Goal: Information Seeking & Learning: Compare options

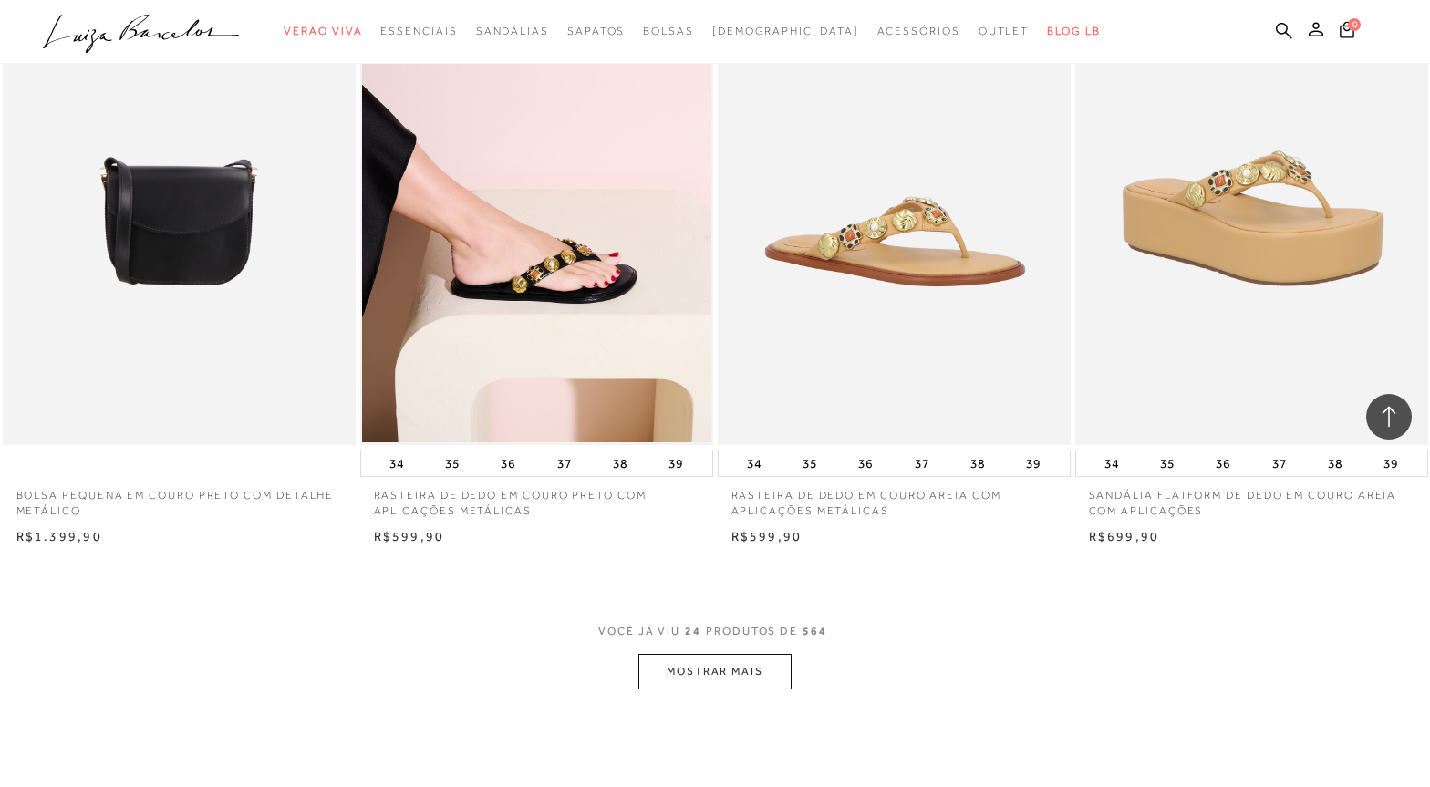
scroll to position [3557, 0]
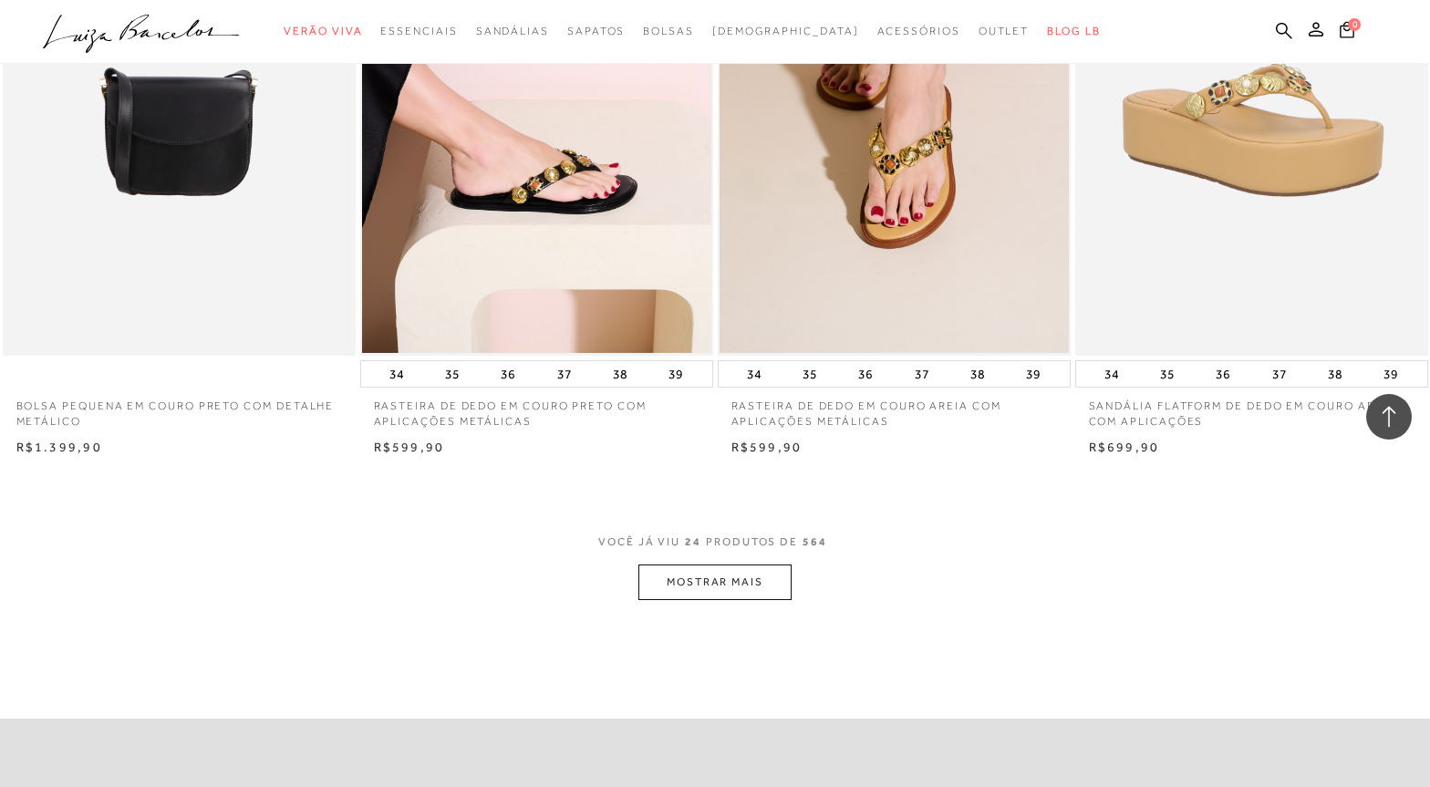
click at [723, 578] on button "MOSTRAR MAIS" at bounding box center [714, 583] width 153 height 36
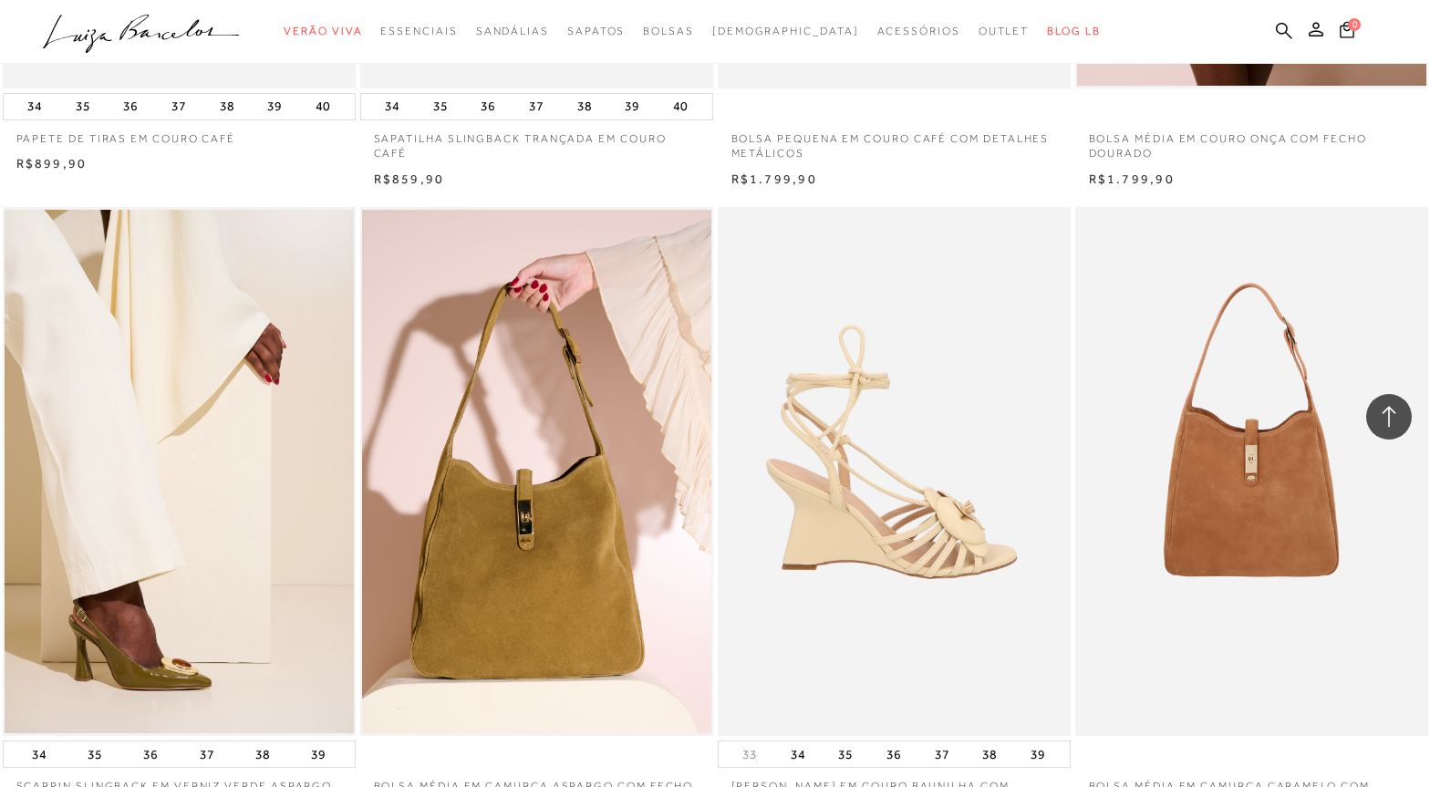
scroll to position [7296, 0]
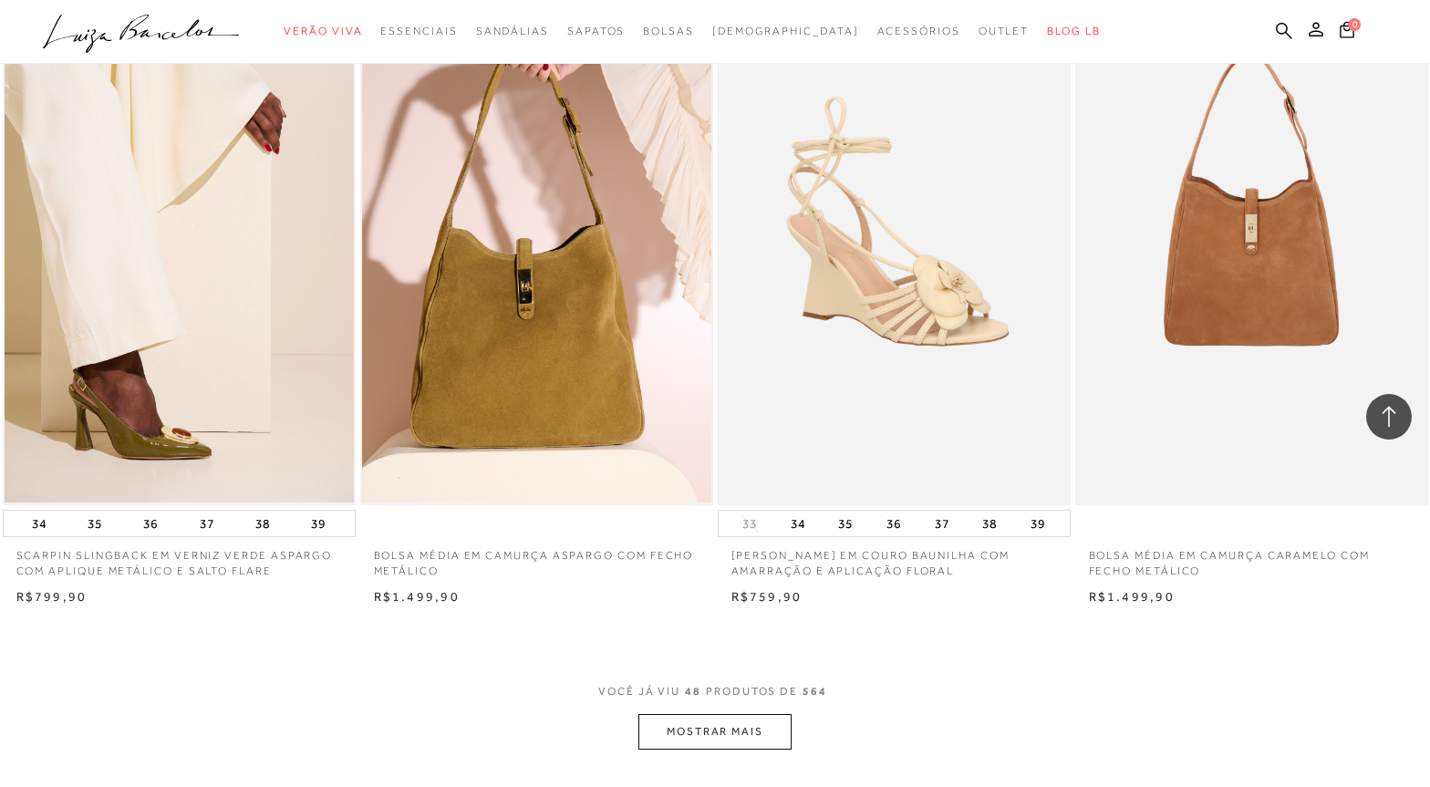
click at [735, 723] on button "MOSTRAR MAIS" at bounding box center [714, 732] width 153 height 36
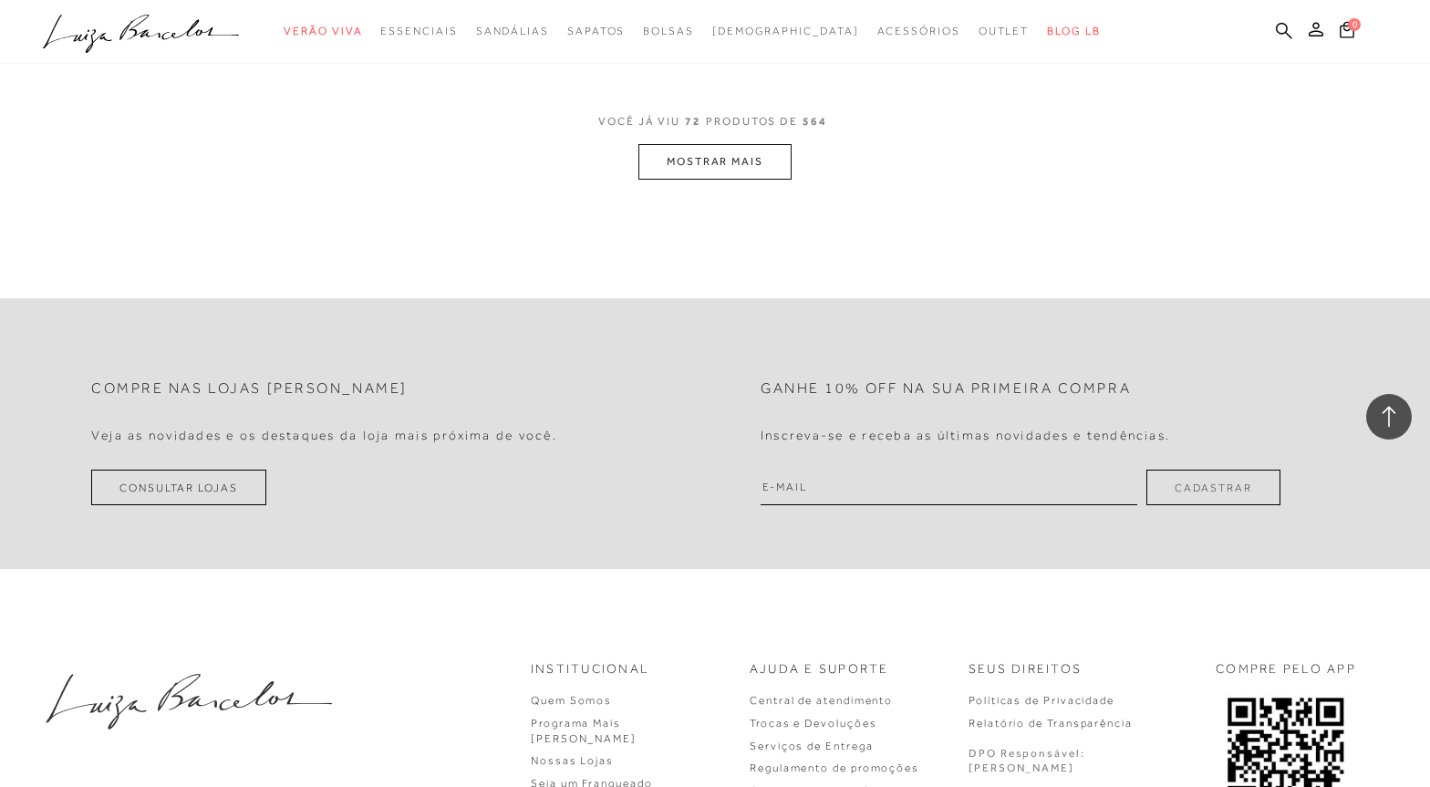
scroll to position [11764, 0]
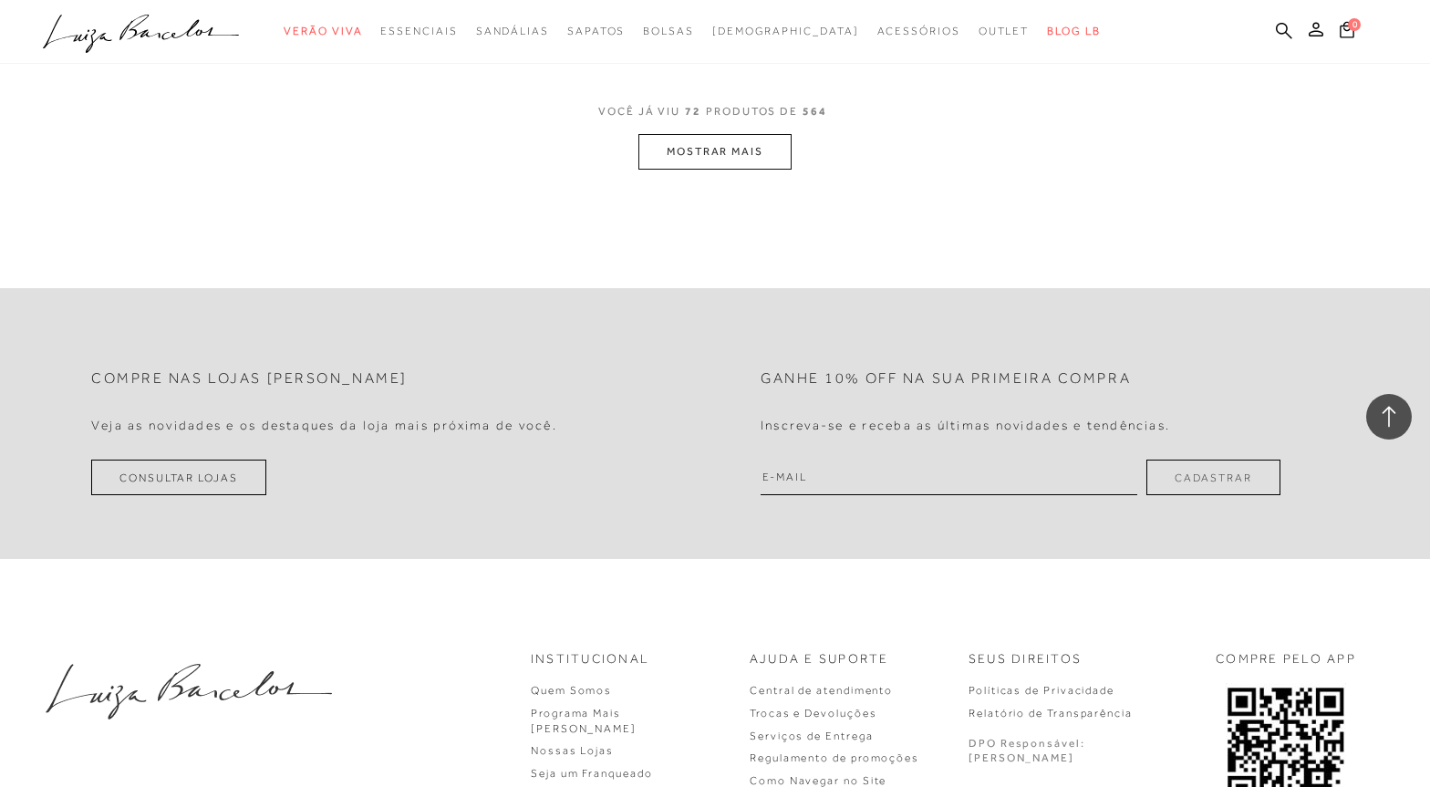
click at [722, 166] on button "MOSTRAR MAIS" at bounding box center [714, 152] width 153 height 36
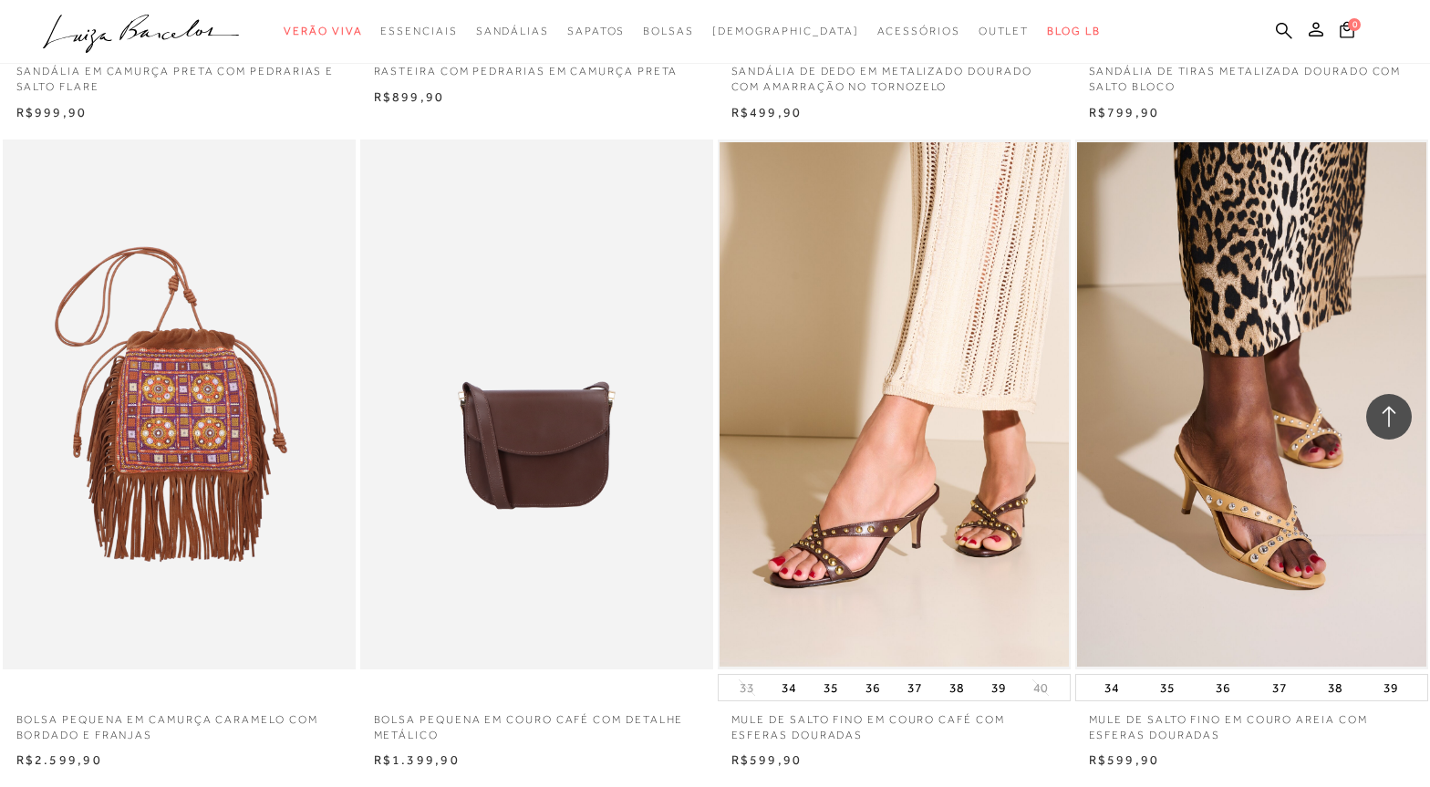
scroll to position [15503, 0]
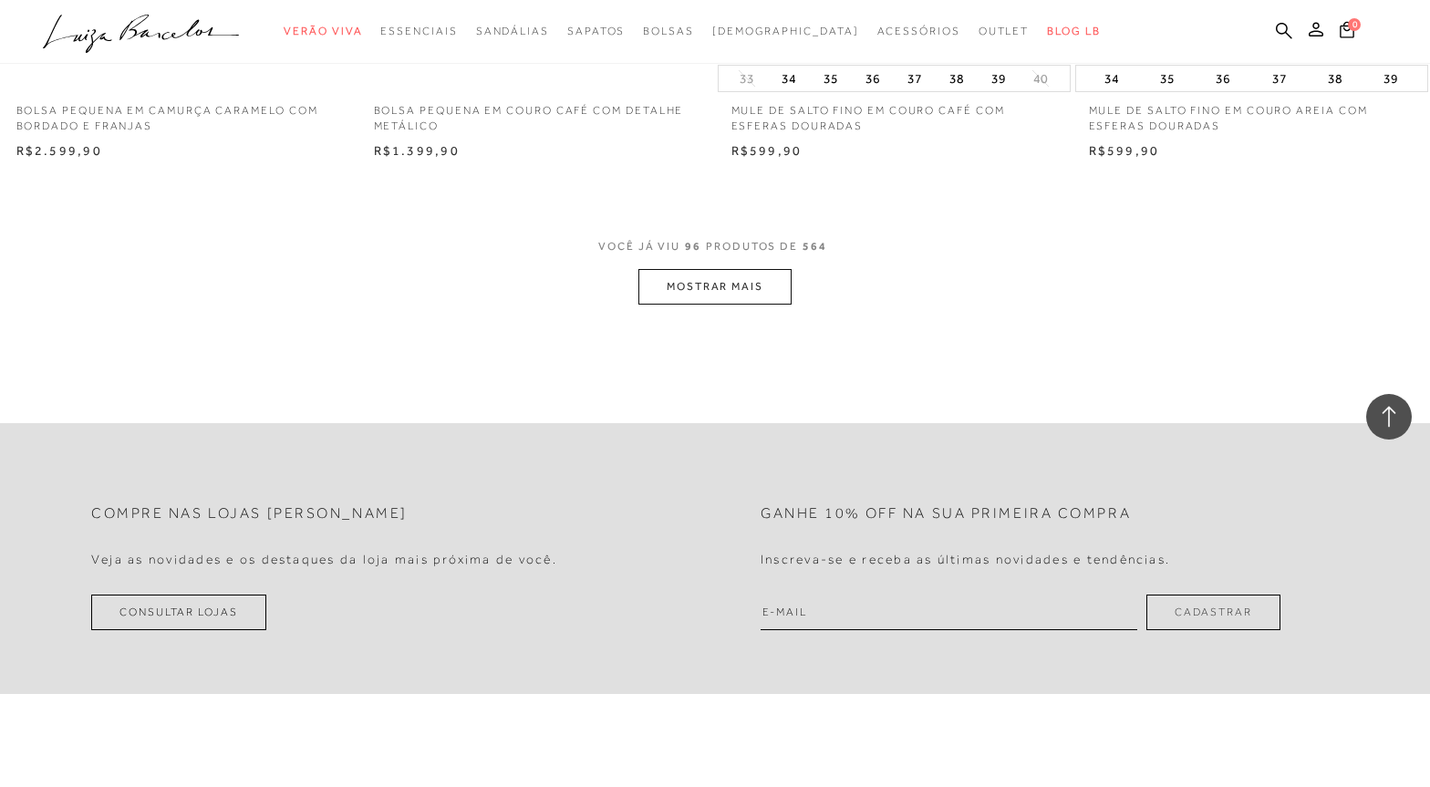
click at [734, 284] on button "MOSTRAR MAIS" at bounding box center [714, 287] width 153 height 36
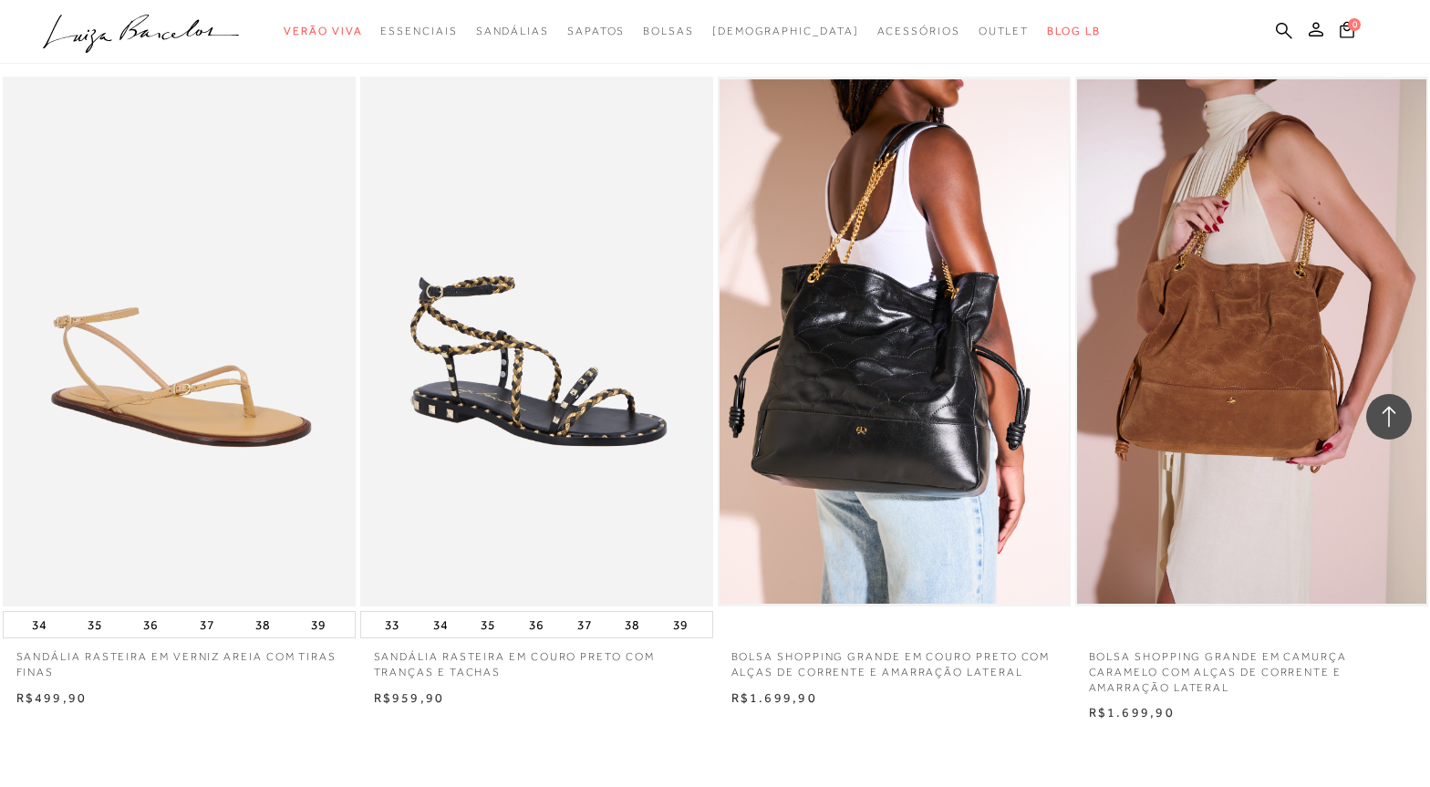
scroll to position [19516, 0]
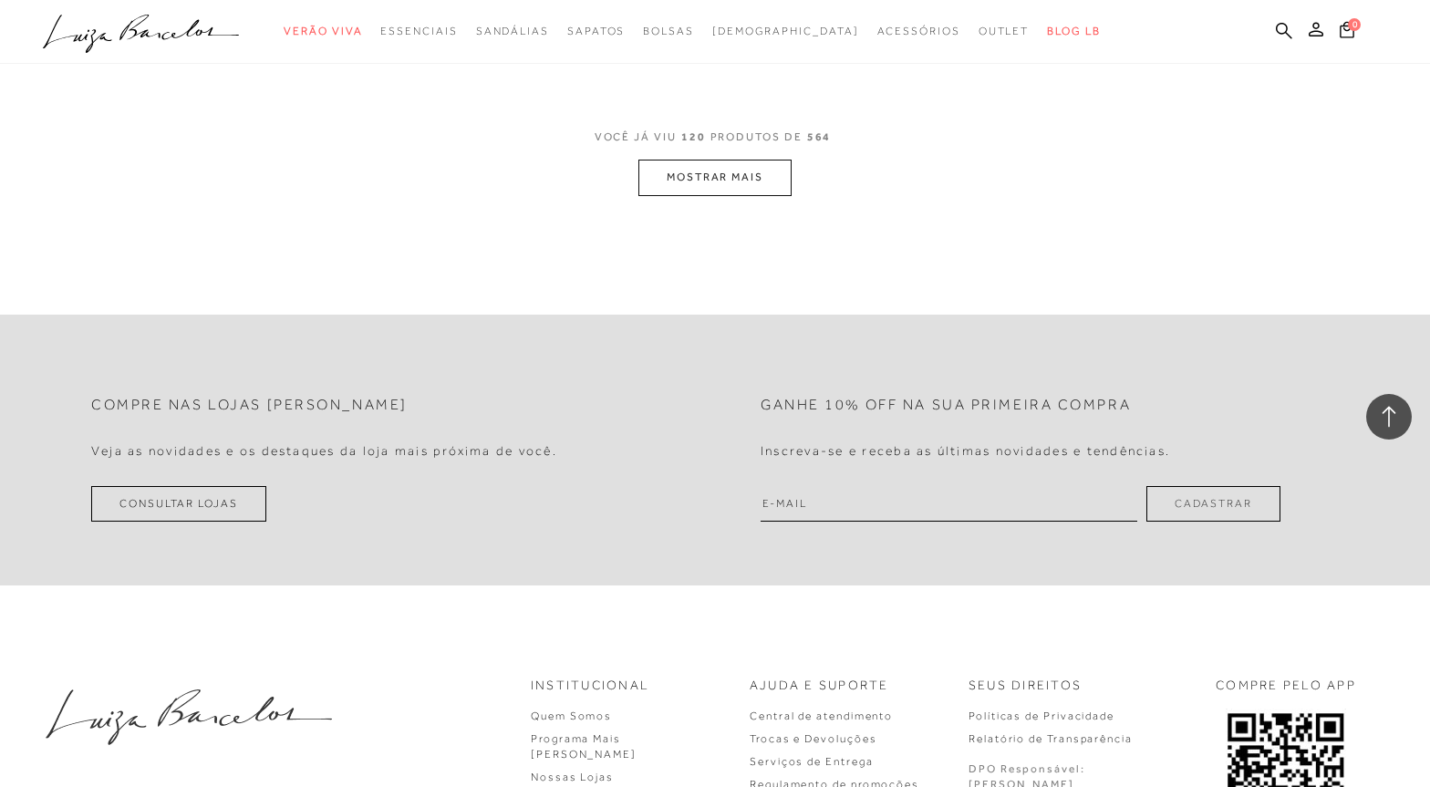
click at [730, 171] on button "MOSTRAR MAIS" at bounding box center [714, 178] width 153 height 36
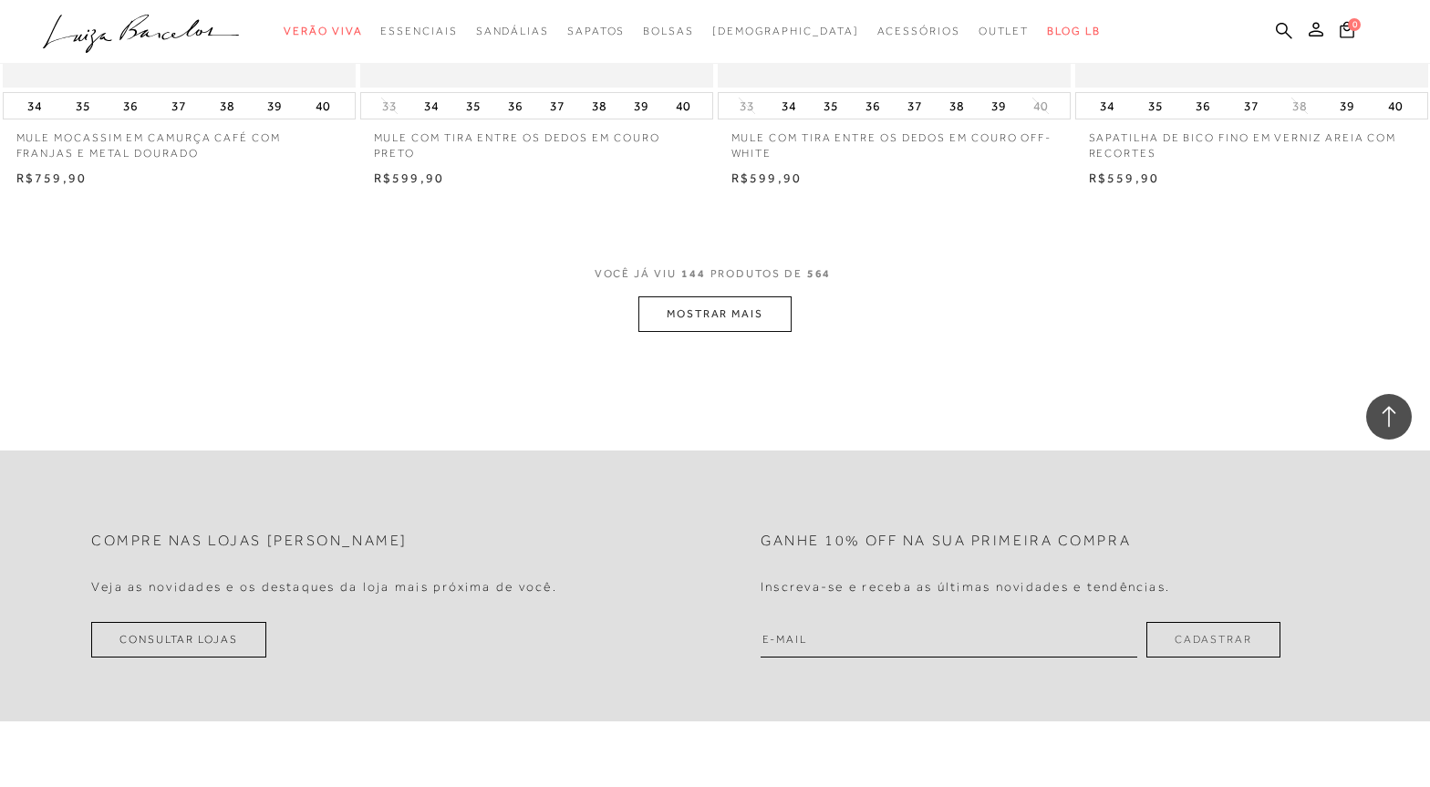
scroll to position [23437, 0]
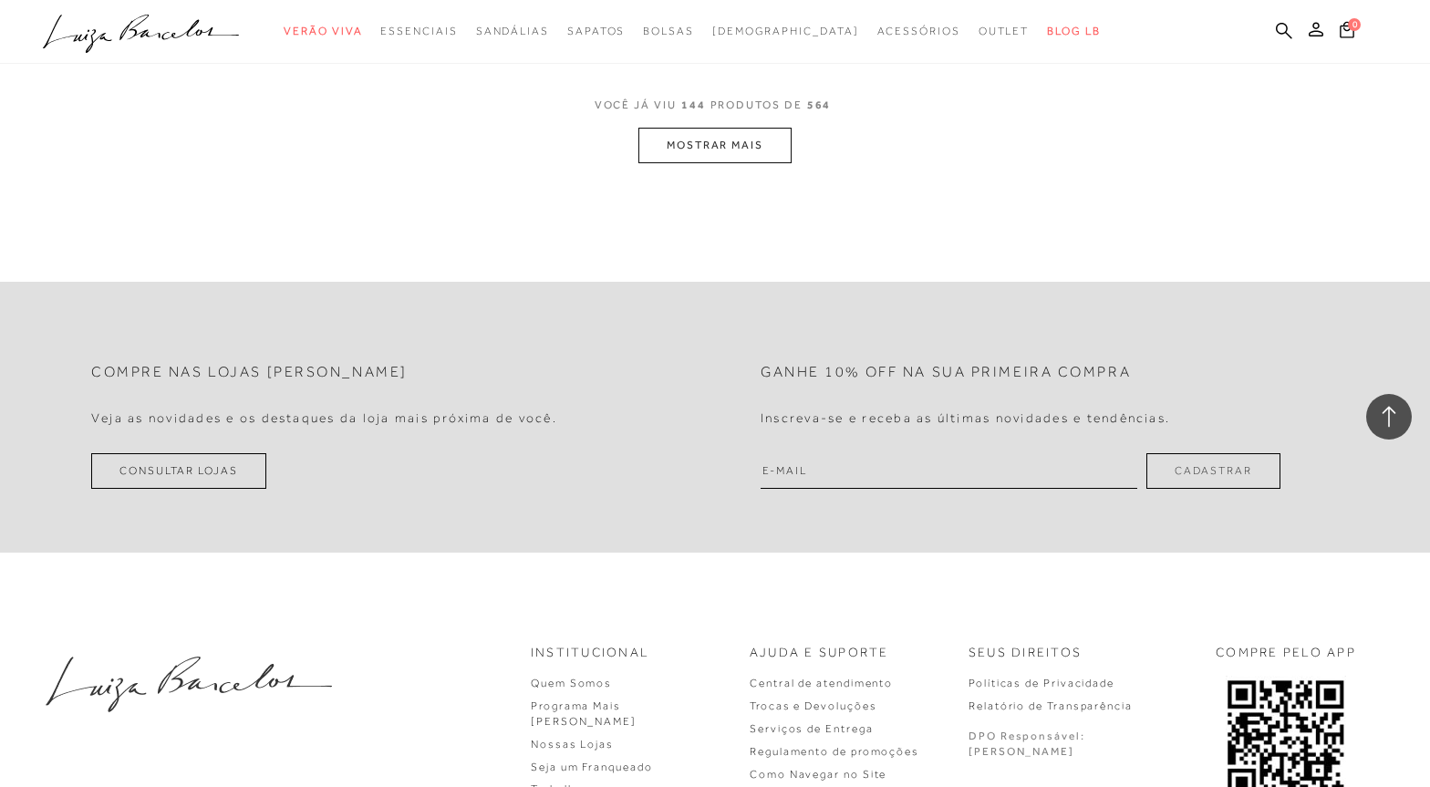
click at [723, 155] on button "MOSTRAR MAIS" at bounding box center [714, 146] width 153 height 36
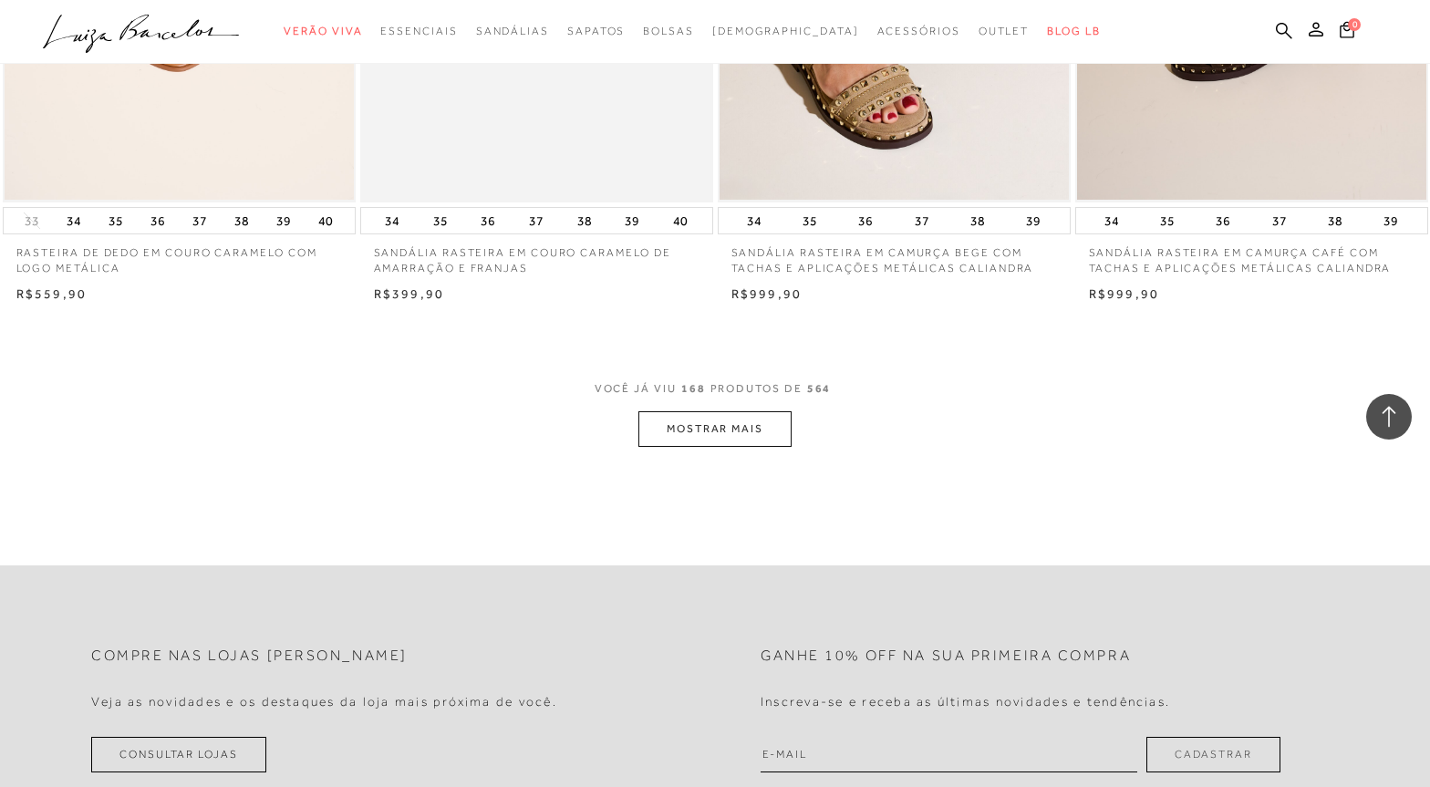
scroll to position [26994, 0]
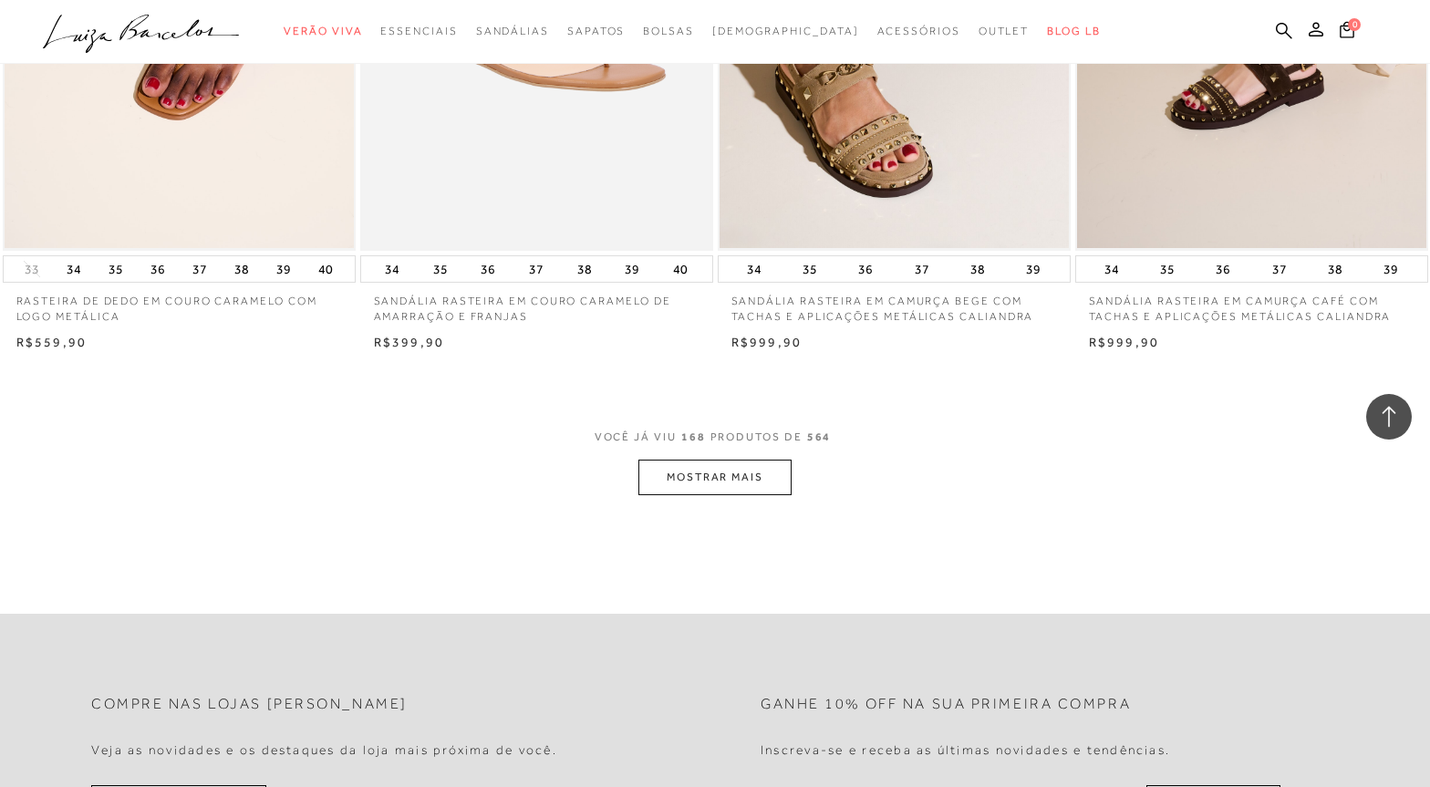
click at [692, 466] on button "MOSTRAR MAIS" at bounding box center [714, 478] width 153 height 36
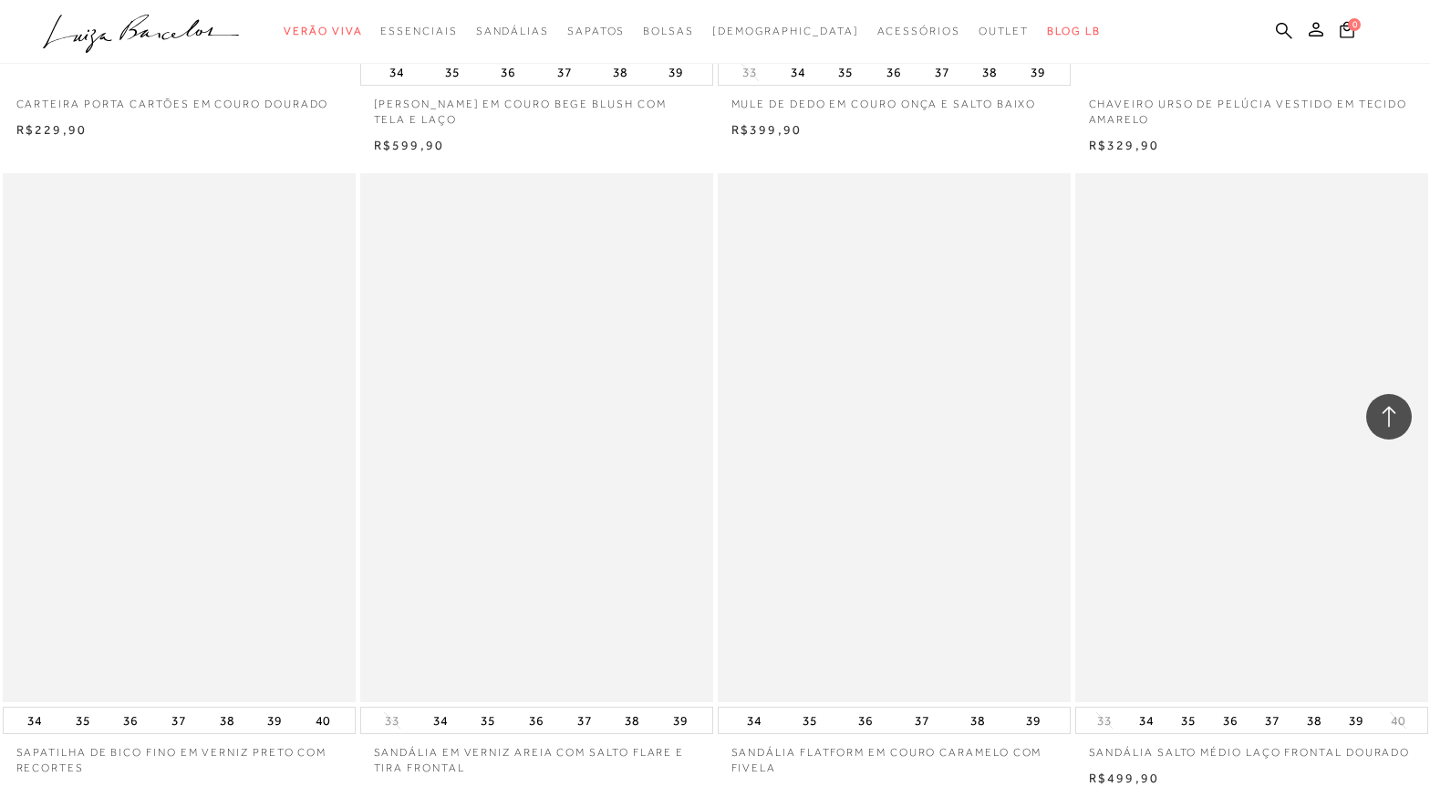
scroll to position [30733, 0]
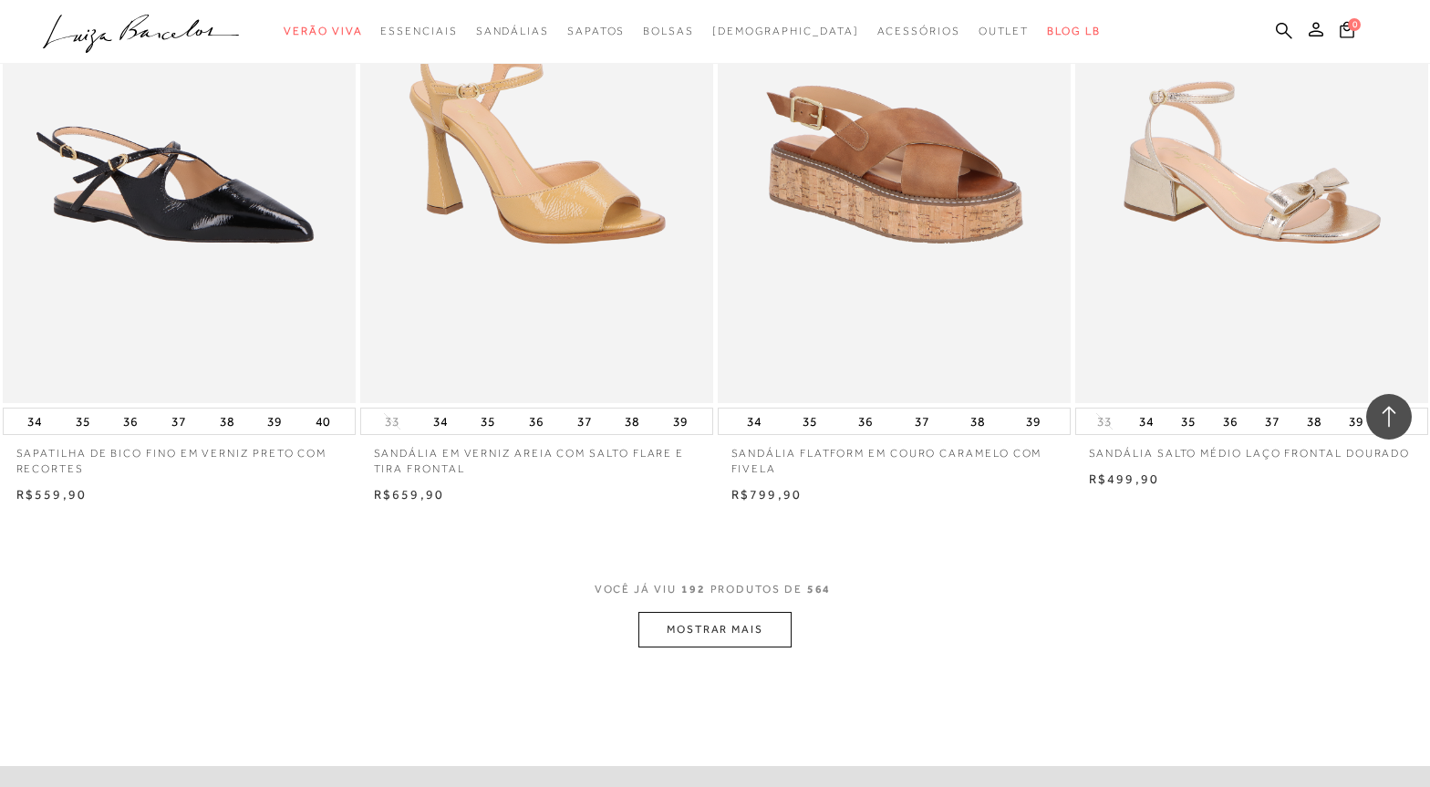
click at [699, 635] on button "MOSTRAR MAIS" at bounding box center [714, 630] width 153 height 36
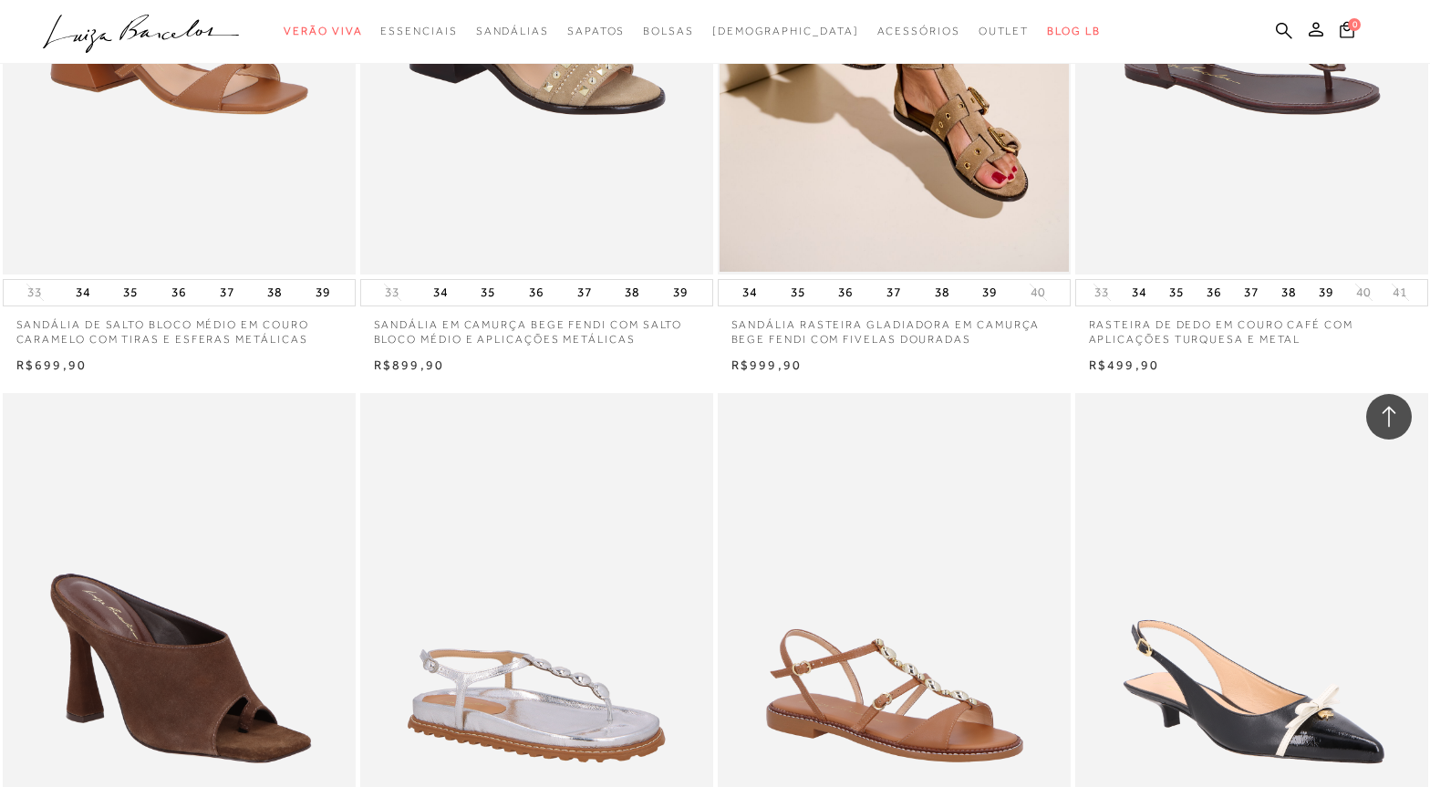
scroll to position [34563, 0]
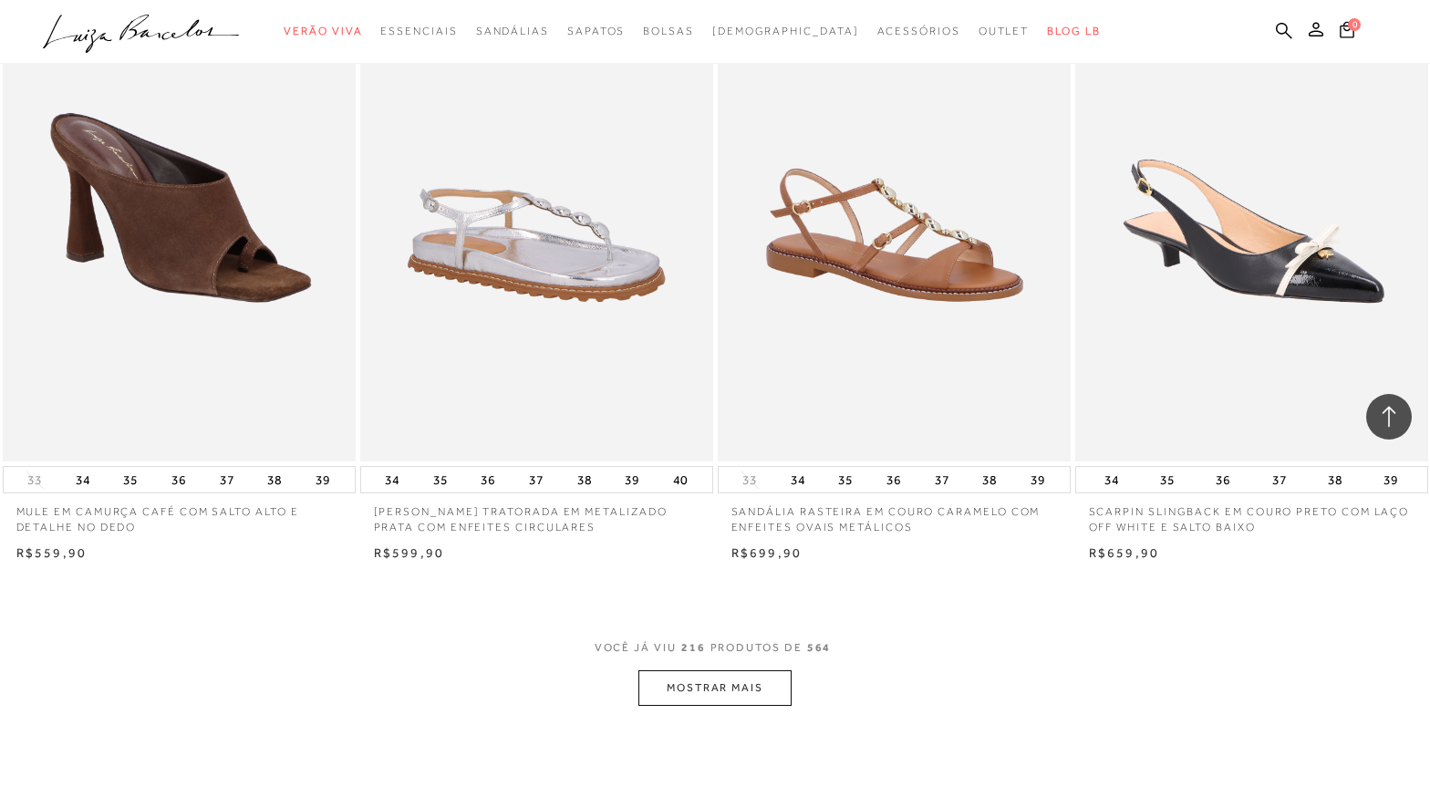
click at [684, 675] on button "MOSTRAR MAIS" at bounding box center [714, 688] width 153 height 36
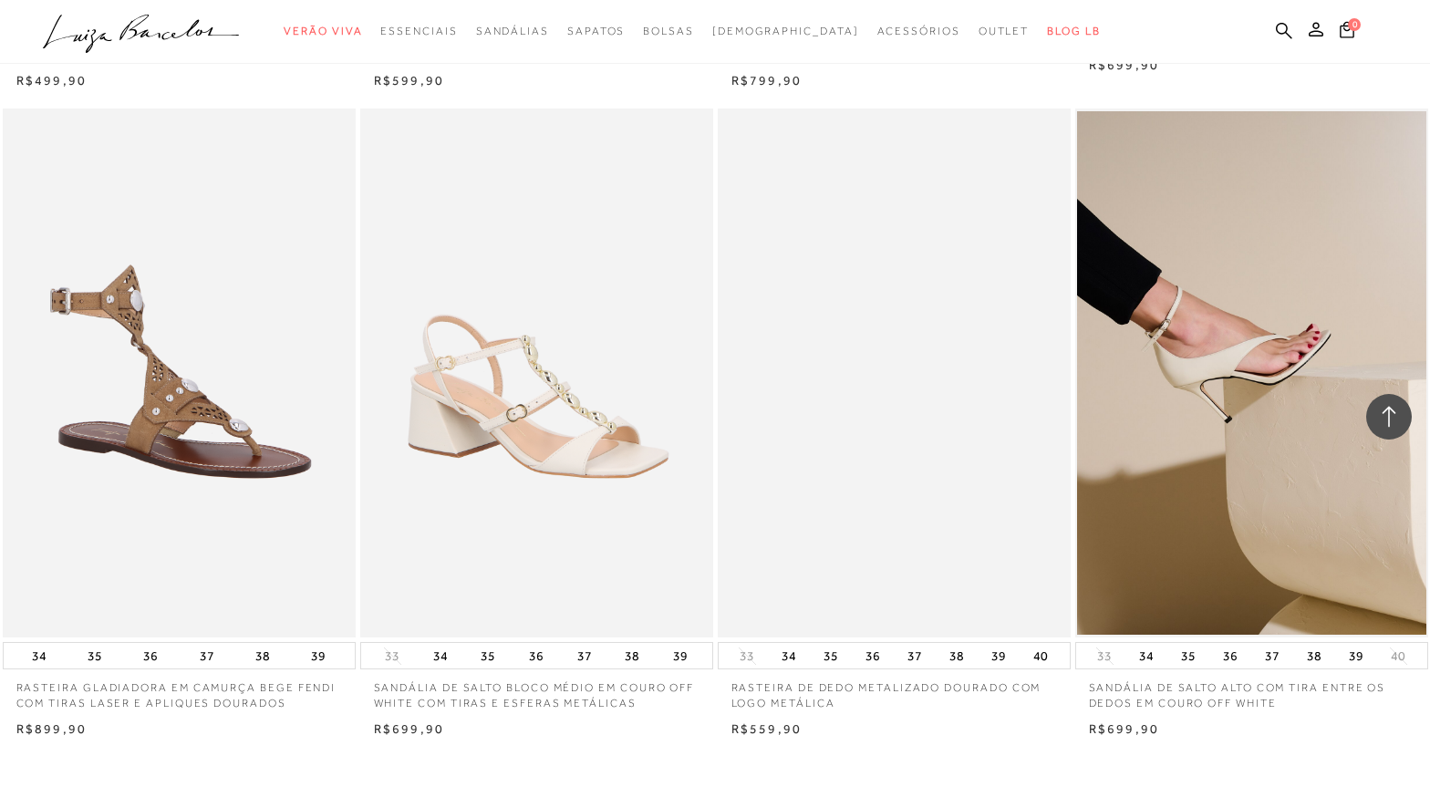
scroll to position [38394, 0]
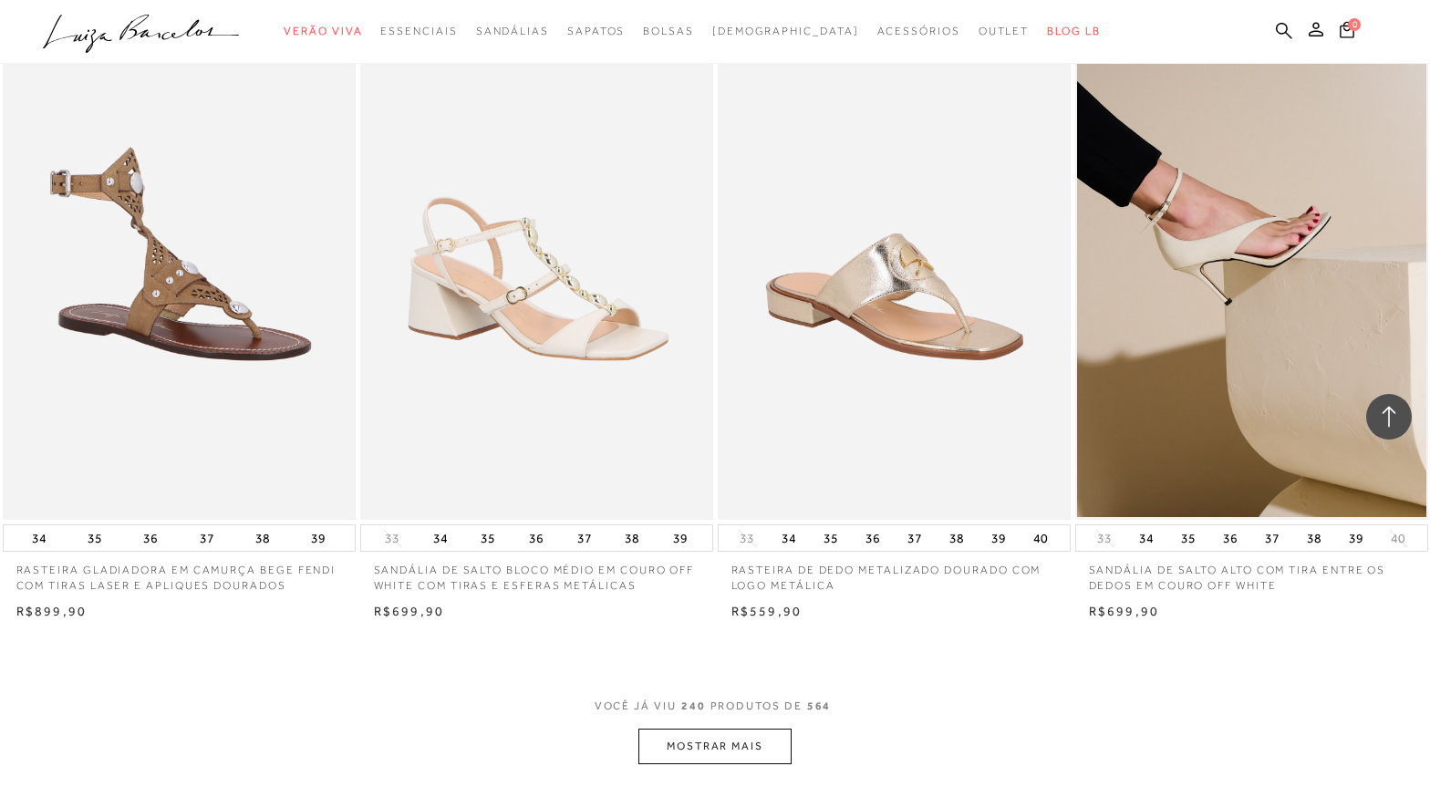
click at [721, 755] on button "MOSTRAR MAIS" at bounding box center [714, 747] width 153 height 36
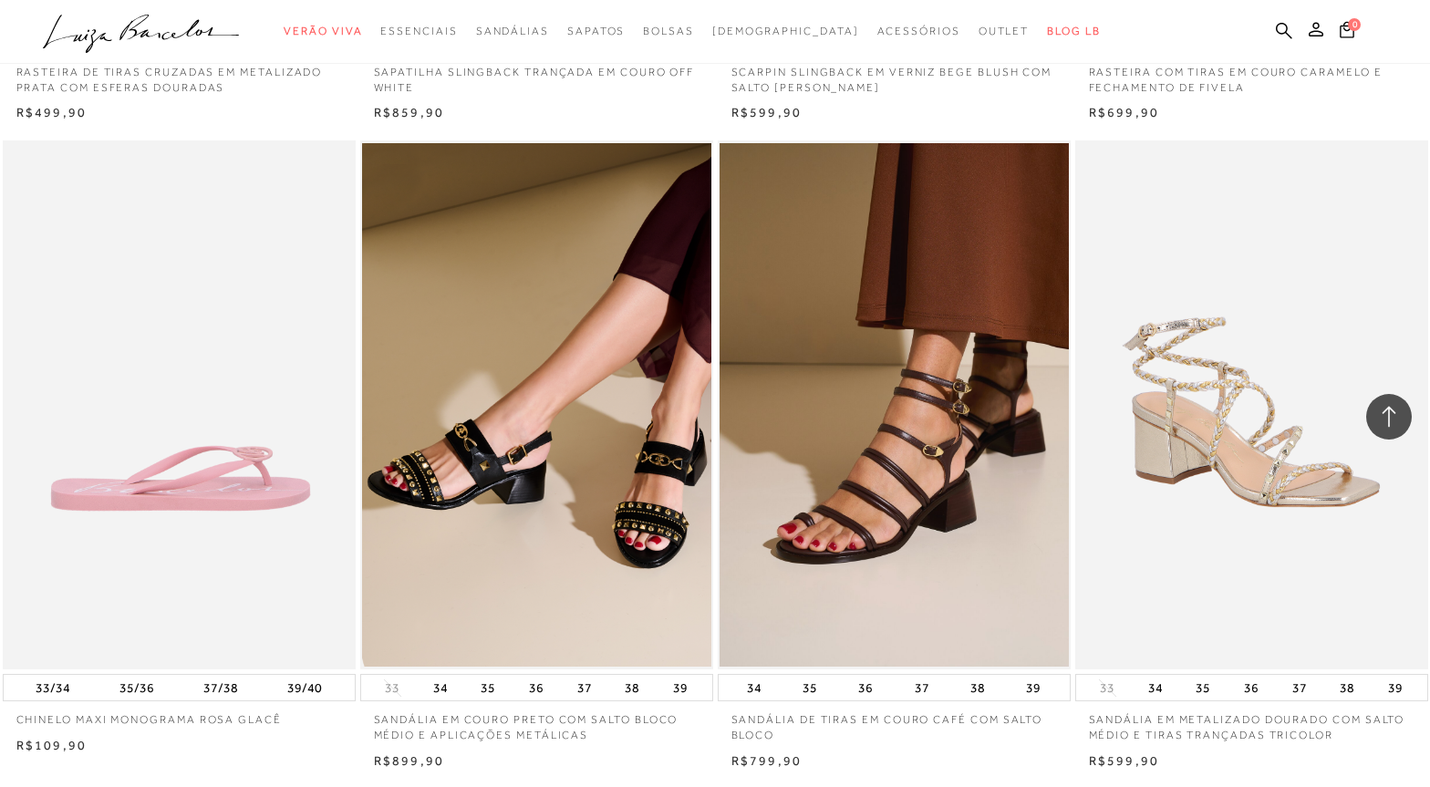
scroll to position [42315, 0]
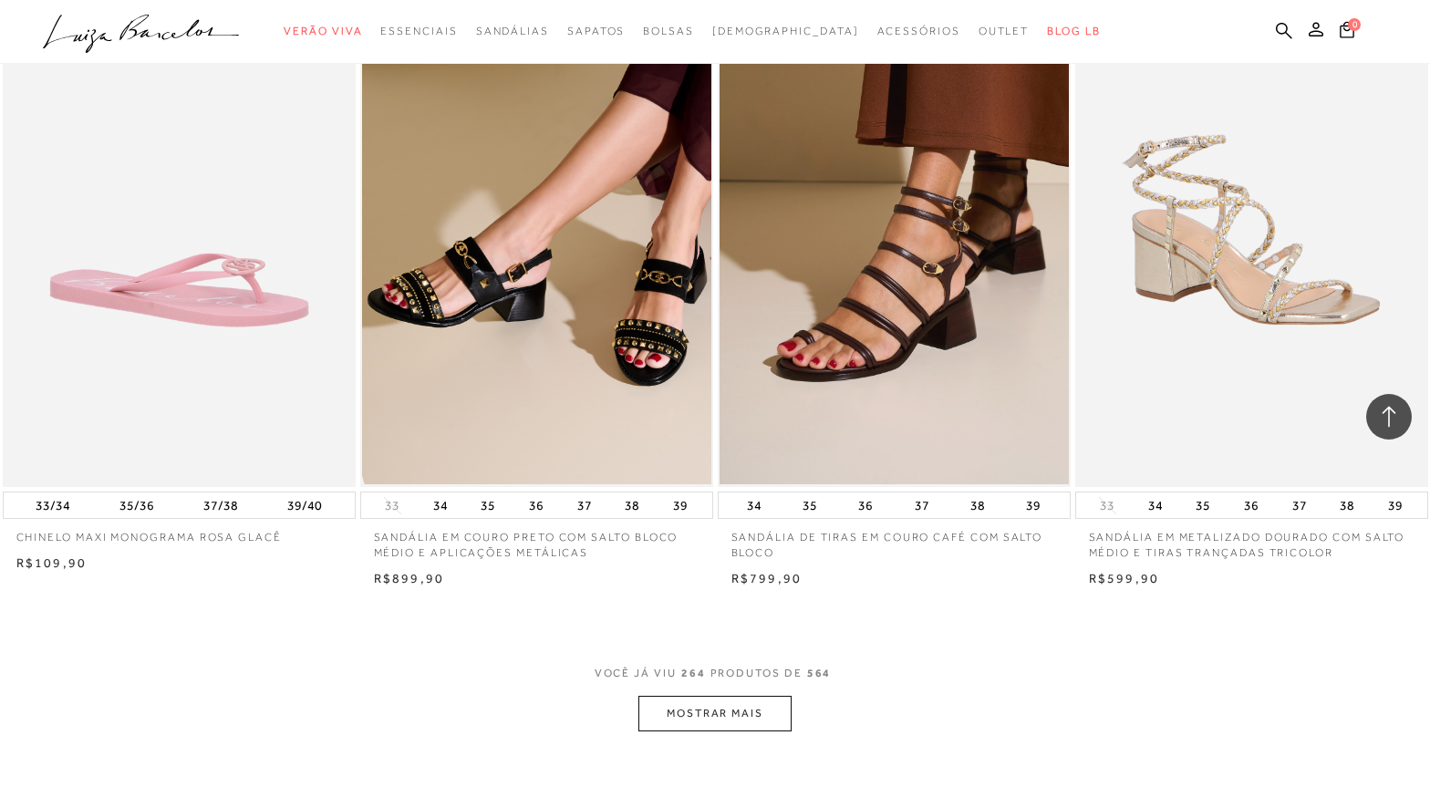
click at [717, 713] on button "MOSTRAR MAIS" at bounding box center [714, 714] width 153 height 36
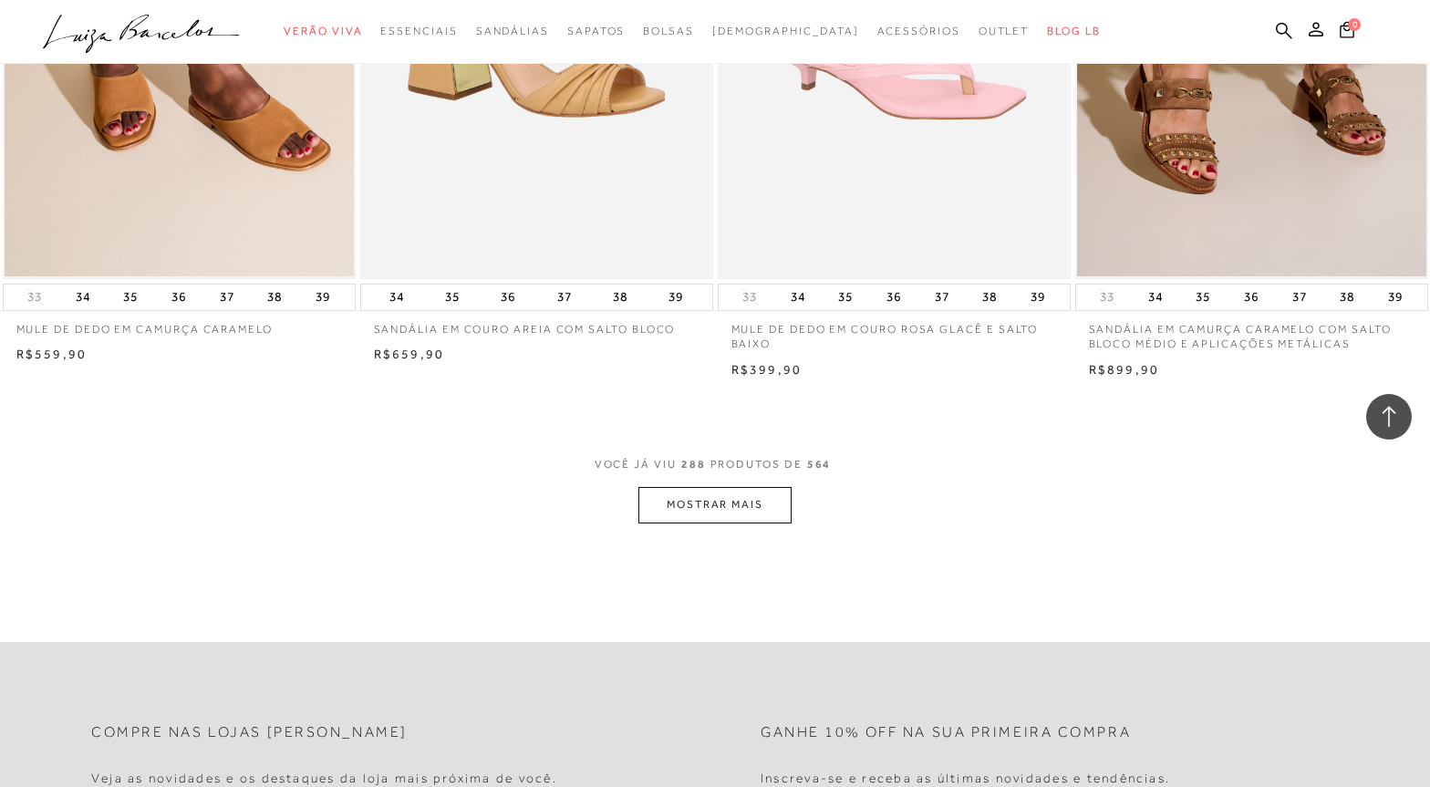
scroll to position [46510, 0]
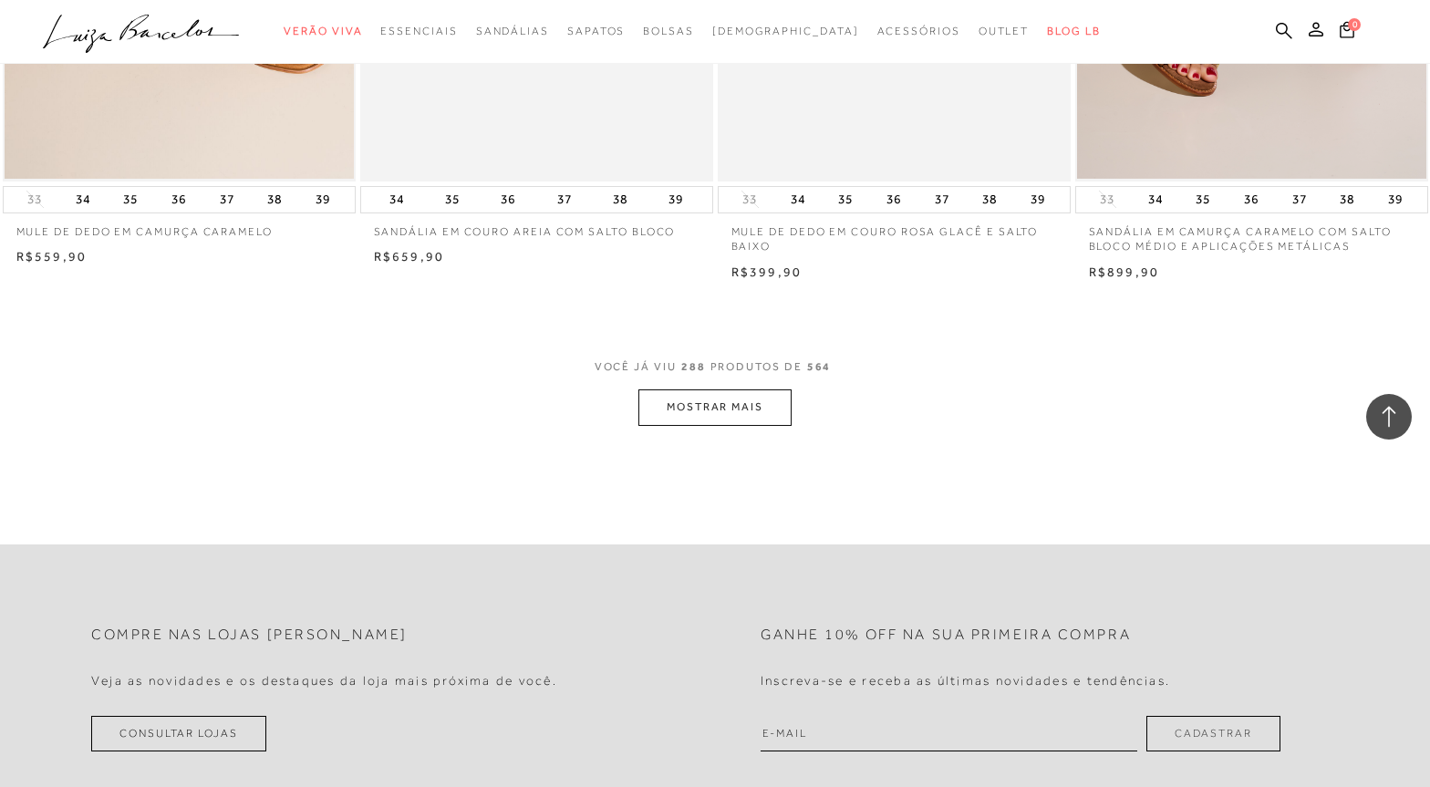
click at [677, 392] on button "MOSTRAR MAIS" at bounding box center [714, 407] width 153 height 36
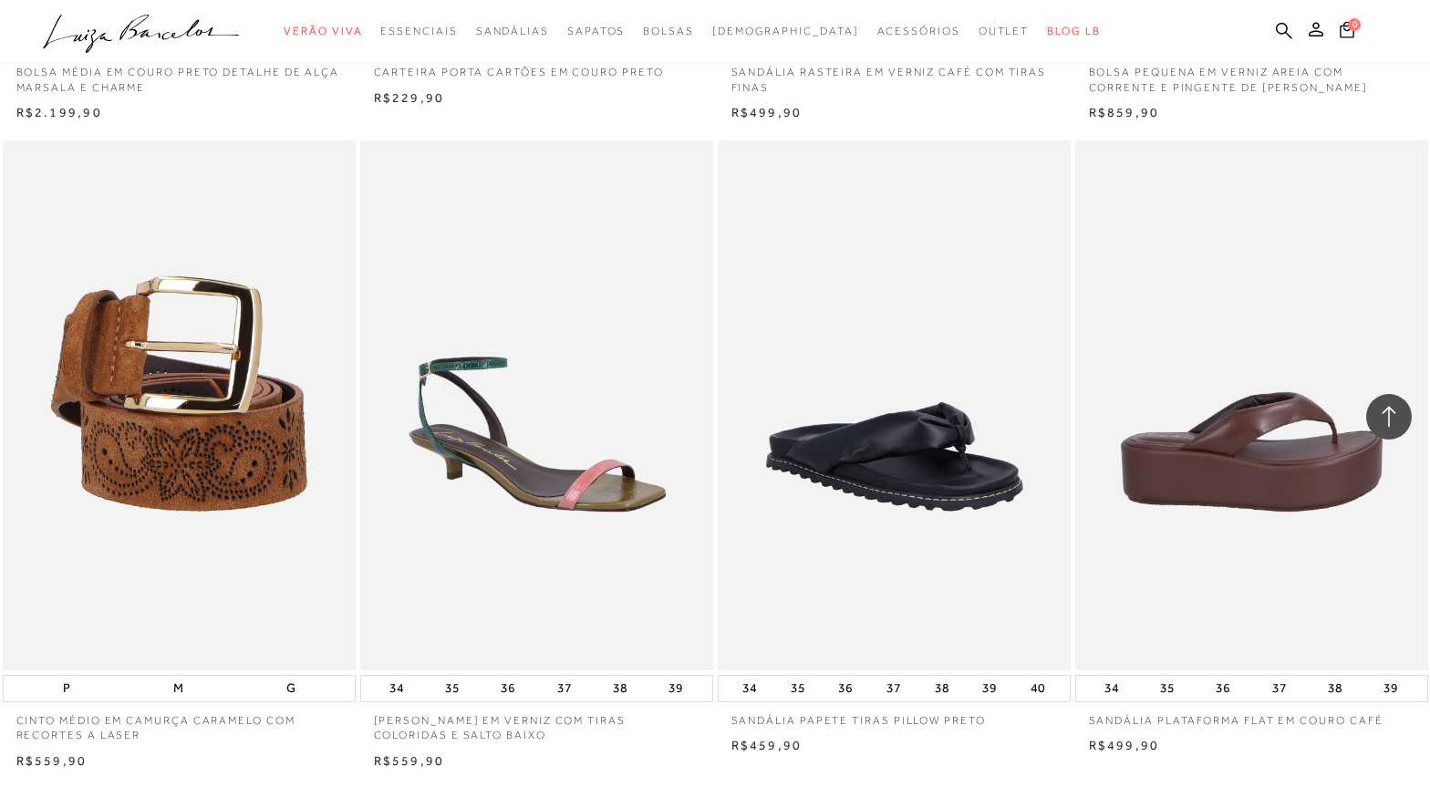
scroll to position [50249, 0]
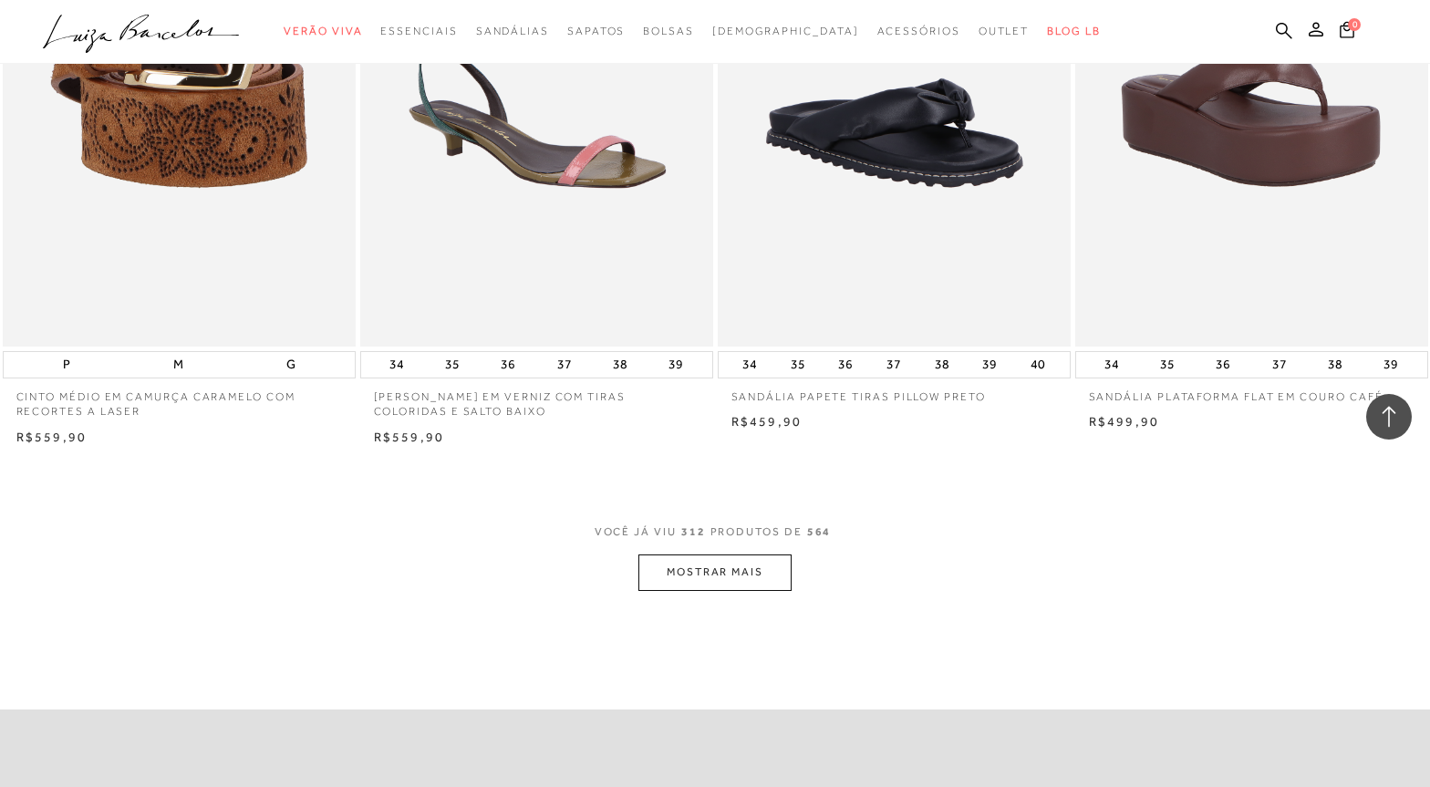
click at [740, 584] on button "MOSTRAR MAIS" at bounding box center [714, 572] width 153 height 36
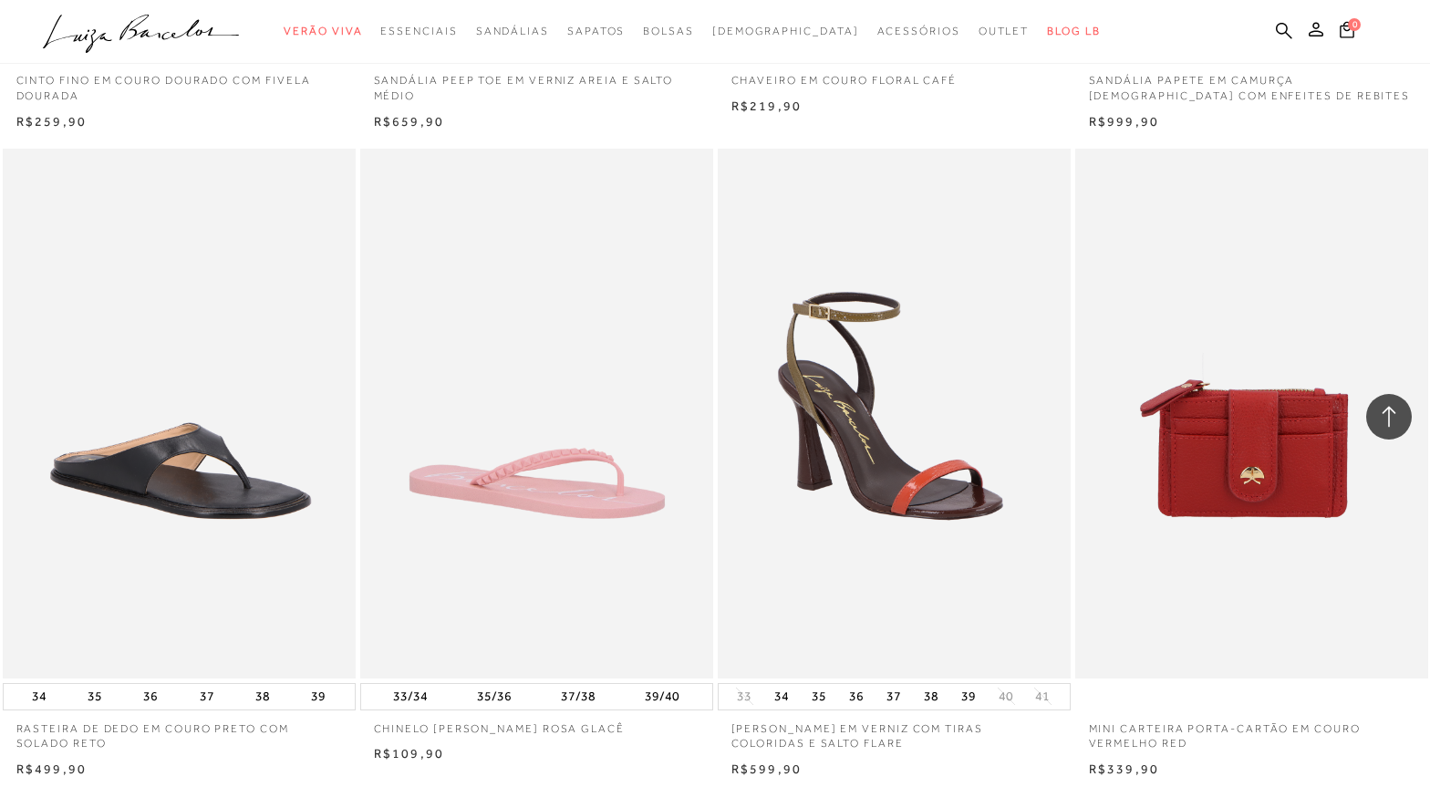
scroll to position [54262, 0]
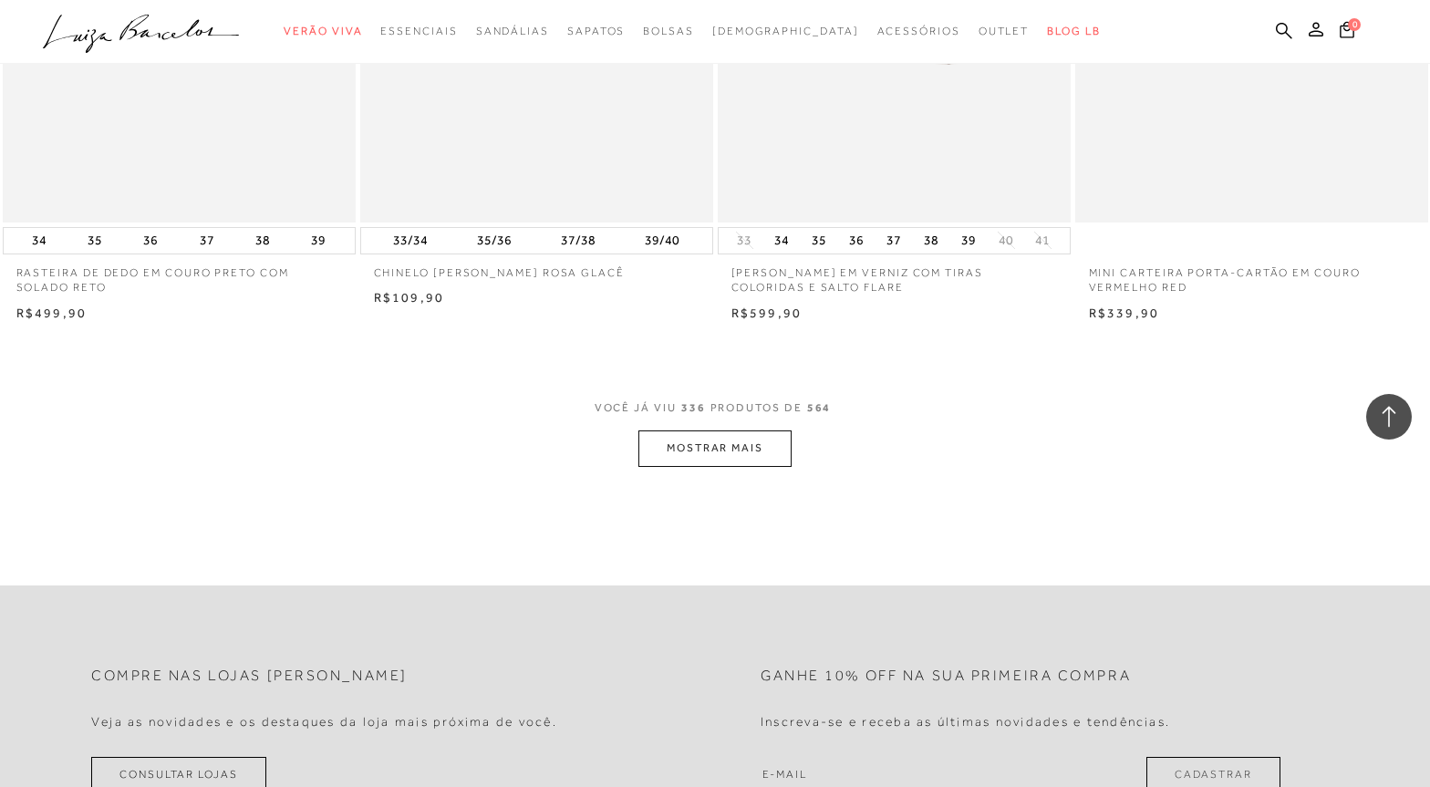
click at [758, 454] on button "MOSTRAR MAIS" at bounding box center [714, 448] width 153 height 36
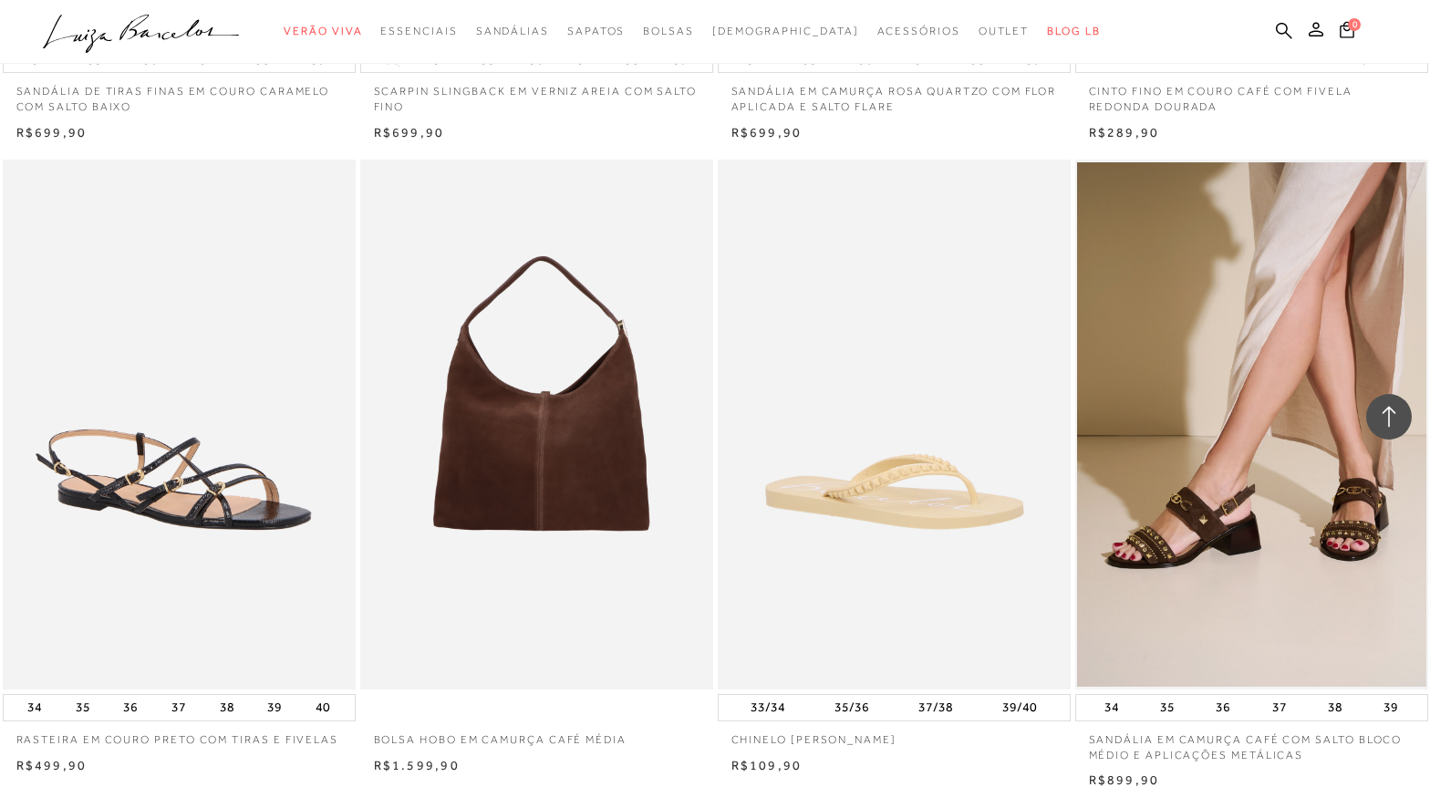
scroll to position [57930, 0]
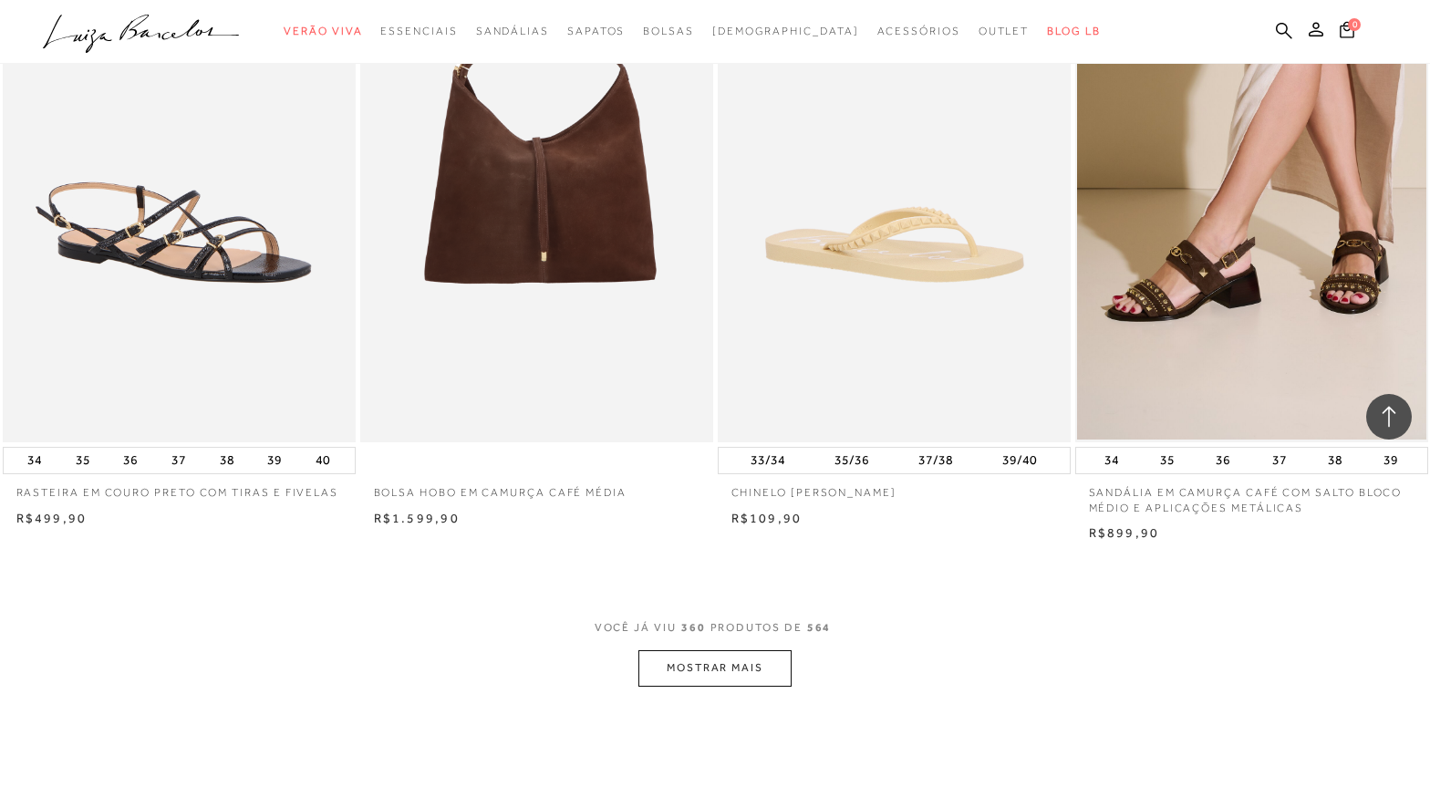
click at [714, 674] on button "MOSTRAR MAIS" at bounding box center [714, 668] width 153 height 36
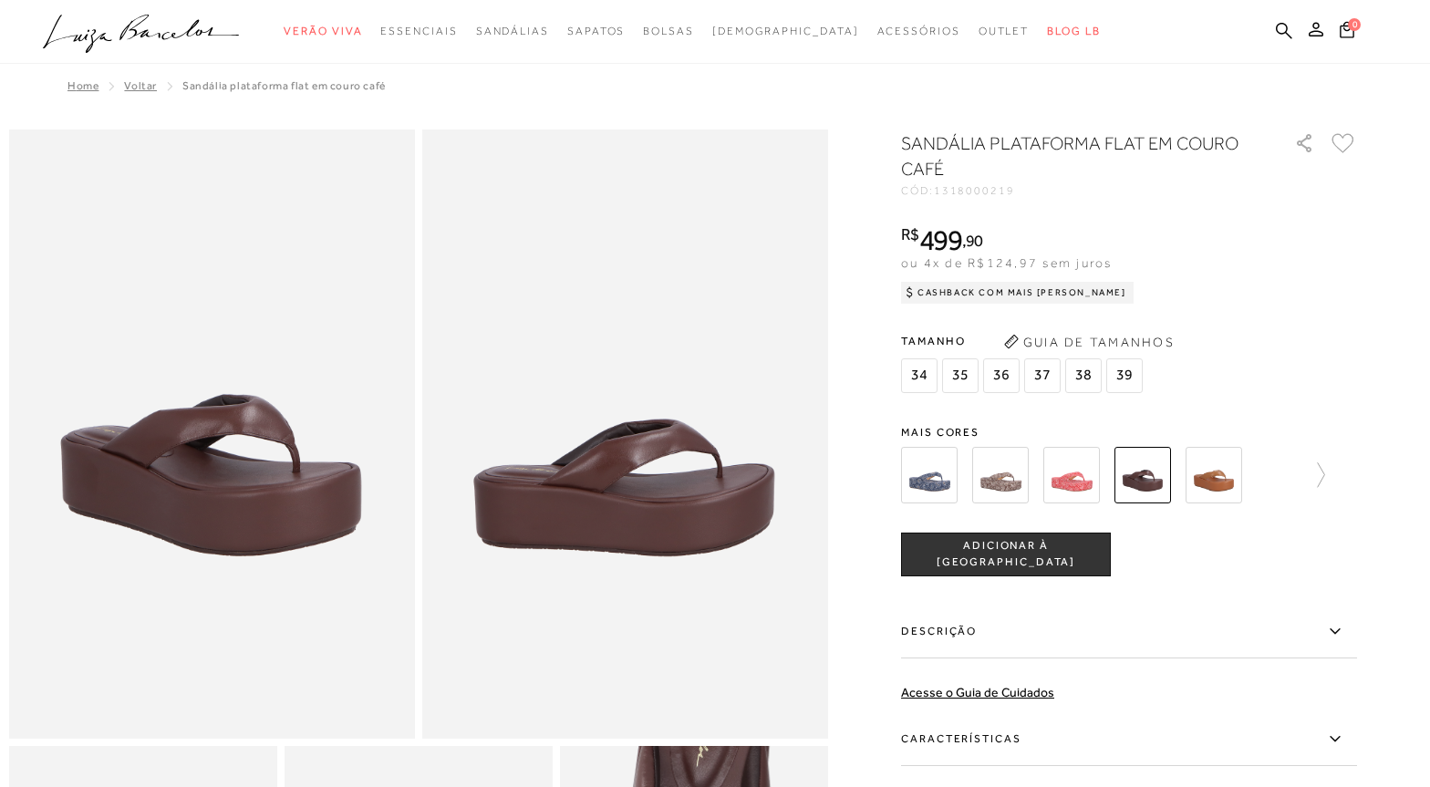
click at [1090, 451] on img at bounding box center [1071, 475] width 57 height 57
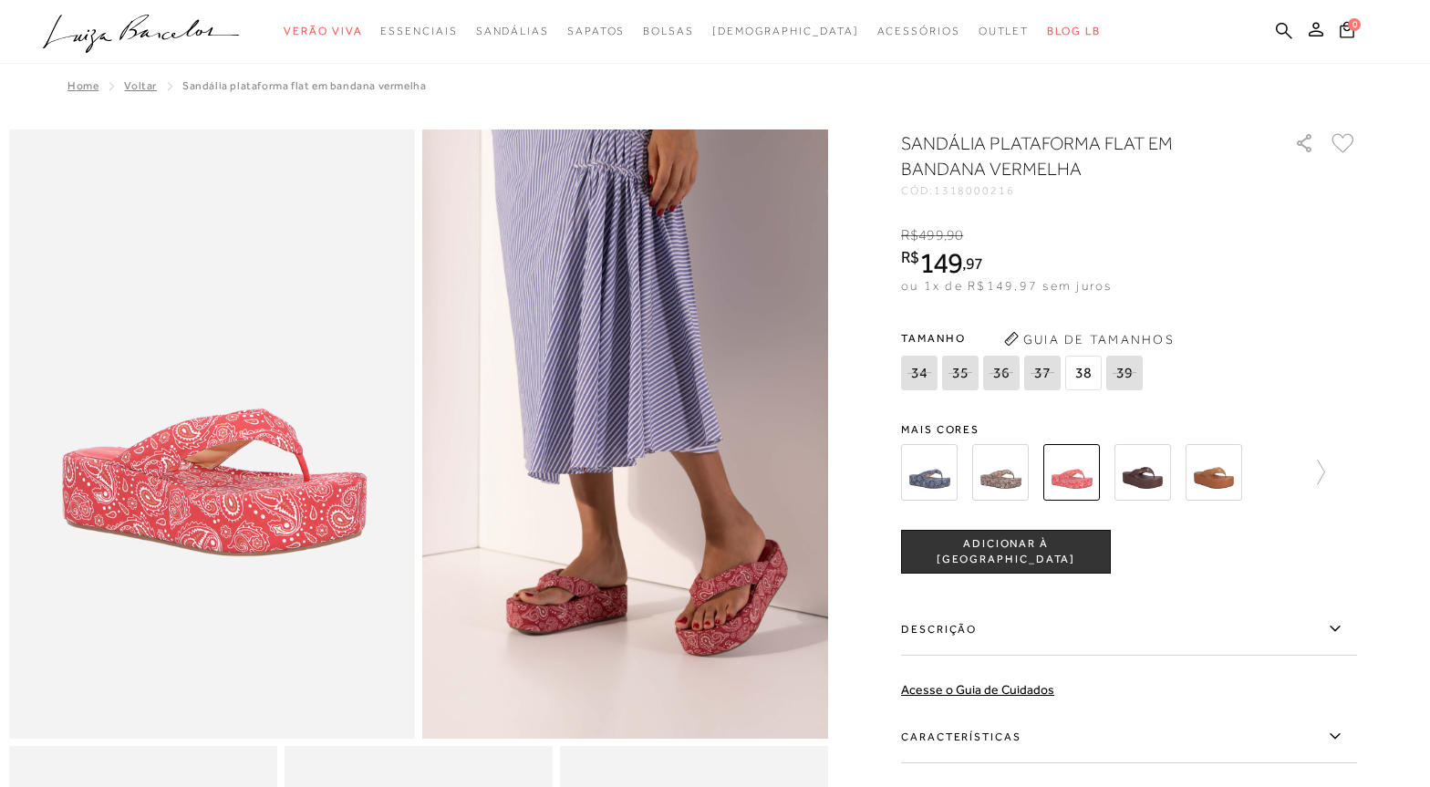
click at [1318, 330] on div "Tamanho 34 35 36" at bounding box center [1129, 360] width 456 height 70
click at [1329, 486] on div at bounding box center [1129, 472] width 456 height 67
click at [1322, 483] on icon at bounding box center [1313, 473] width 26 height 26
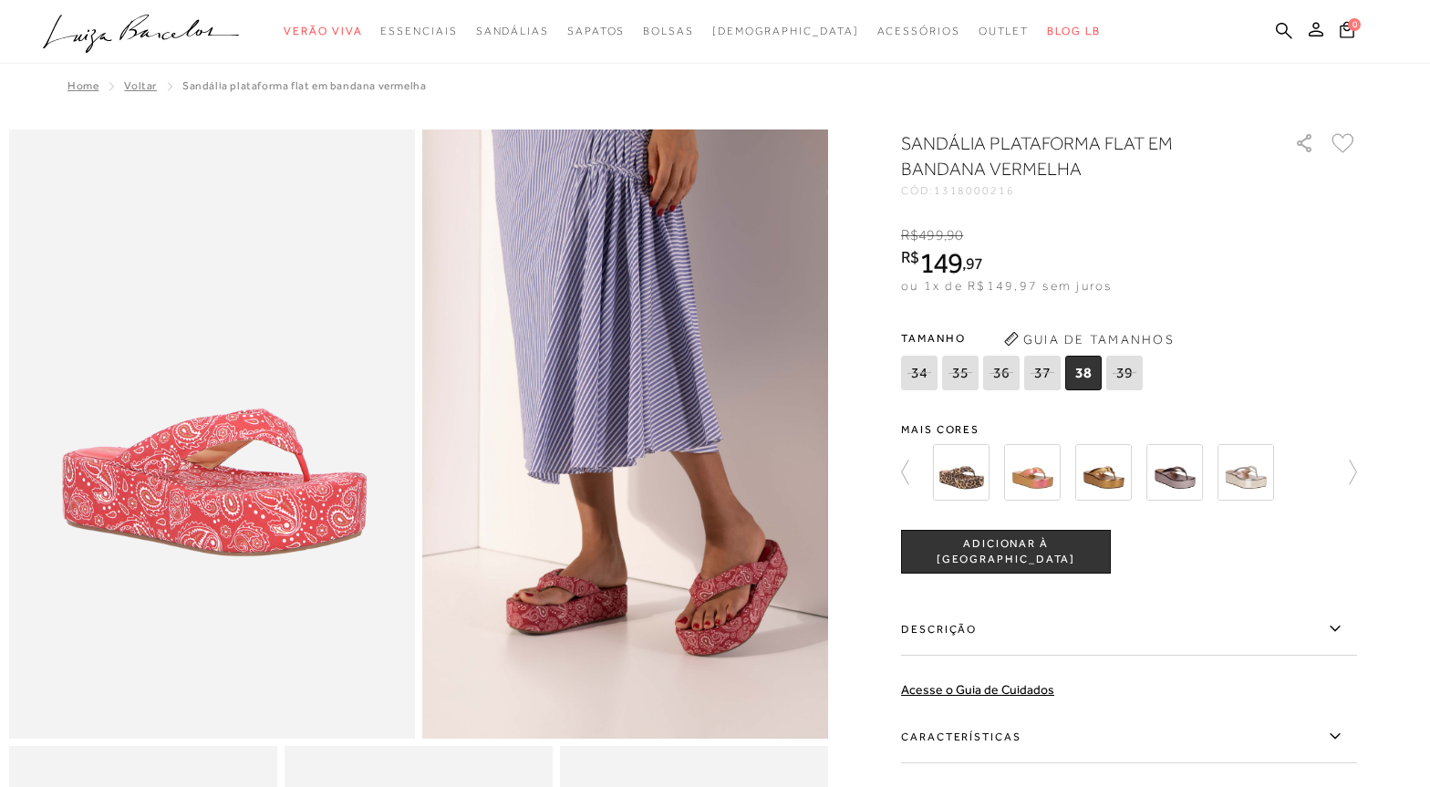
click at [1376, 399] on div at bounding box center [715, 638] width 1412 height 1019
click at [1259, 477] on img at bounding box center [1245, 472] width 57 height 57
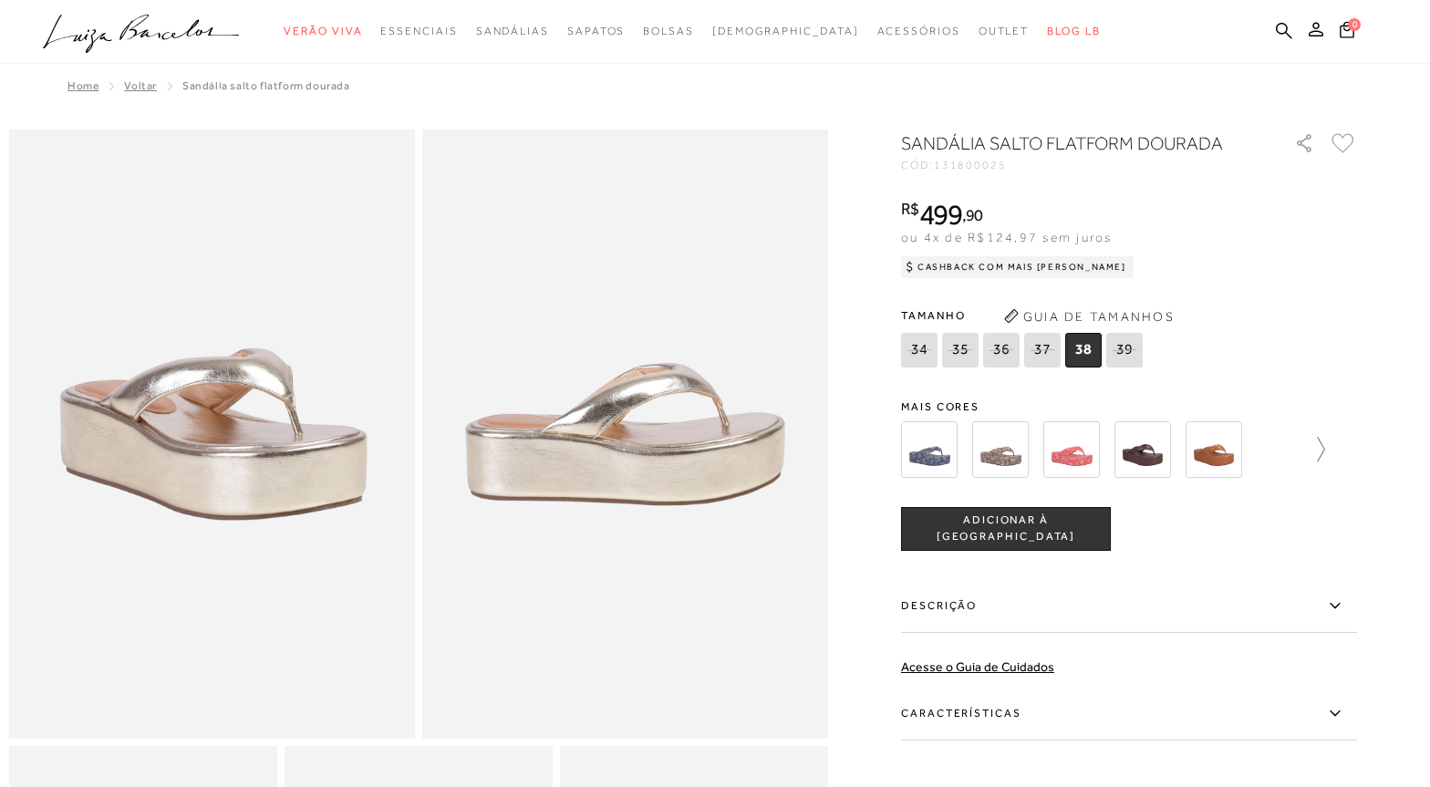
click at [1318, 456] on icon at bounding box center [1313, 450] width 26 height 26
click at [1130, 451] on img at bounding box center [1103, 449] width 57 height 57
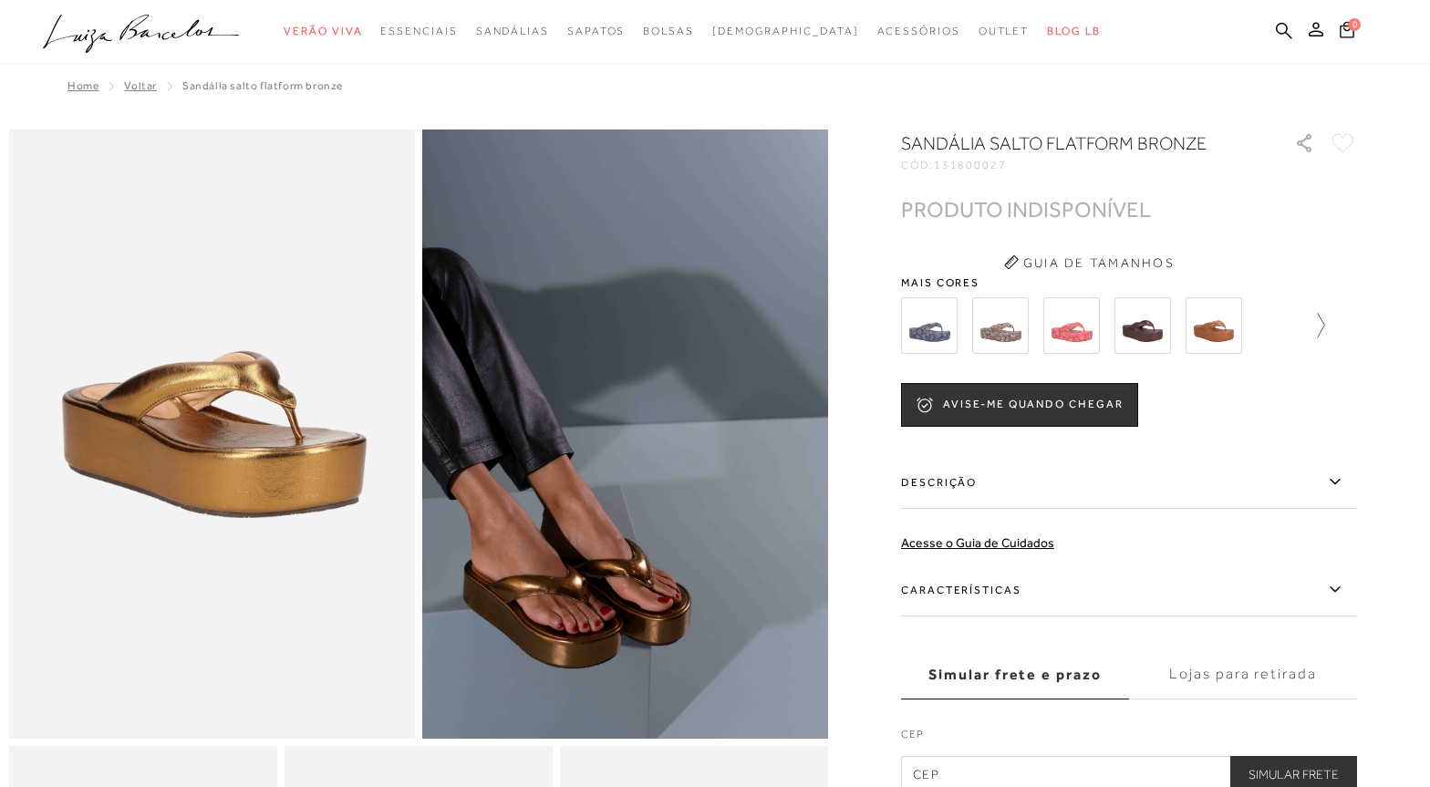
click at [1321, 326] on icon at bounding box center [1313, 326] width 26 height 26
click at [1320, 326] on div at bounding box center [1123, 325] width 392 height 67
click at [1341, 326] on icon at bounding box center [1344, 326] width 26 height 26
click at [1049, 323] on img at bounding box center [1032, 325] width 57 height 57
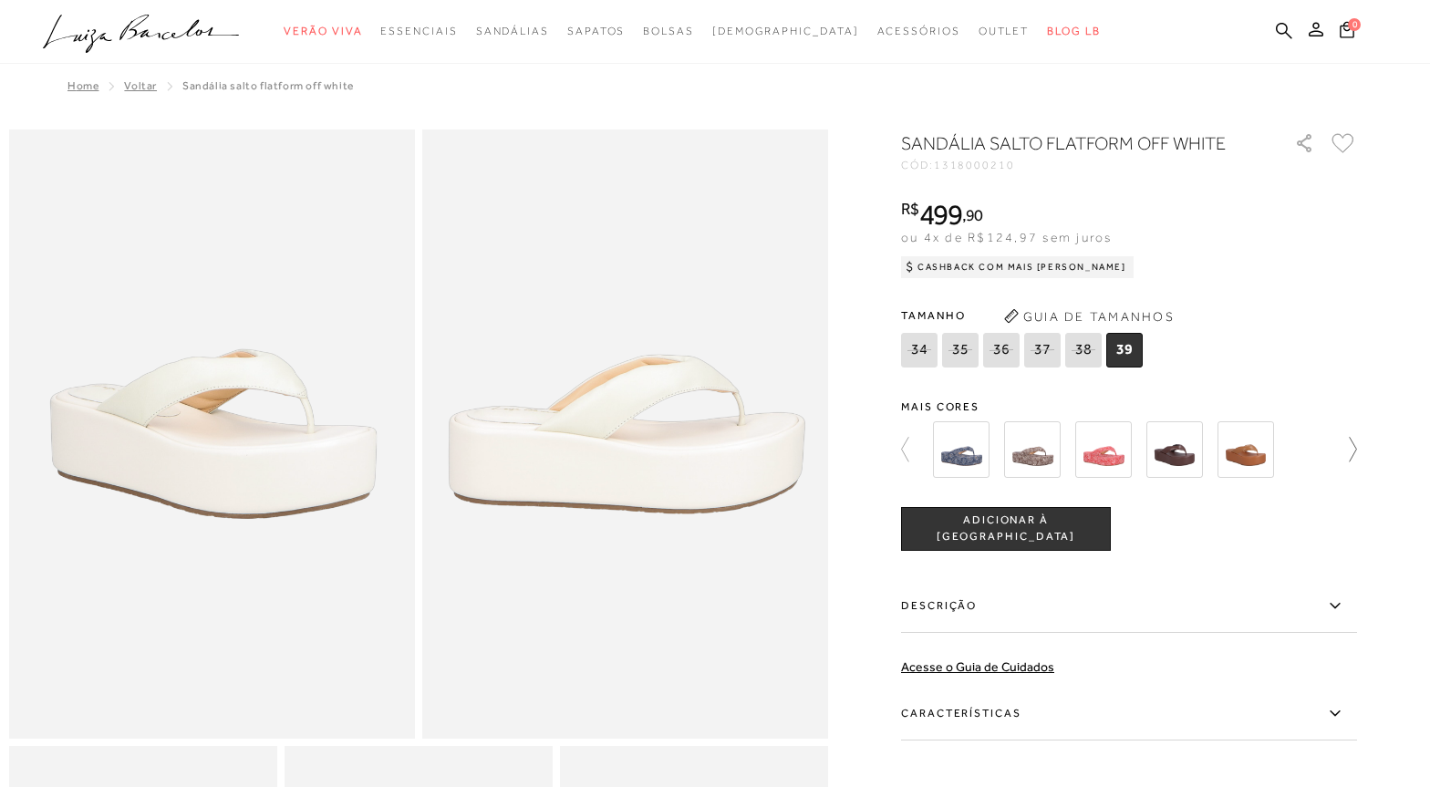
click at [1350, 440] on icon at bounding box center [1344, 450] width 26 height 26
click at [1252, 462] on img at bounding box center [1245, 449] width 57 height 57
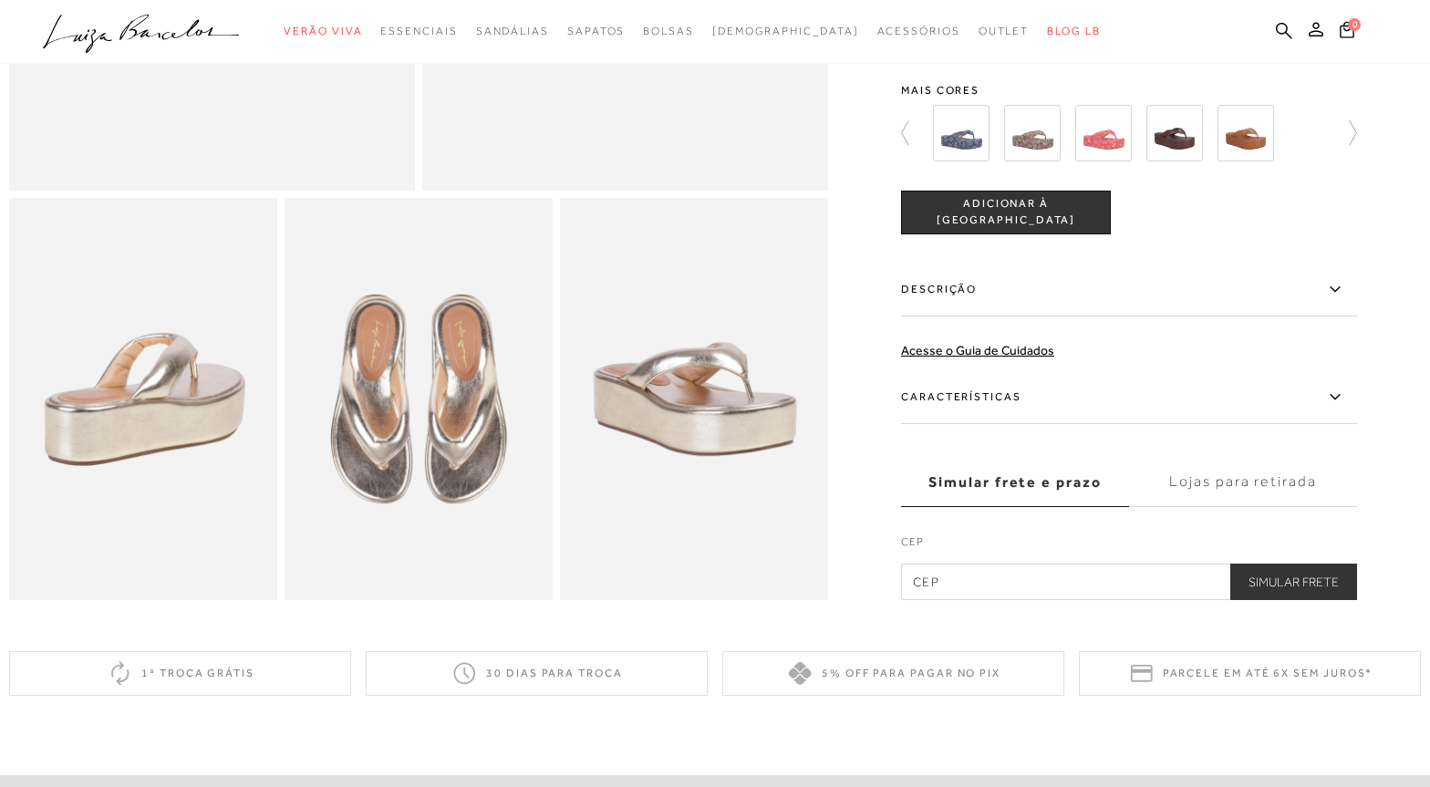
scroll to position [547, 0]
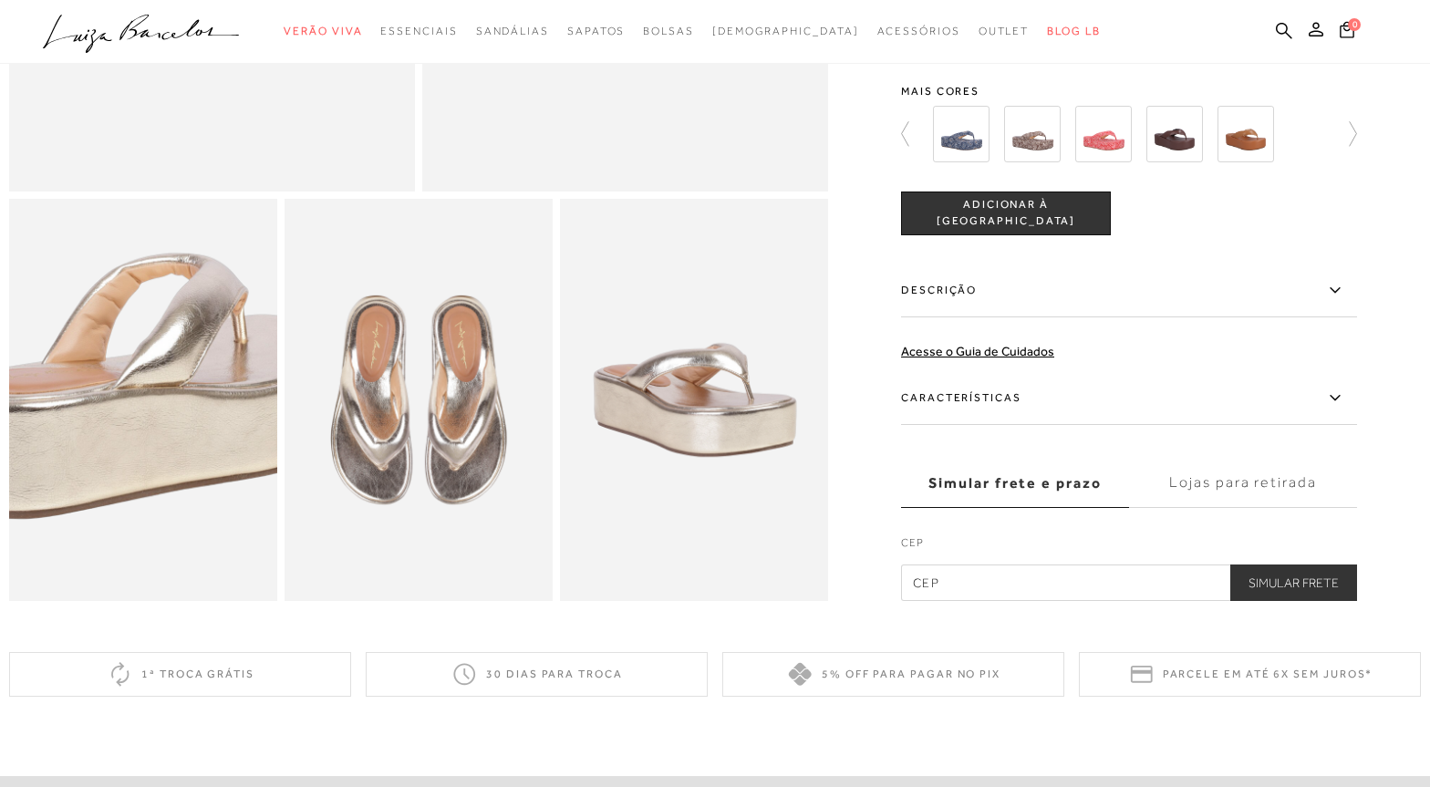
click at [143, 428] on img at bounding box center [139, 385] width 536 height 804
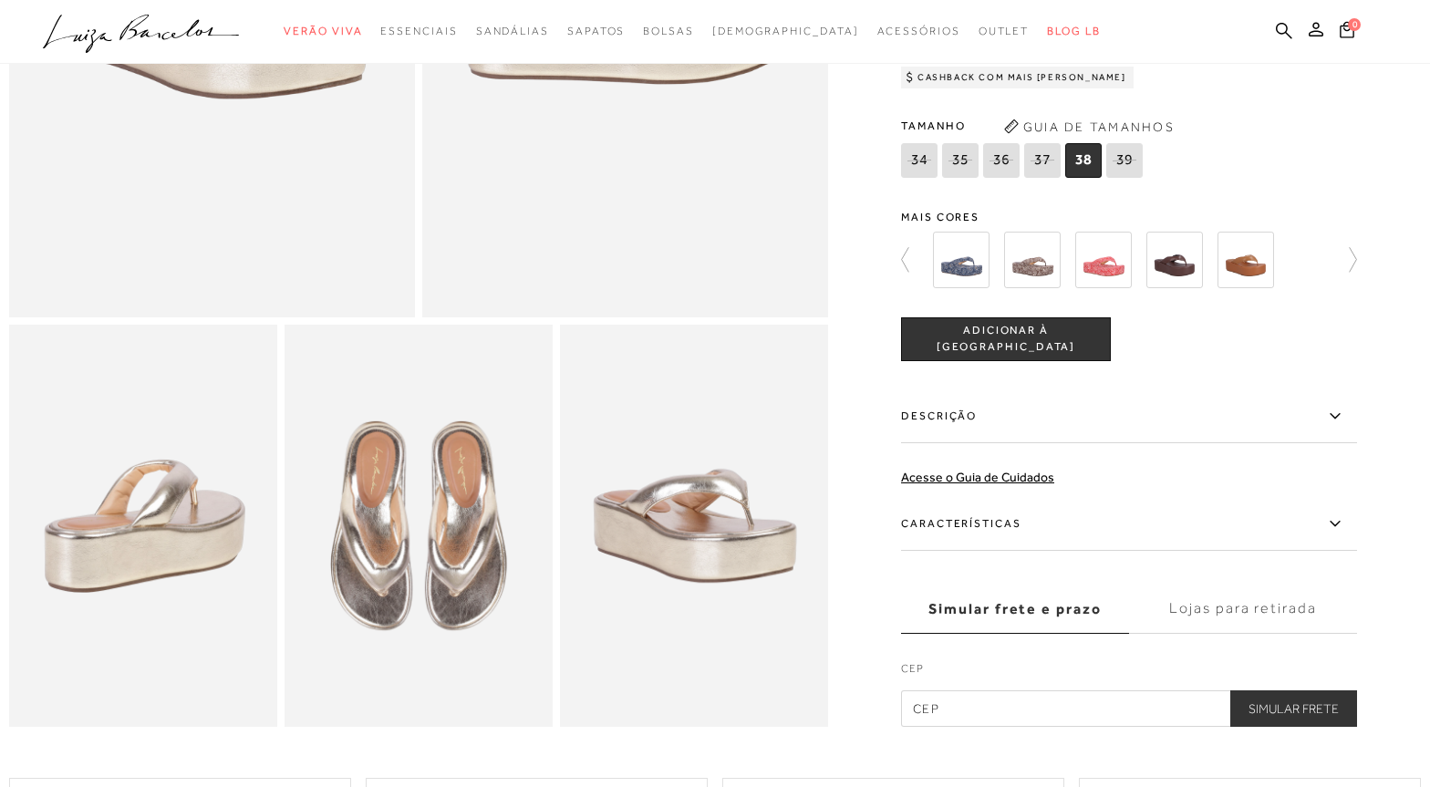
scroll to position [91, 0]
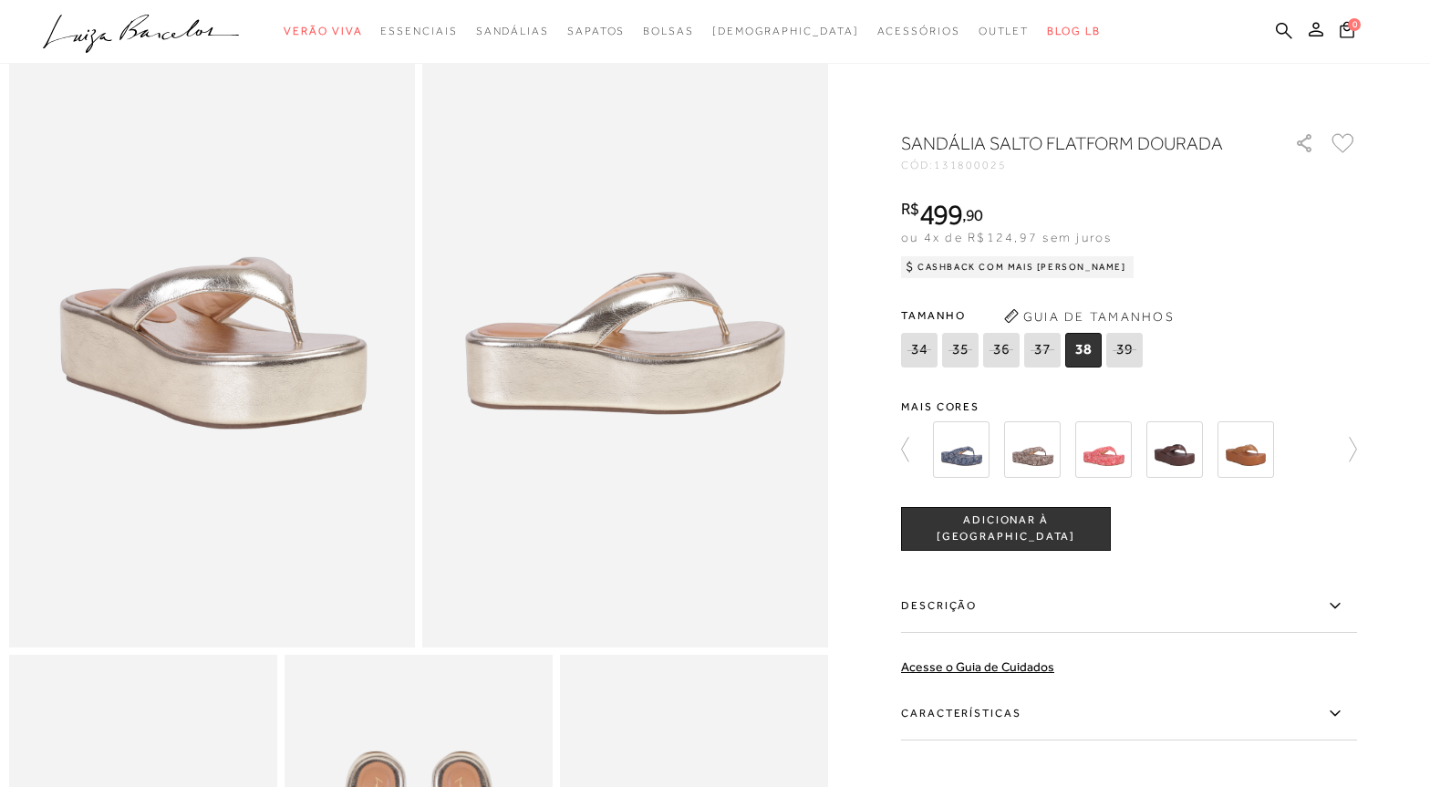
click at [970, 354] on icon at bounding box center [961, 349] width 26 height 23
select select
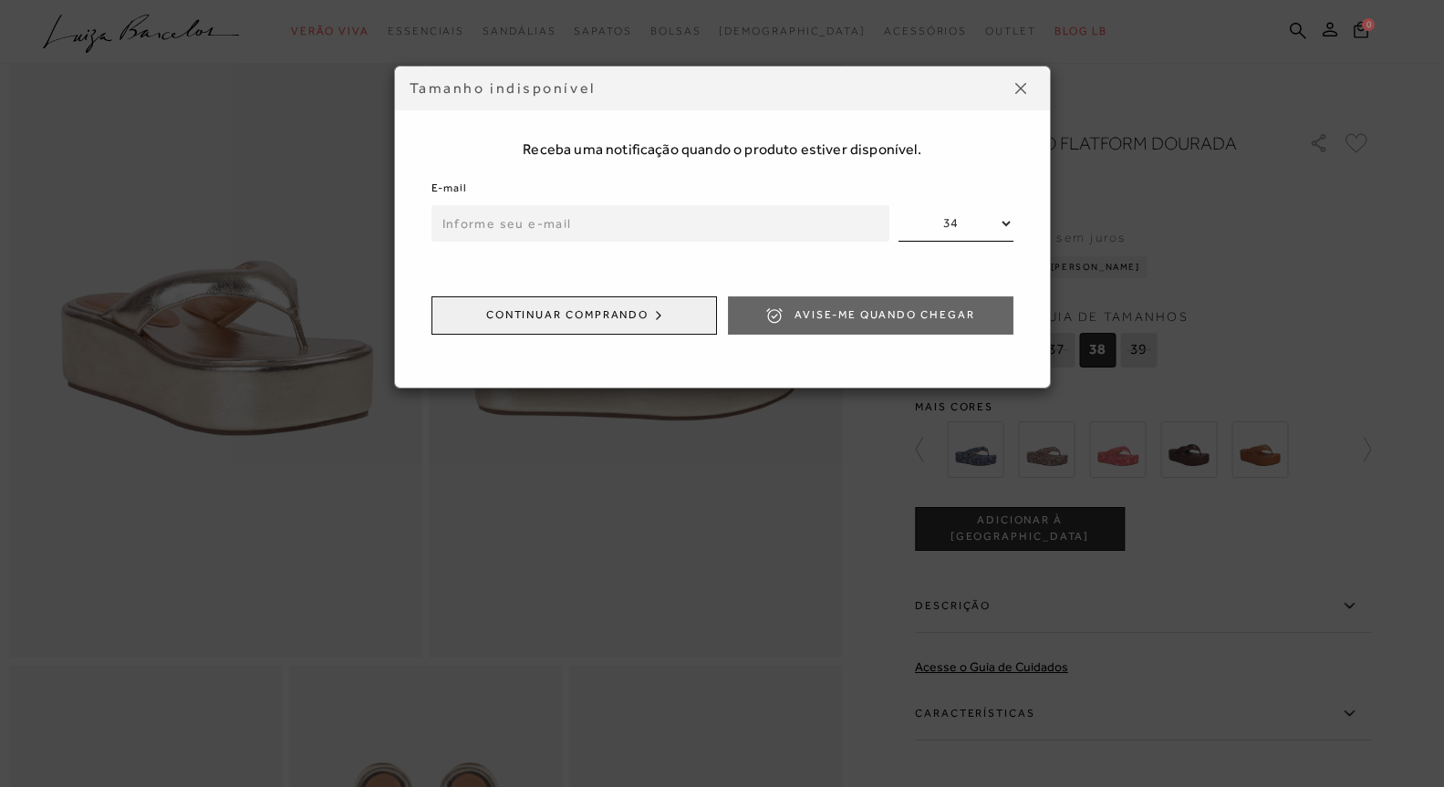
click at [726, 217] on input "email" at bounding box center [660, 223] width 458 height 36
type input "bruu.r@hotmail.com.br"
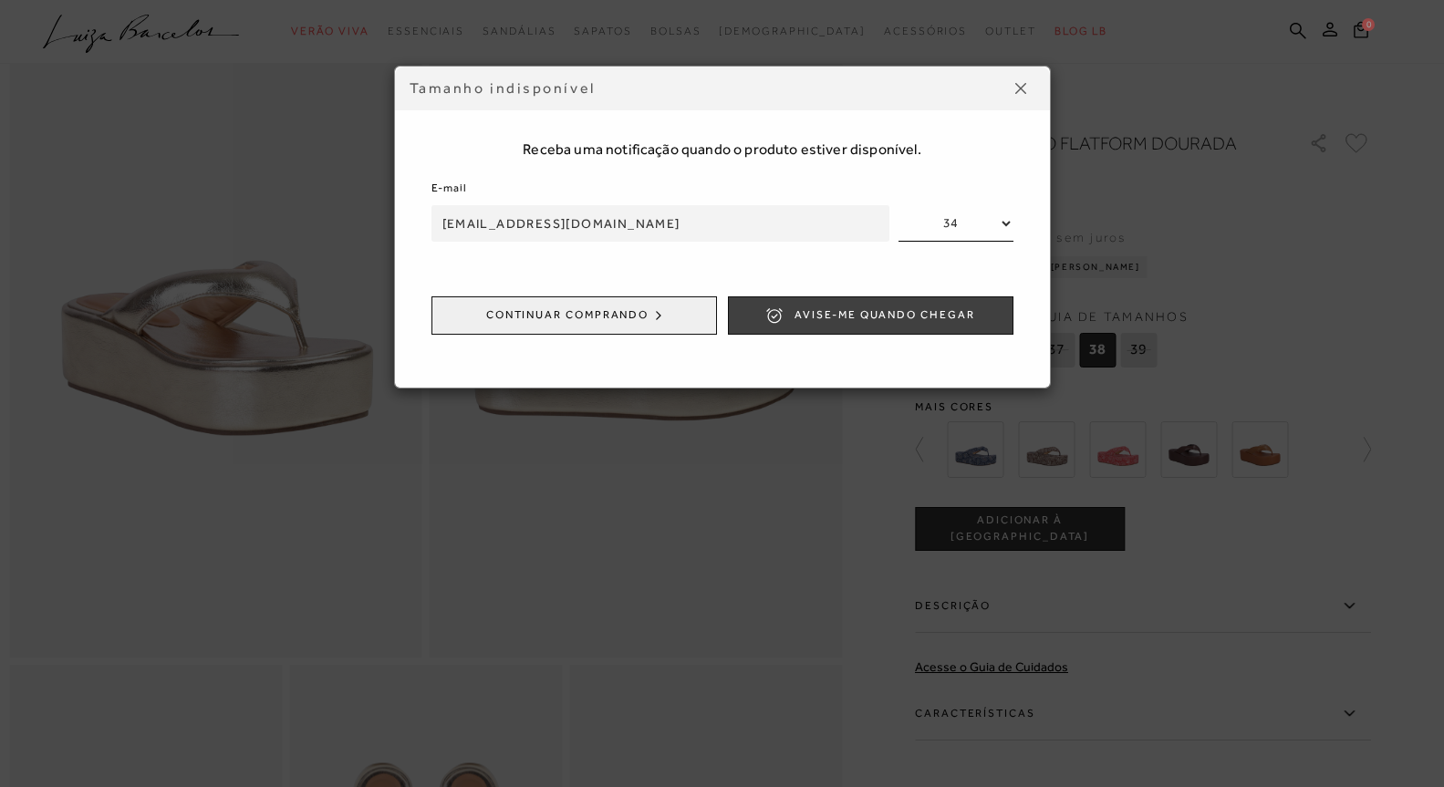
click at [847, 319] on span "Avise-me quando chegar" at bounding box center [884, 315] width 180 height 16
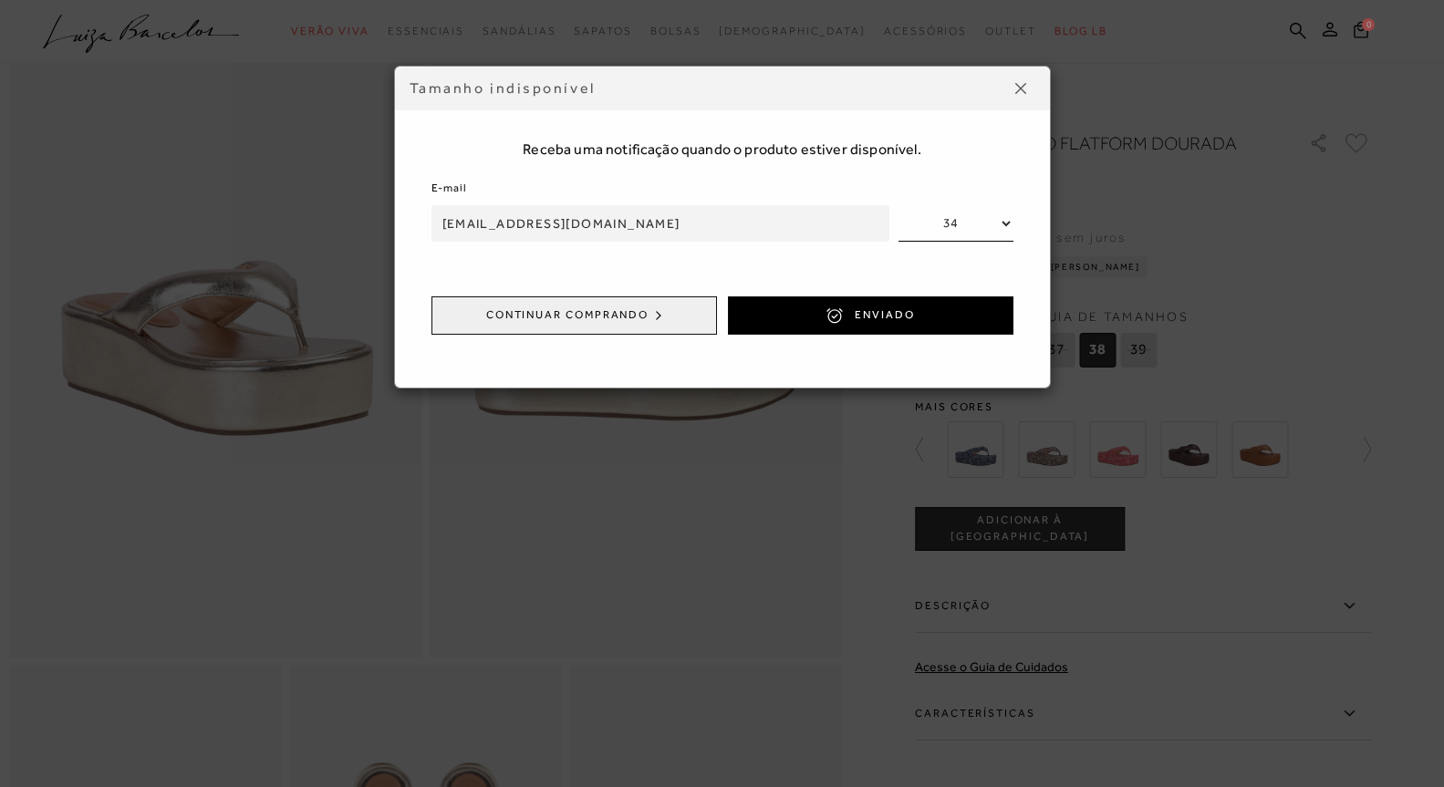
click at [1023, 86] on img at bounding box center [1020, 88] width 11 height 11
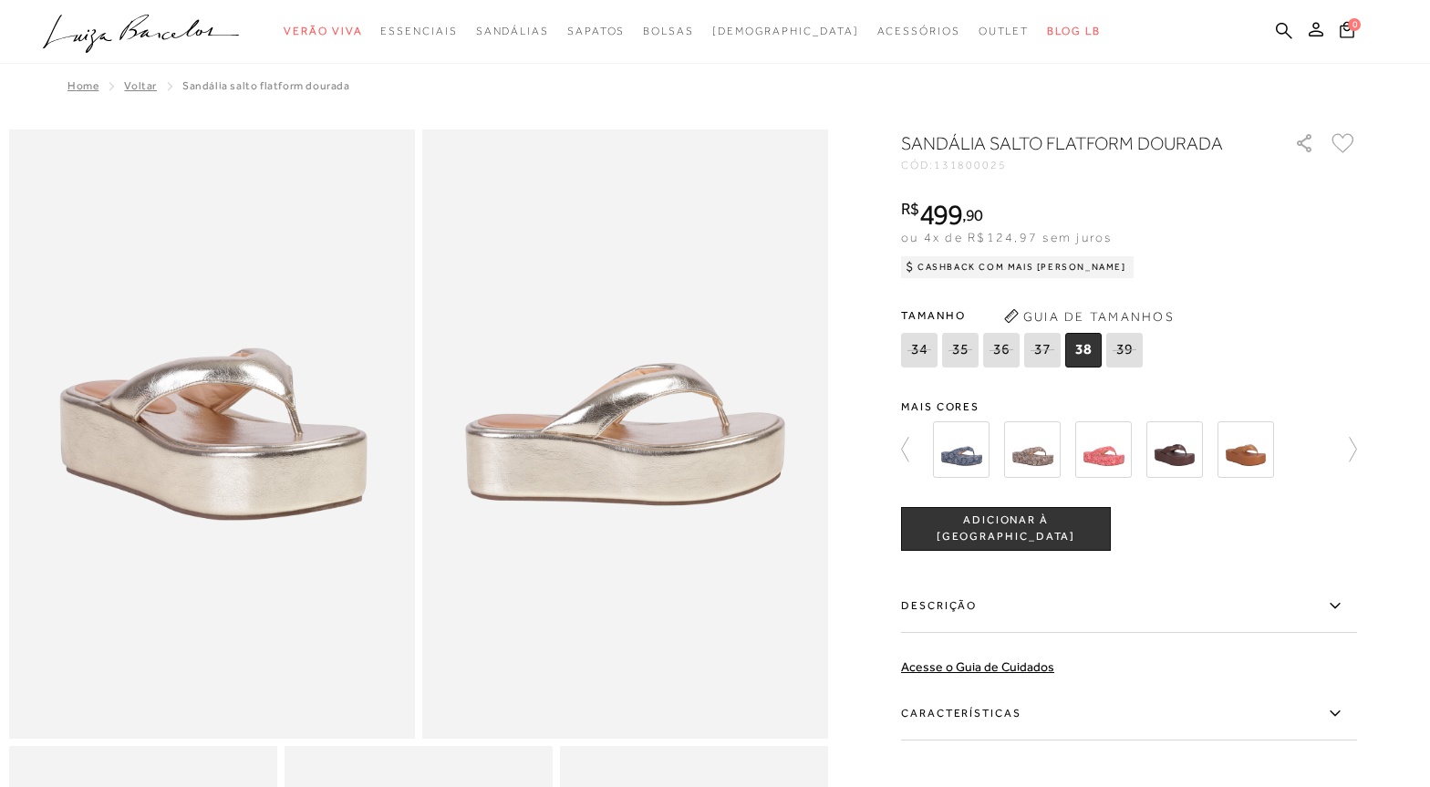
scroll to position [0, 0]
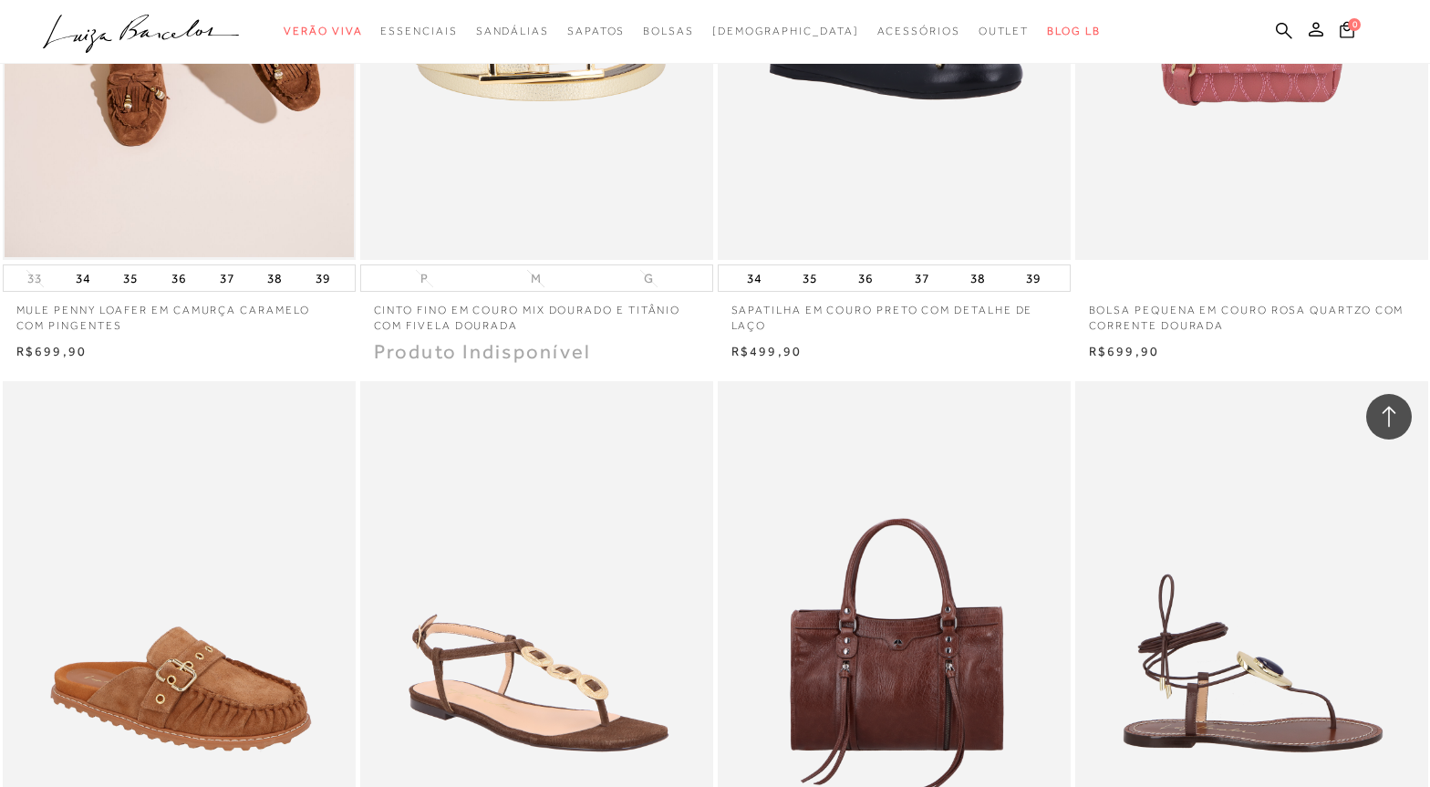
scroll to position [61761, 0]
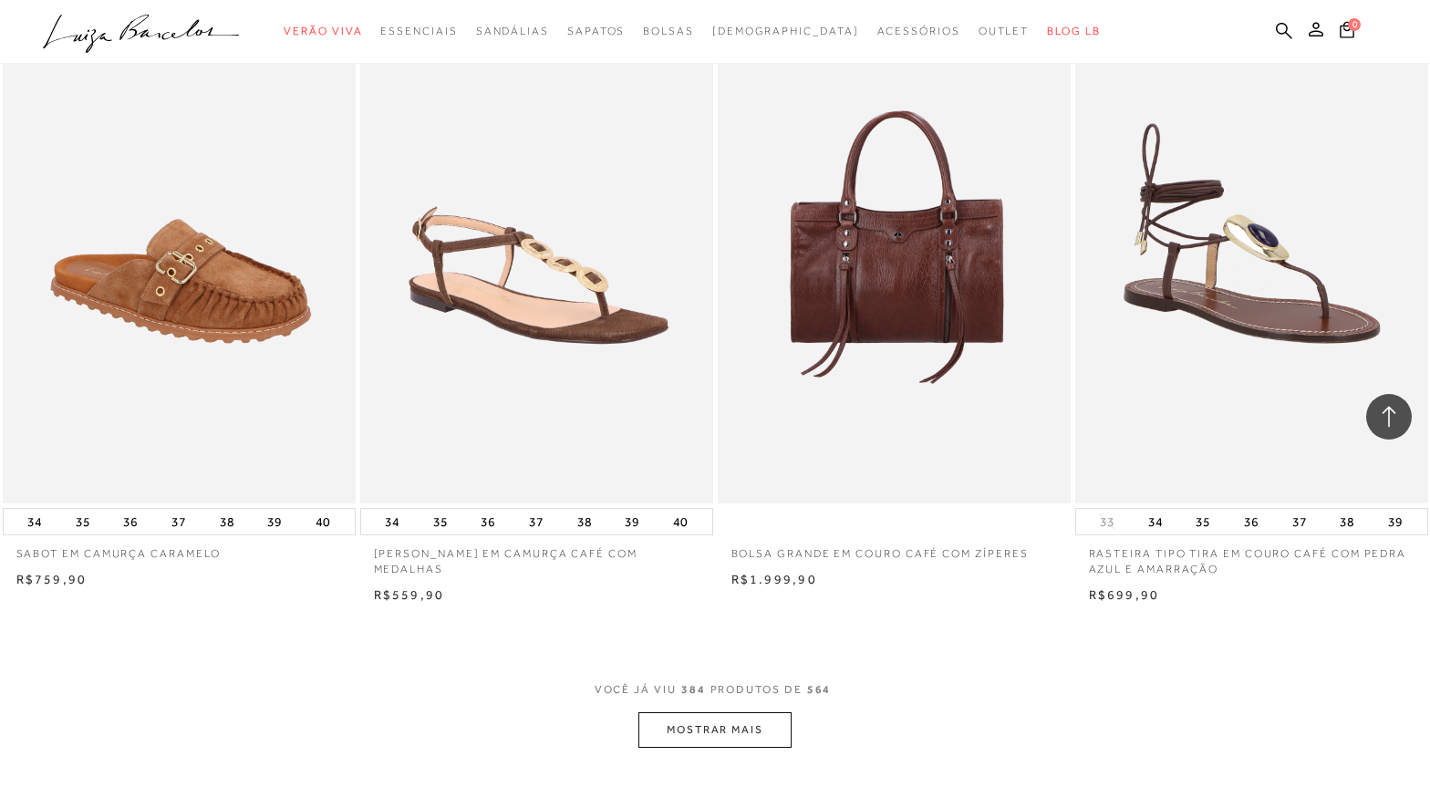
click at [730, 732] on button "MOSTRAR MAIS" at bounding box center [714, 730] width 153 height 36
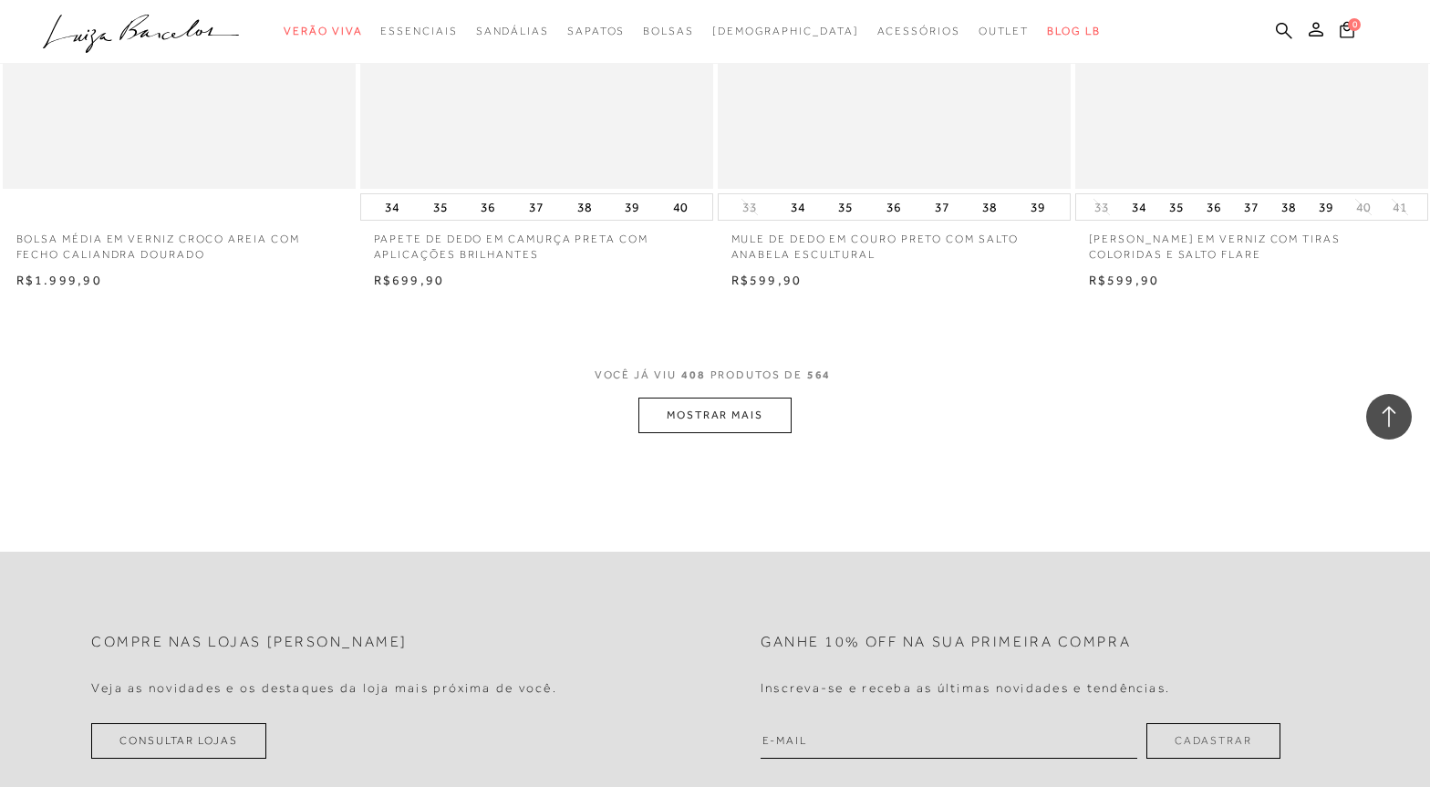
scroll to position [66138, 0]
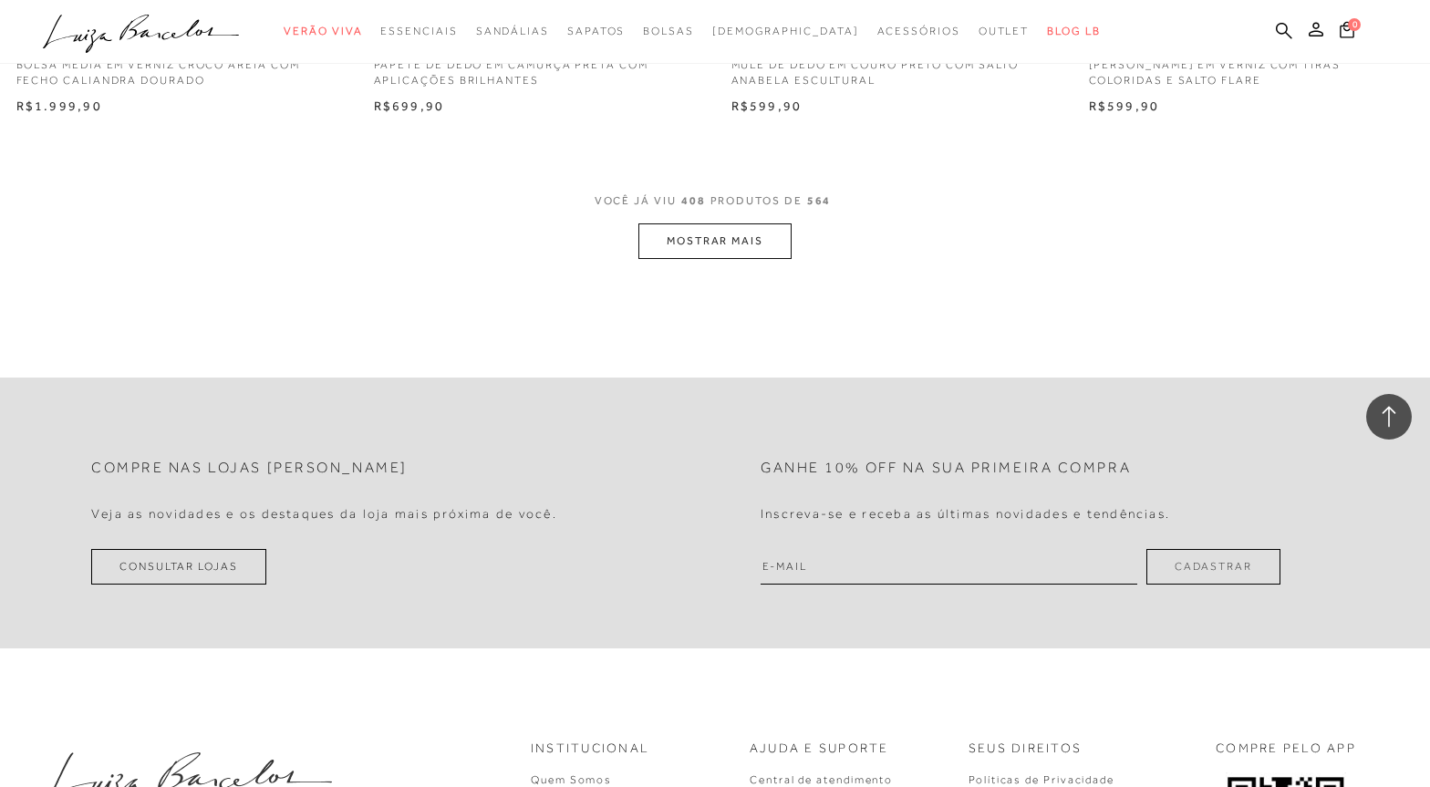
click at [689, 231] on button "MOSTRAR MAIS" at bounding box center [714, 241] width 153 height 36
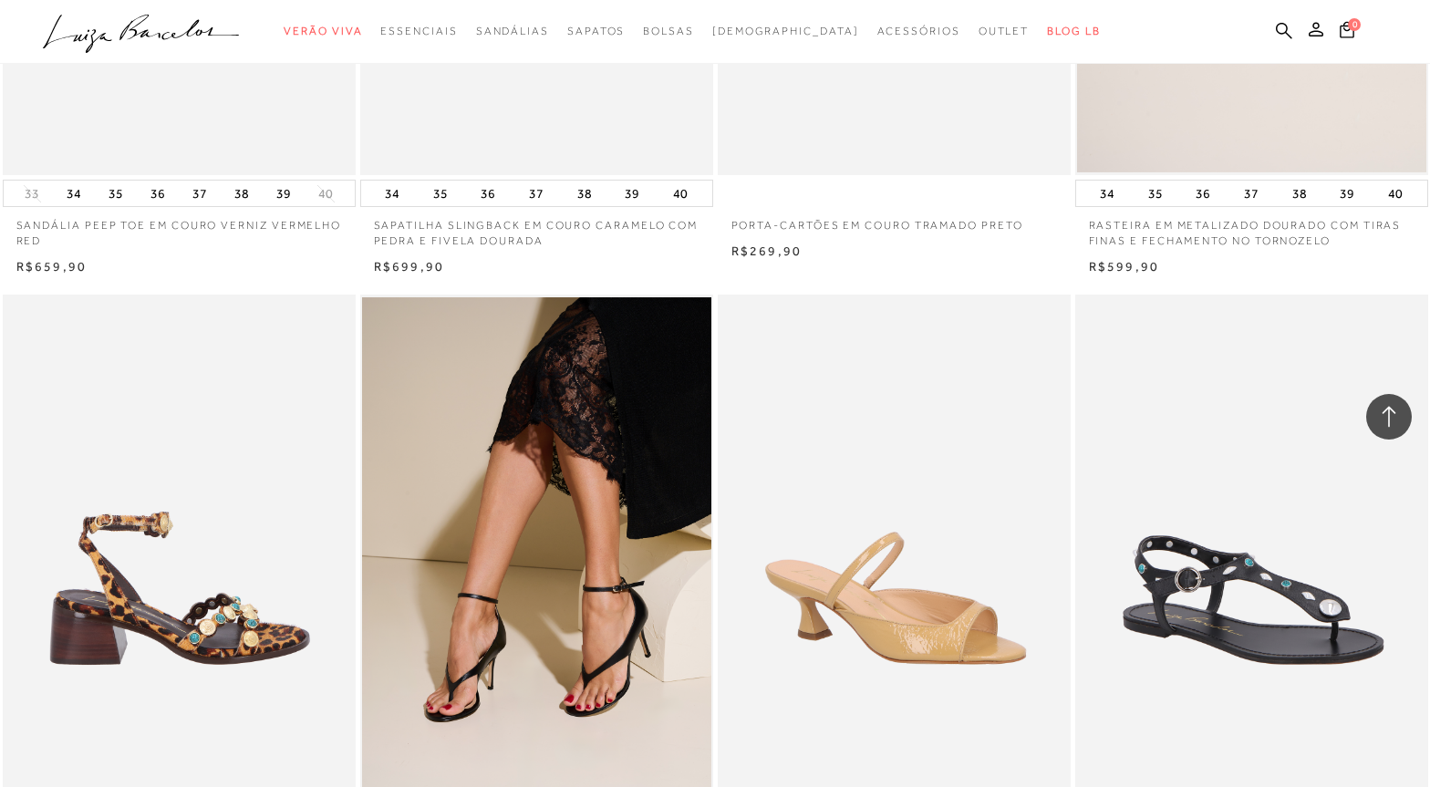
scroll to position [69603, 0]
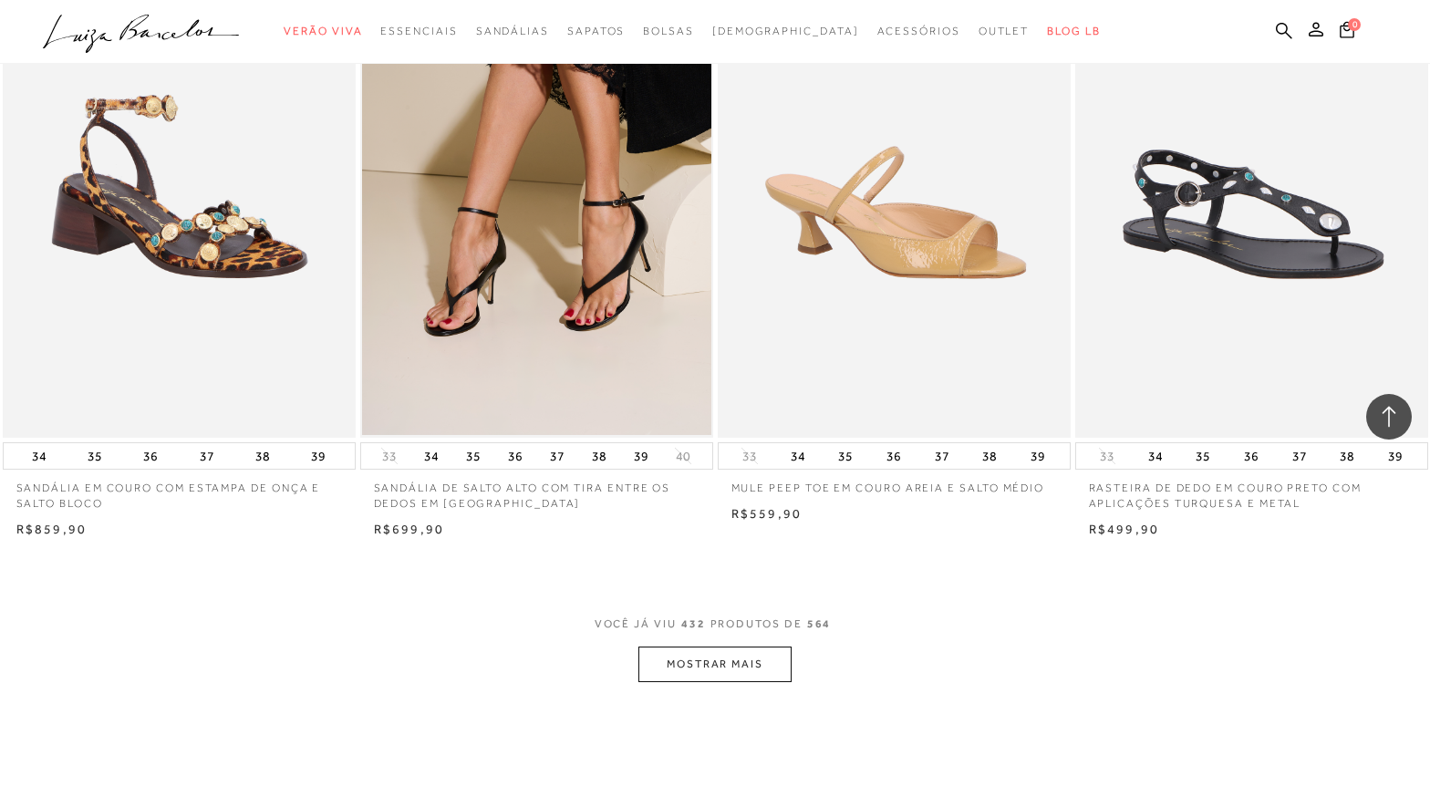
click at [707, 655] on button "MOSTRAR MAIS" at bounding box center [714, 665] width 153 height 36
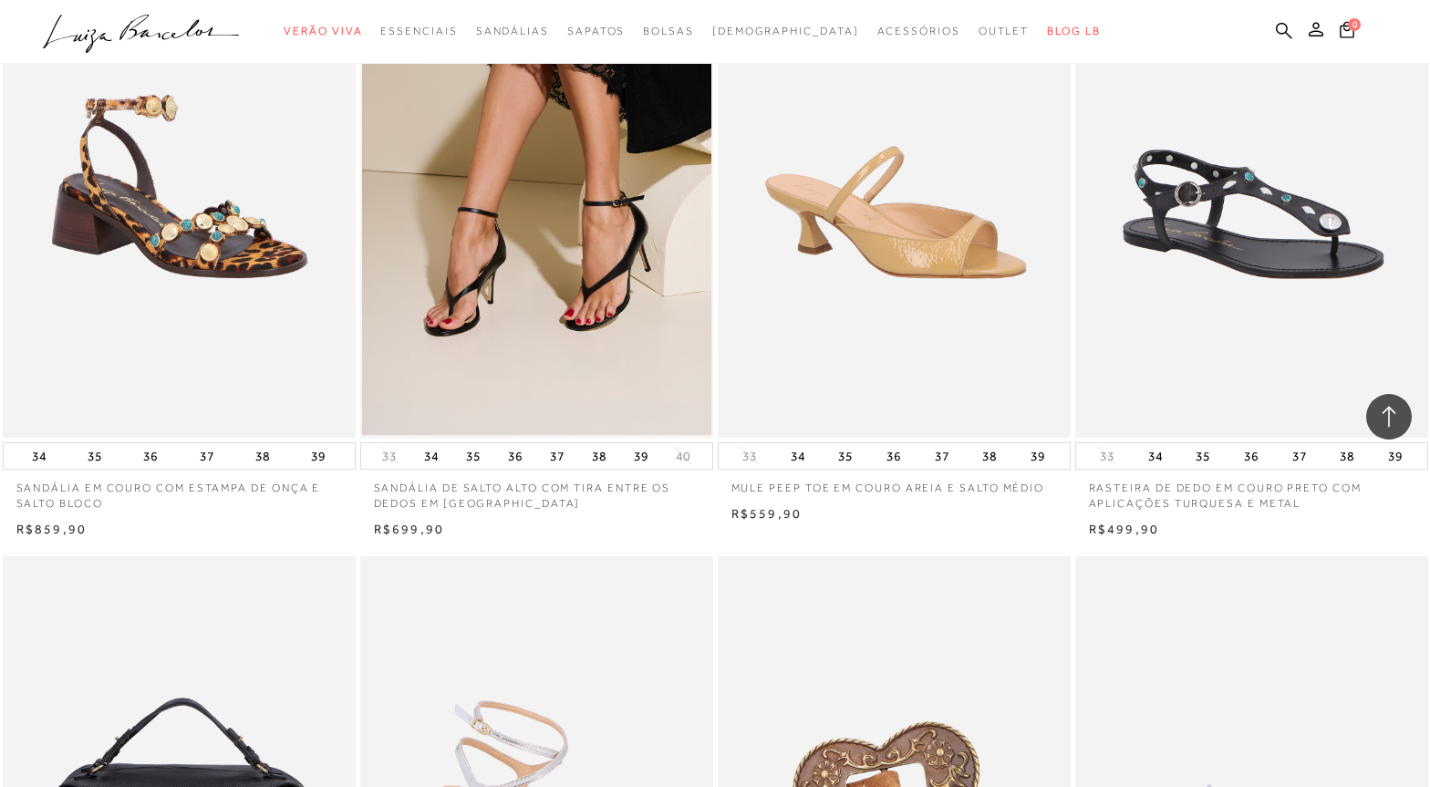
scroll to position [73898, 0]
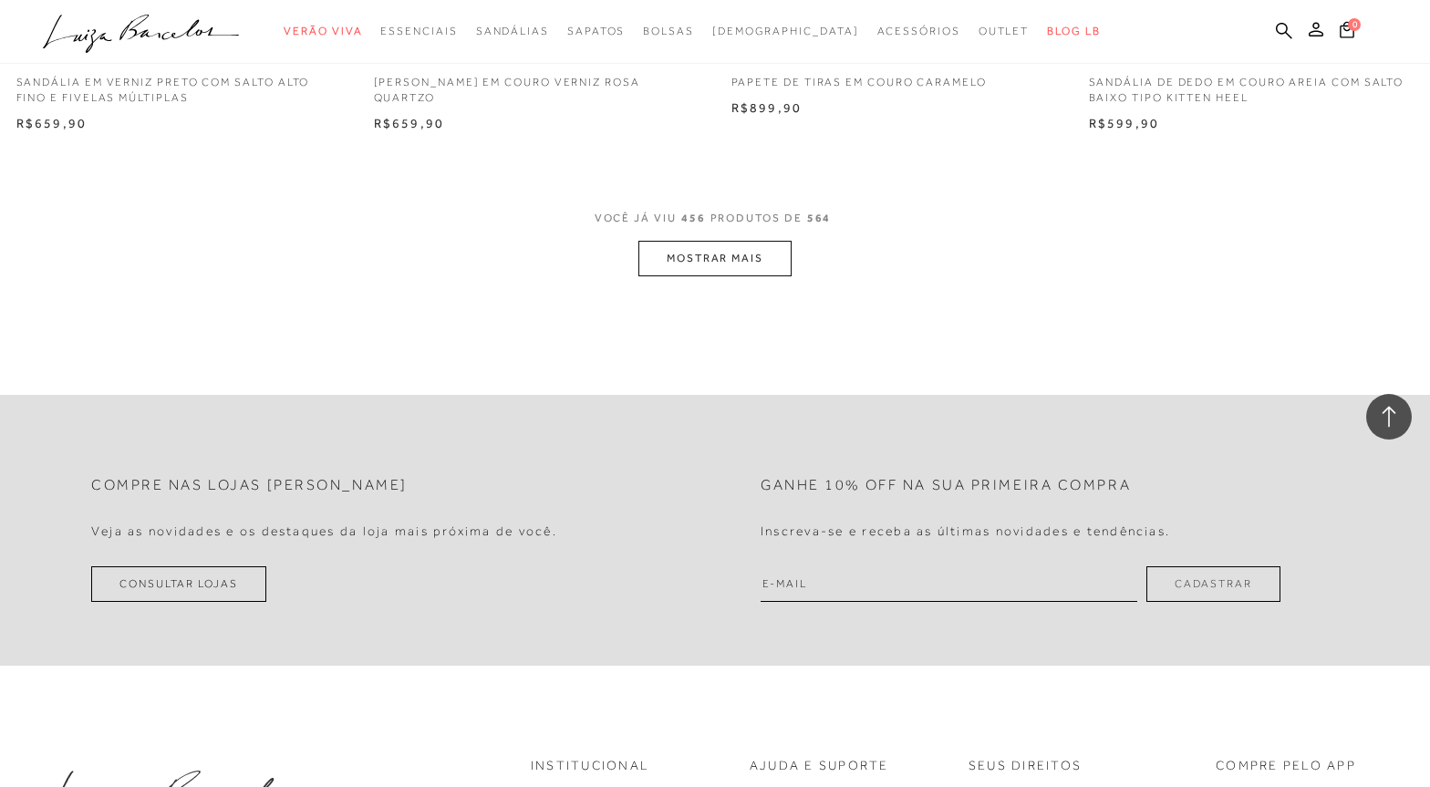
click at [700, 259] on button "MOSTRAR MAIS" at bounding box center [714, 259] width 153 height 36
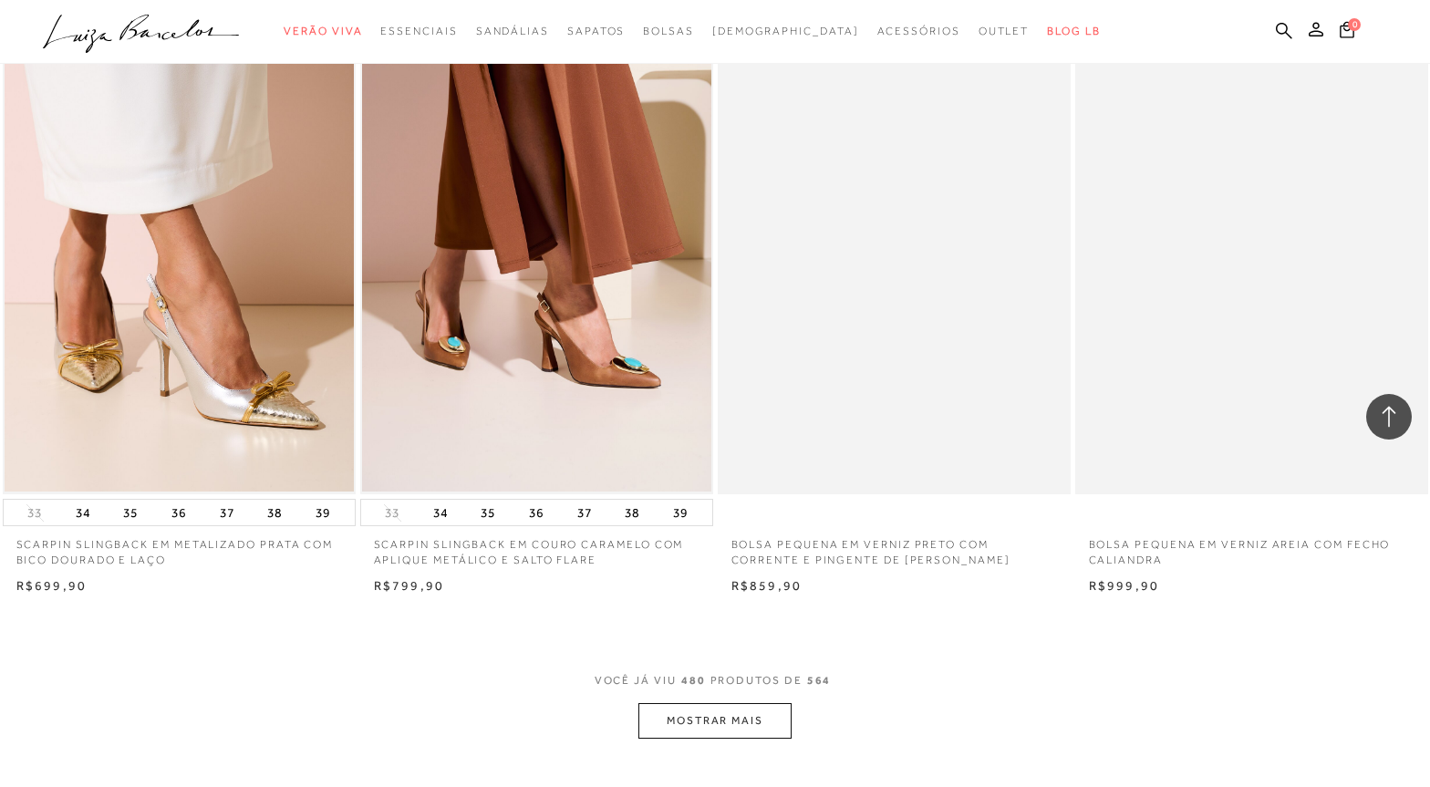
scroll to position [77455, 0]
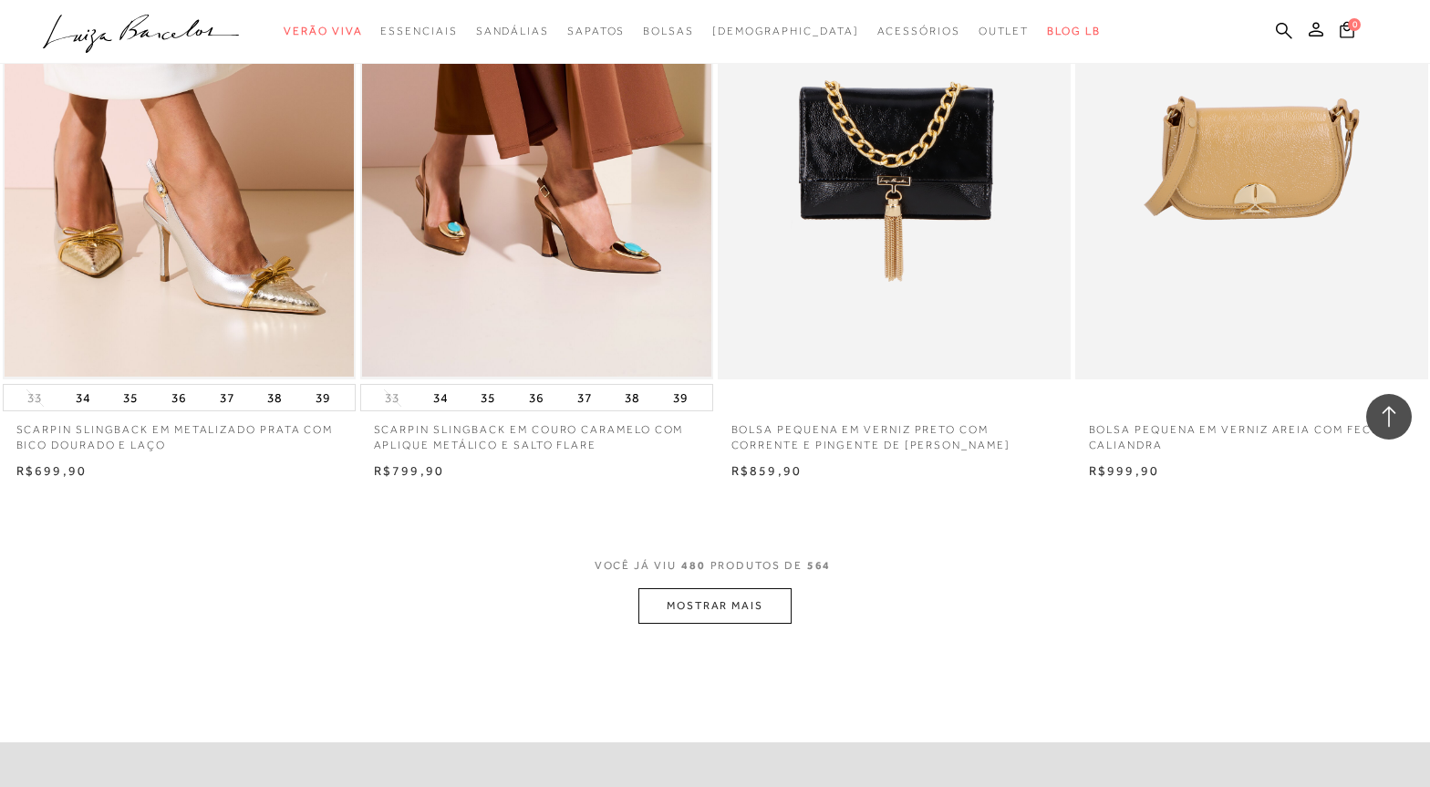
click at [740, 590] on button "MOSTRAR MAIS" at bounding box center [714, 606] width 153 height 36
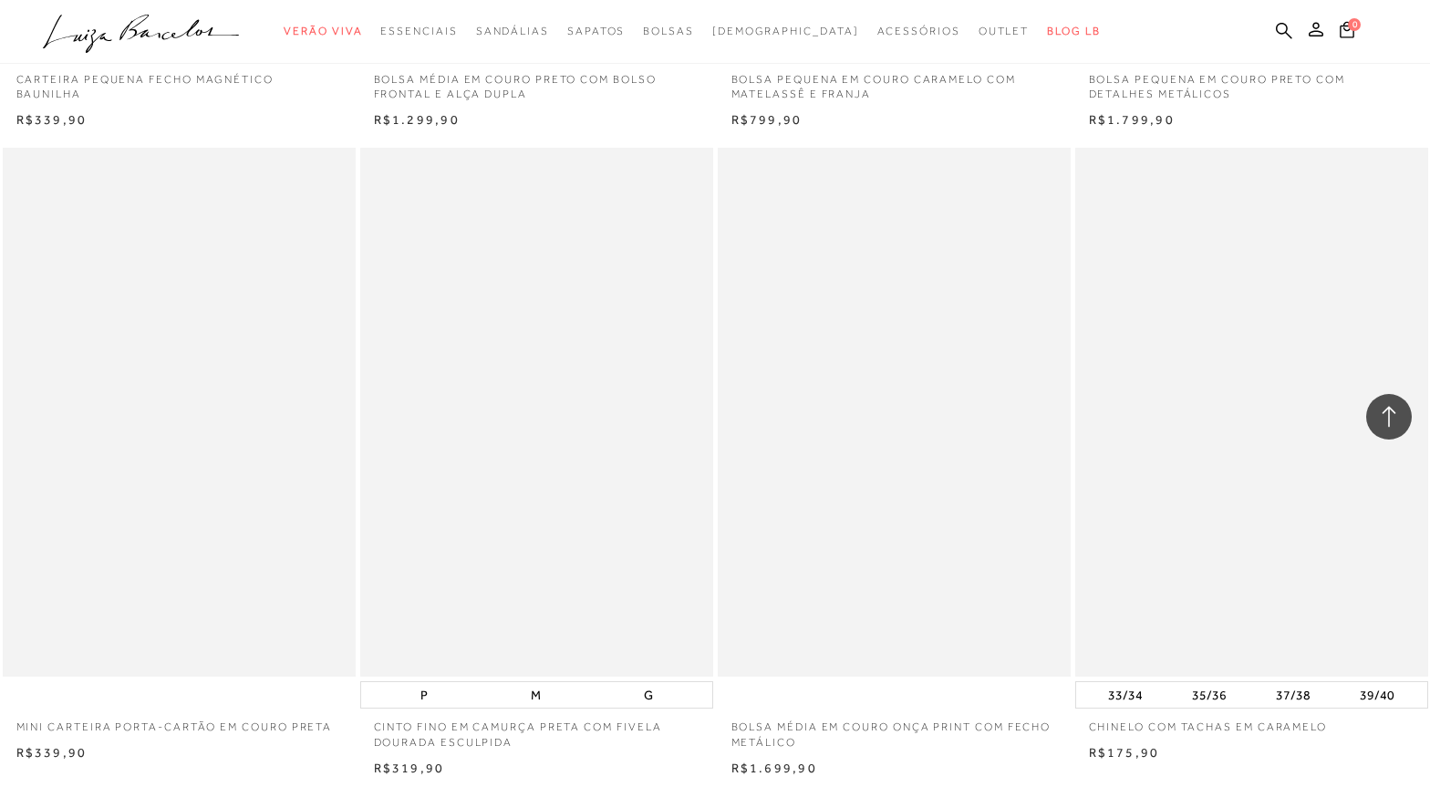
scroll to position [81684, 0]
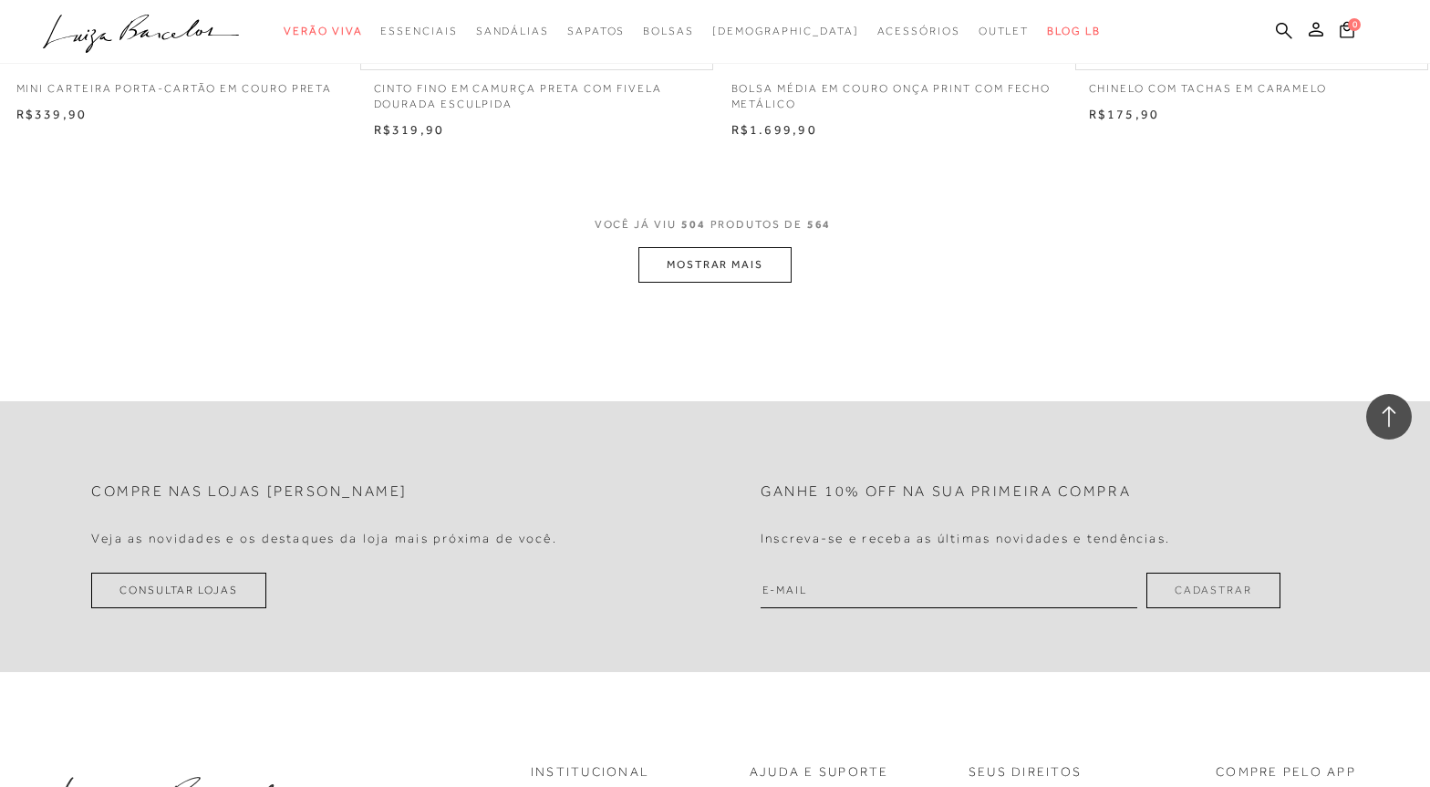
click at [682, 259] on button "MOSTRAR MAIS" at bounding box center [714, 265] width 153 height 36
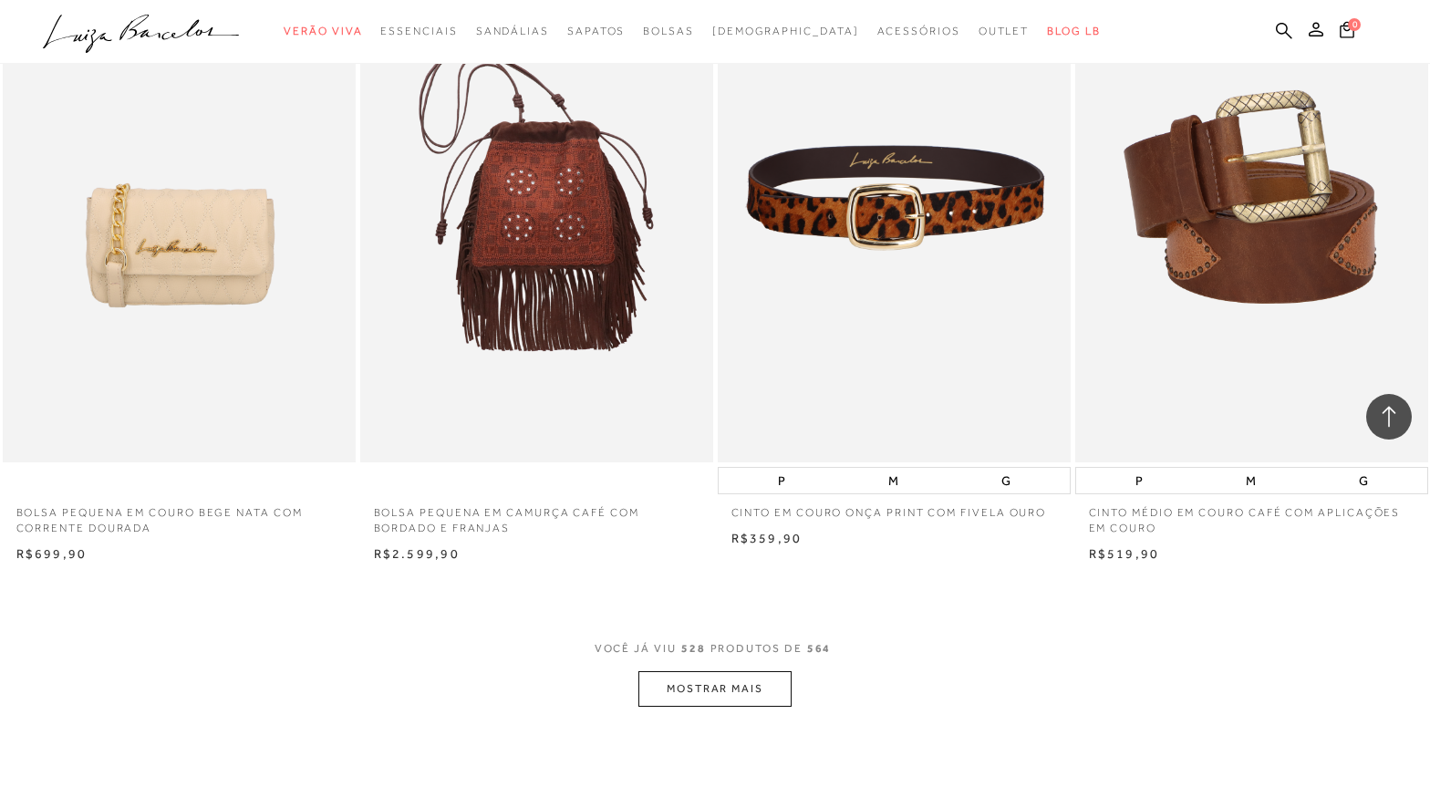
scroll to position [85332, 0]
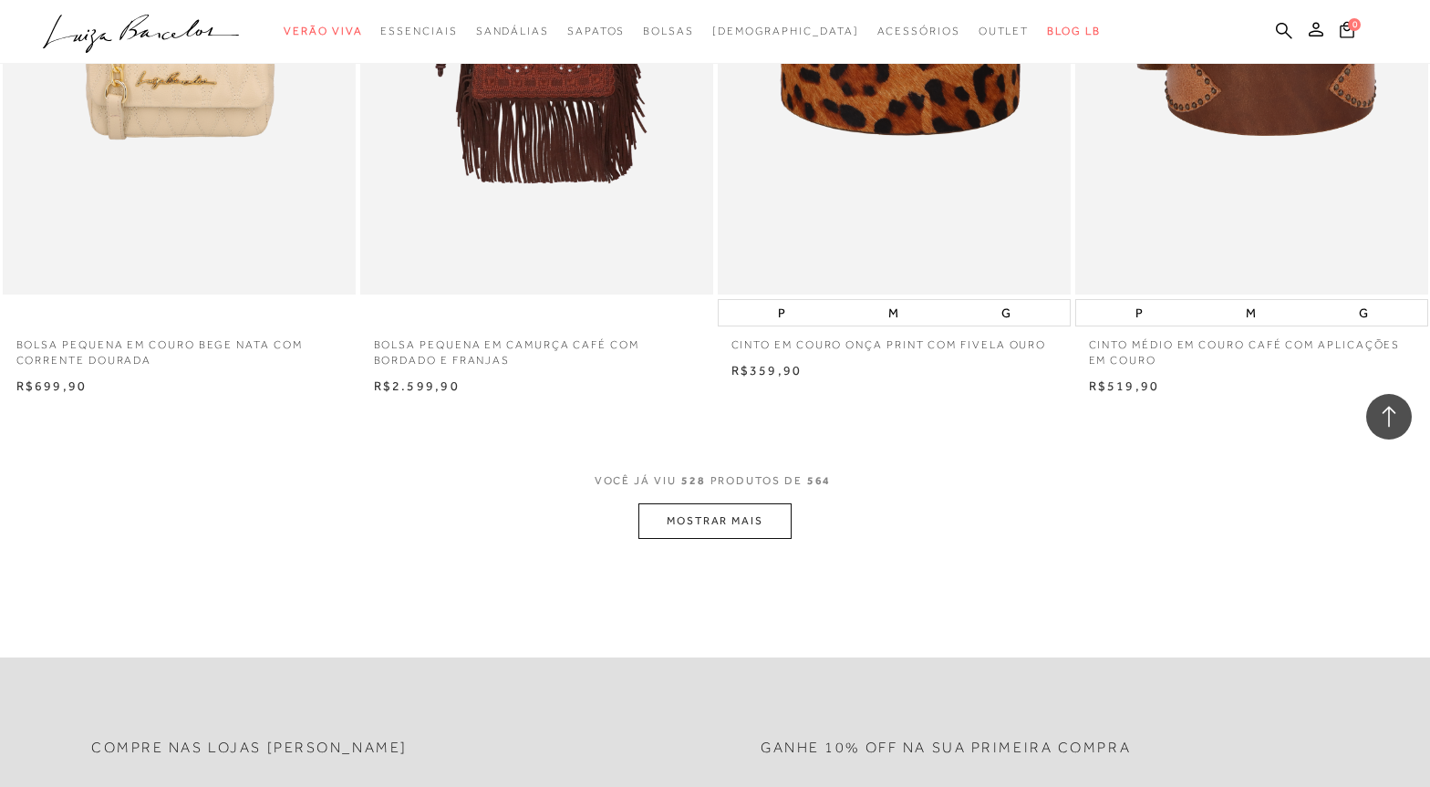
click at [689, 503] on button "MOSTRAR MAIS" at bounding box center [714, 521] width 153 height 36
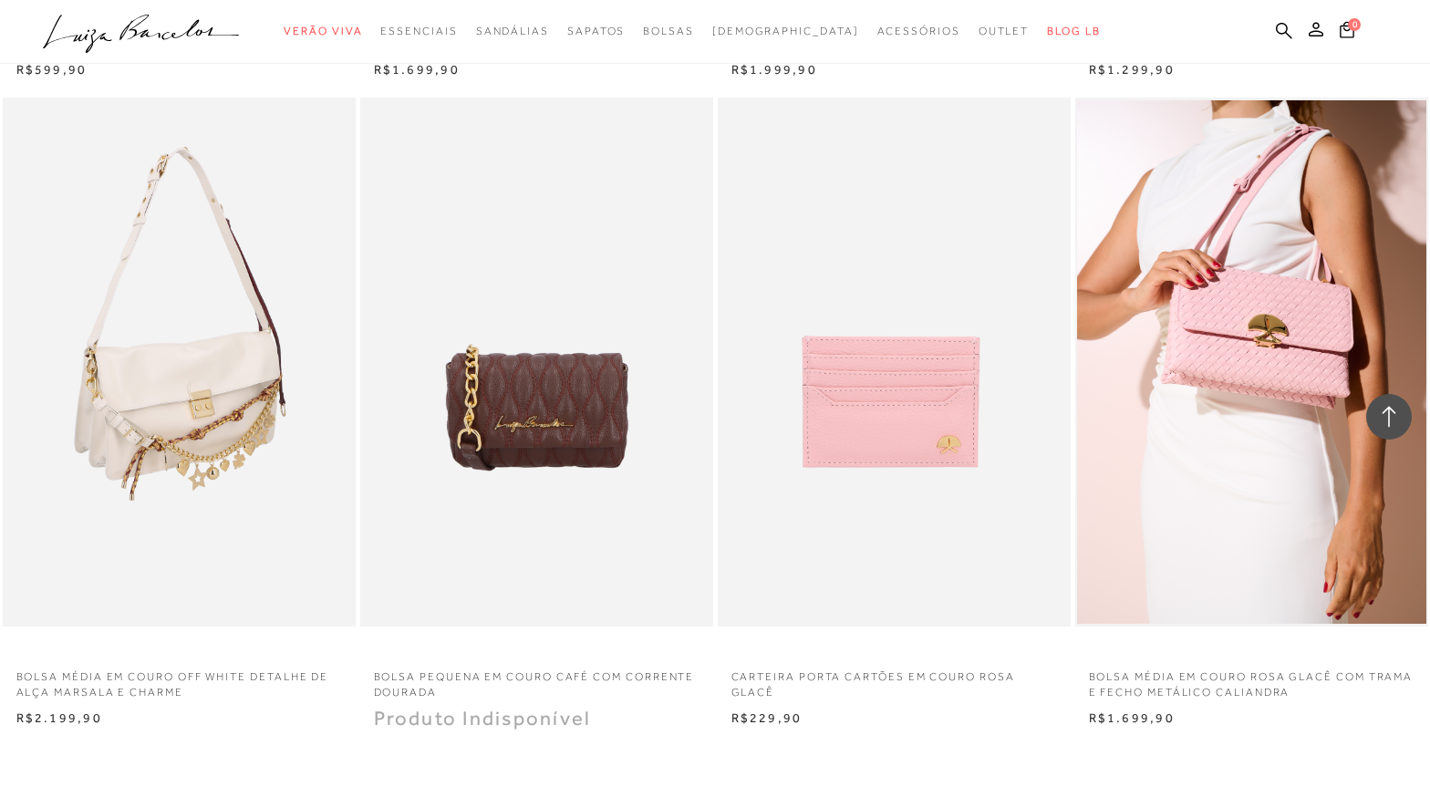
scroll to position [89618, 0]
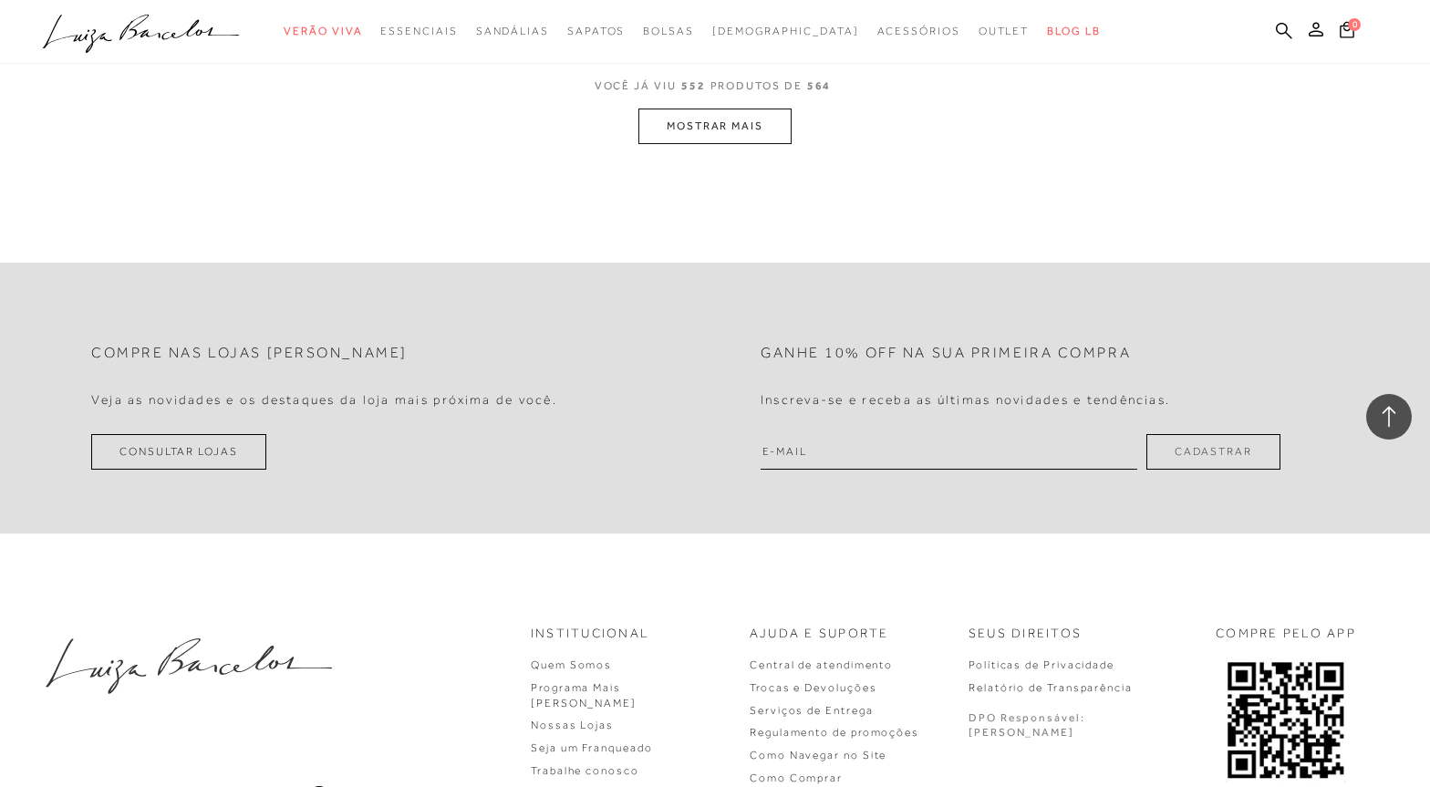
click at [707, 109] on button "MOSTRAR MAIS" at bounding box center [714, 127] width 153 height 36
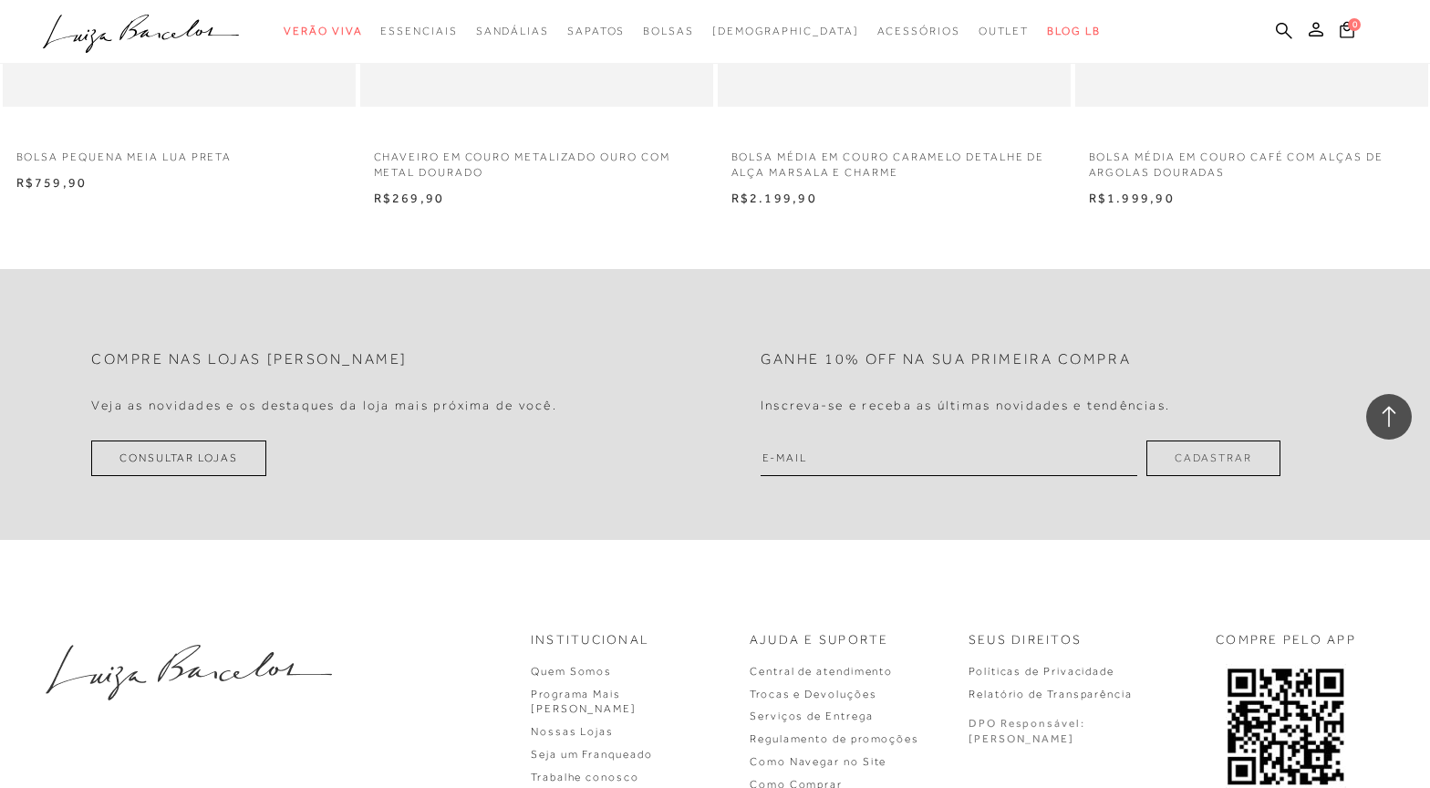
scroll to position [91485, 0]
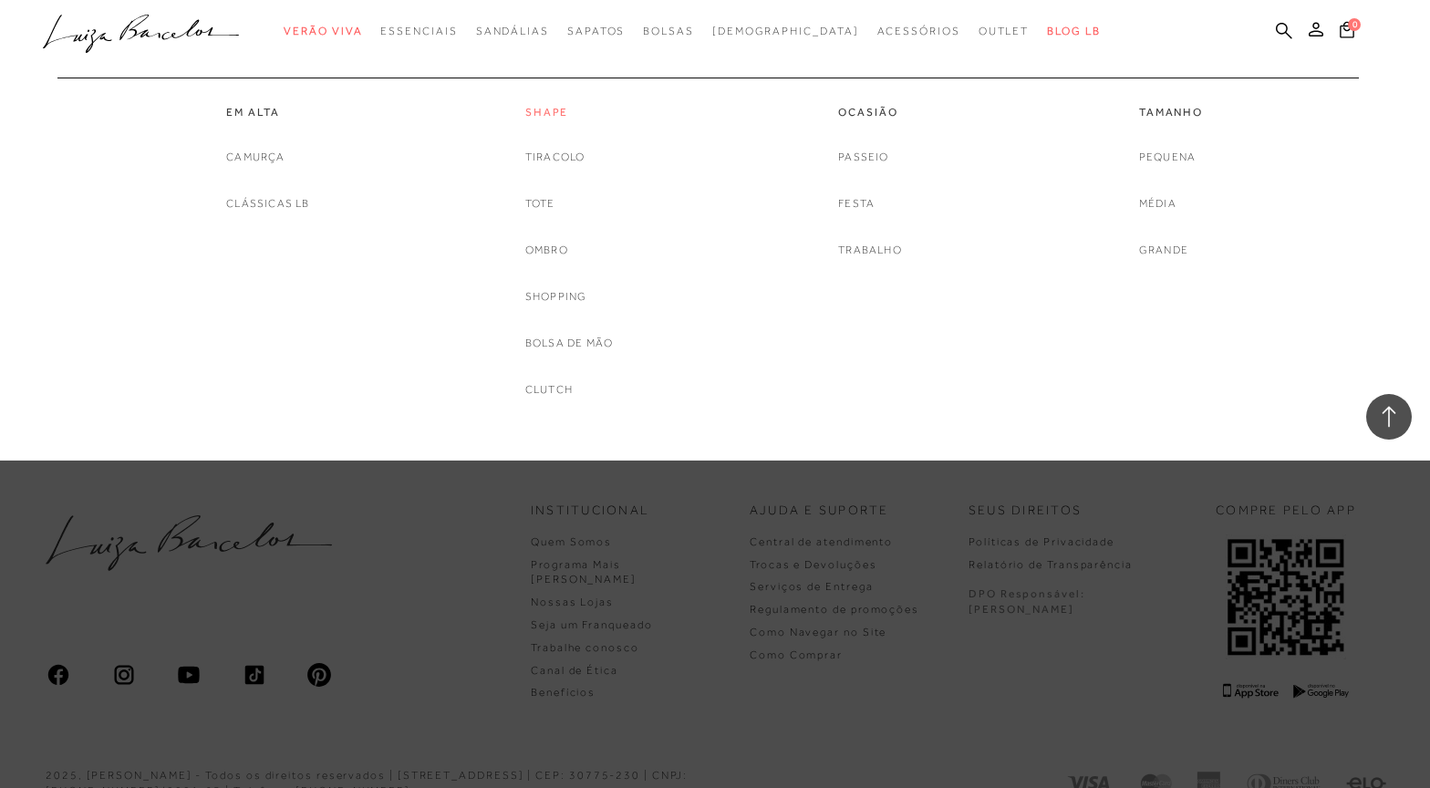
click at [547, 109] on link "Shape" at bounding box center [569, 113] width 88 height 16
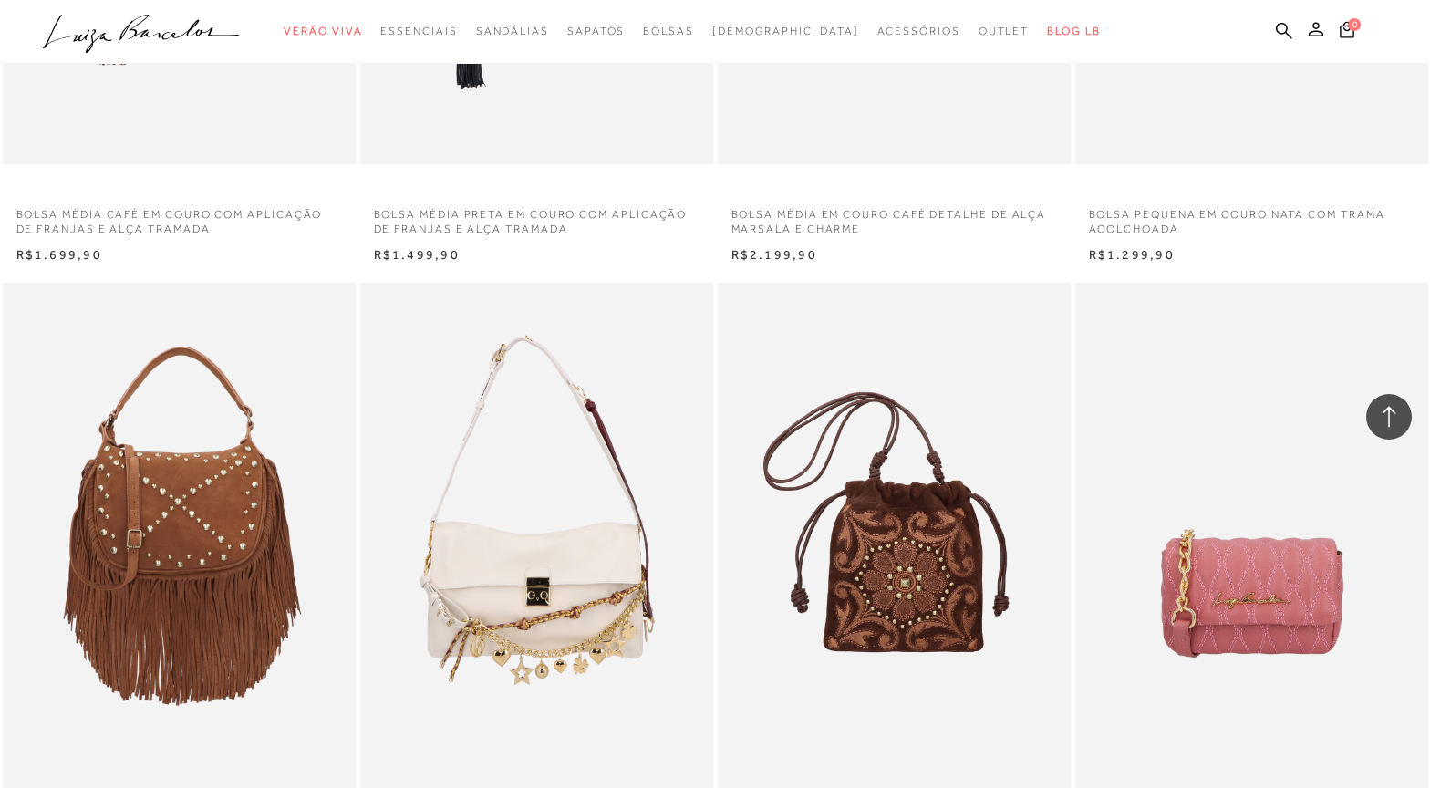
scroll to position [3739, 0]
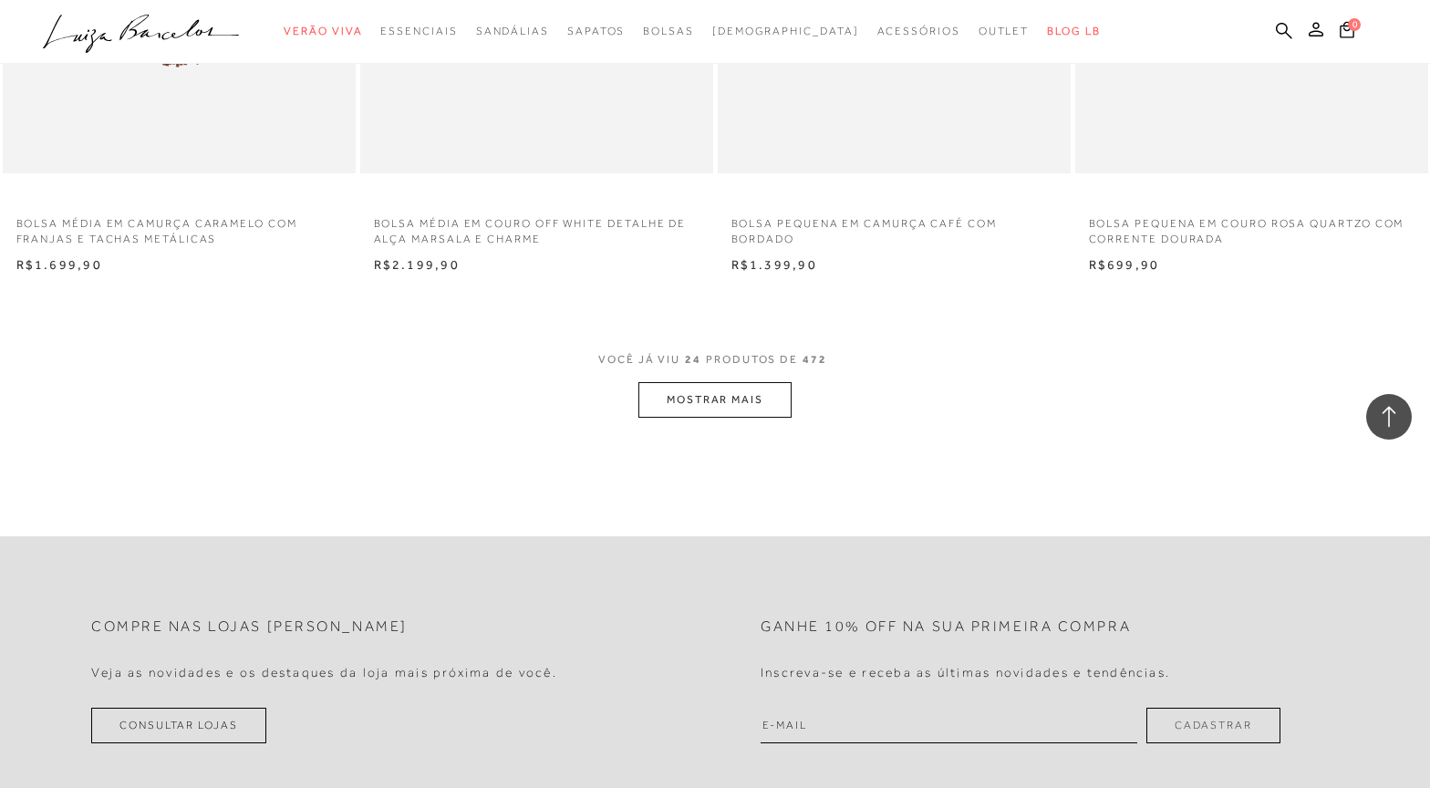
click at [733, 408] on button "MOSTRAR MAIS" at bounding box center [714, 400] width 153 height 36
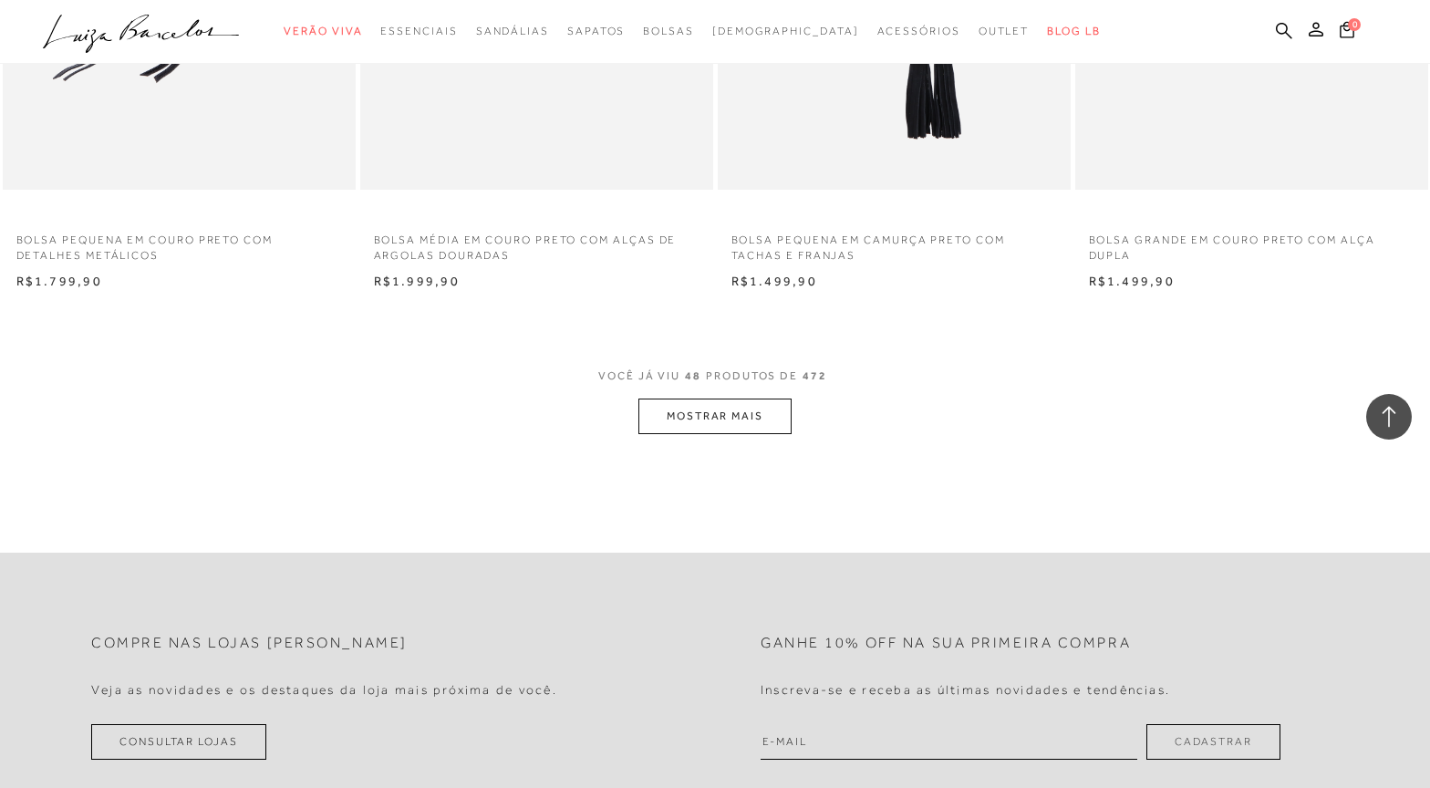
scroll to position [7752, 0]
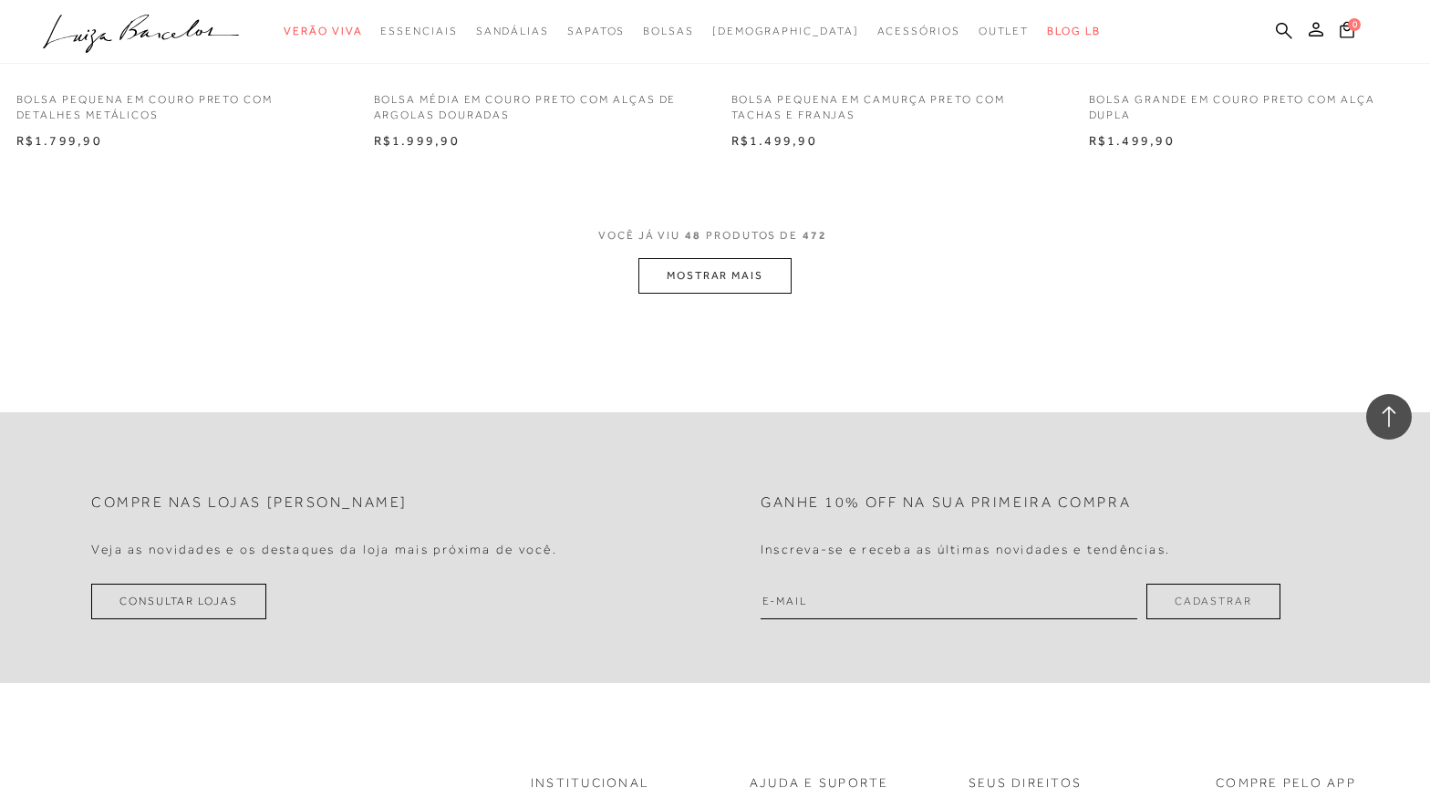
click at [740, 277] on button "MOSTRAR MAIS" at bounding box center [714, 276] width 153 height 36
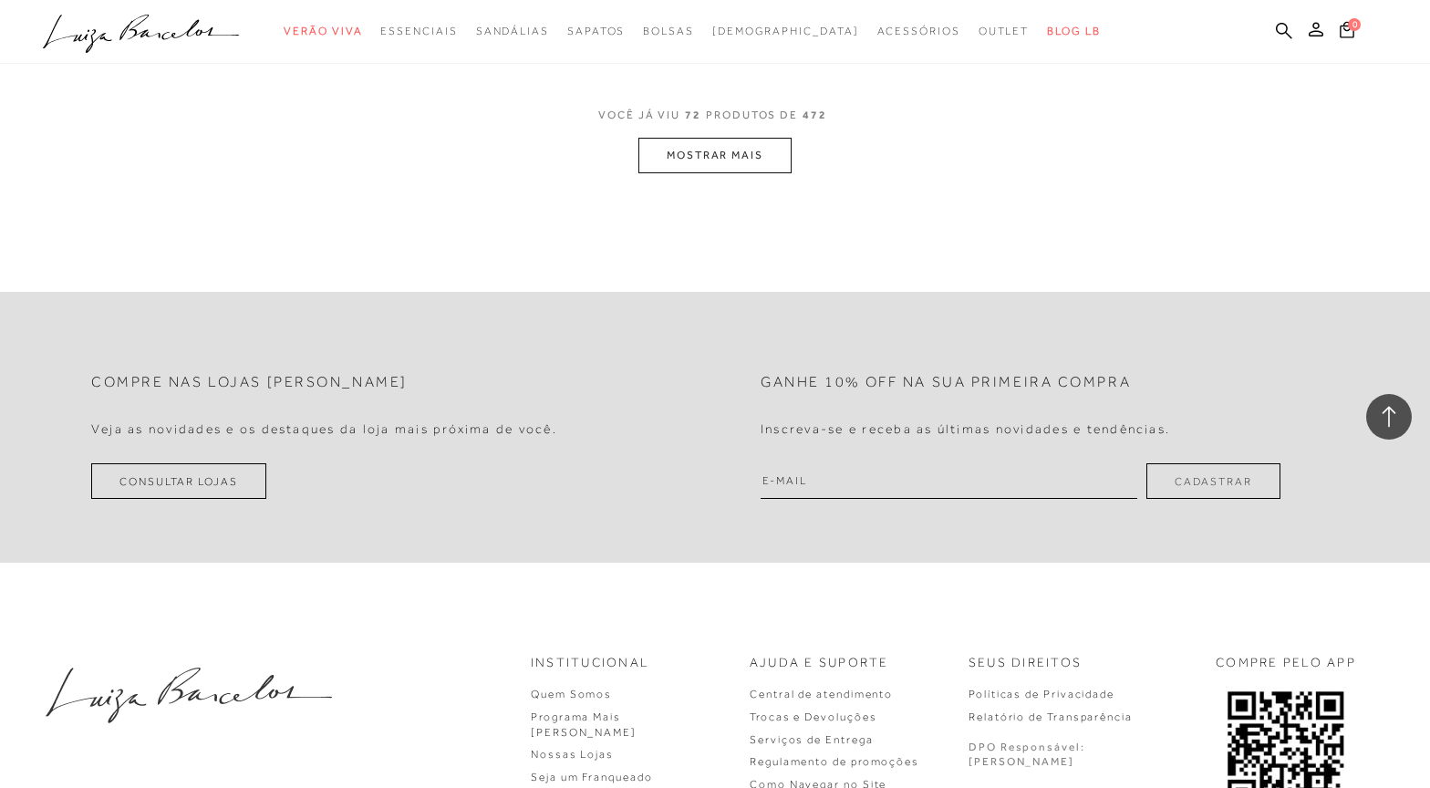
scroll to position [11764, 0]
click at [728, 140] on button "MOSTRAR MAIS" at bounding box center [714, 152] width 153 height 36
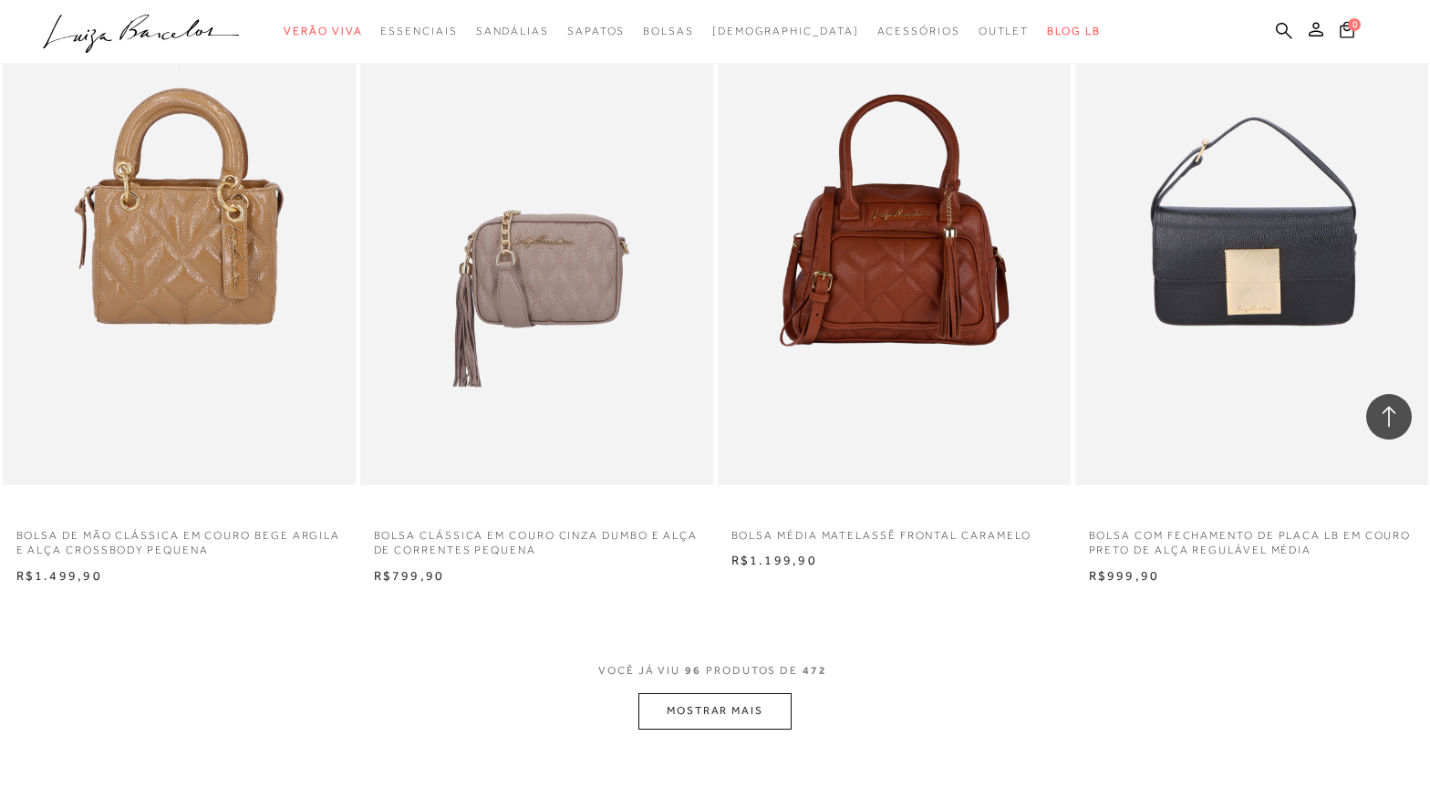
scroll to position [15412, 0]
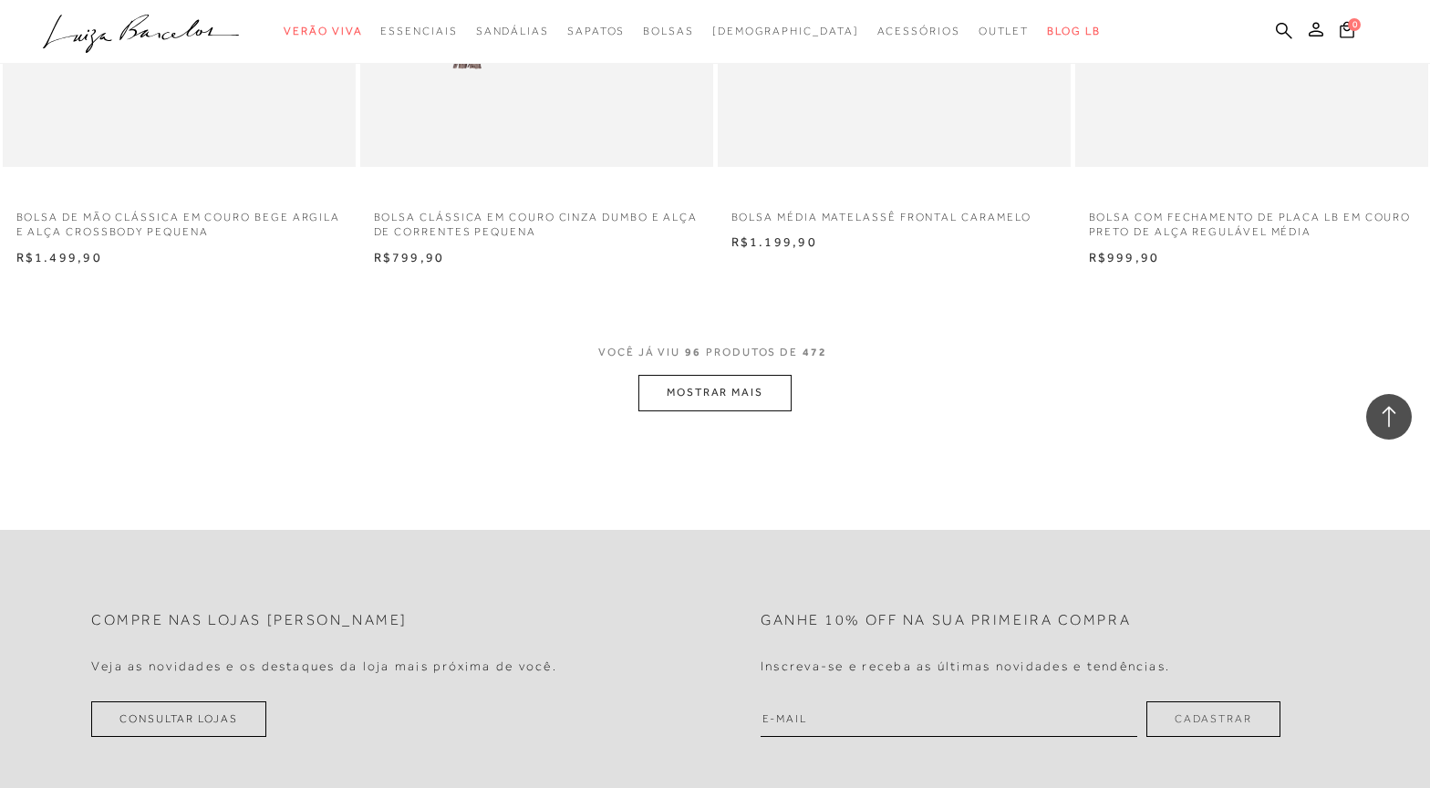
click at [696, 388] on button "MOSTRAR MAIS" at bounding box center [714, 393] width 153 height 36
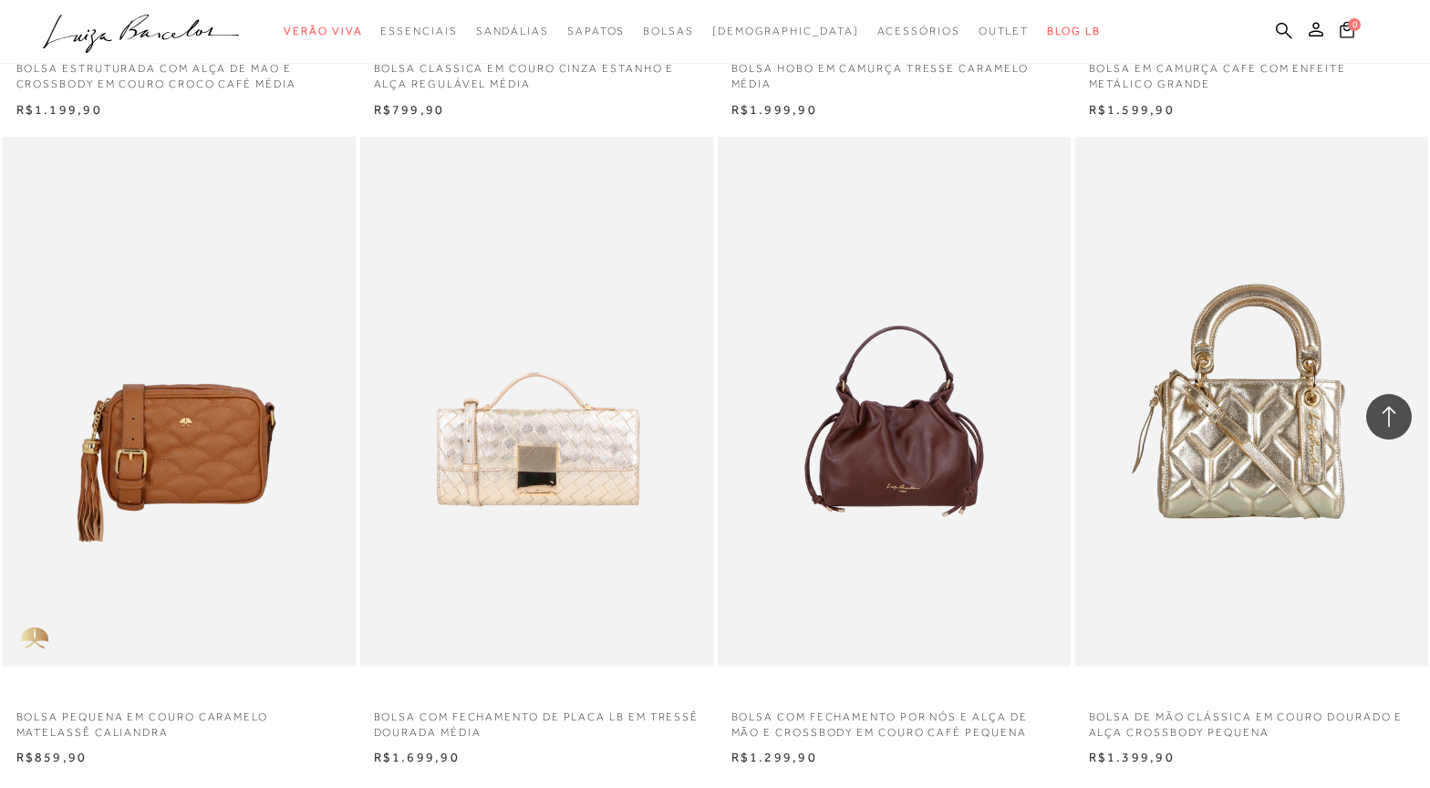
scroll to position [19060, 0]
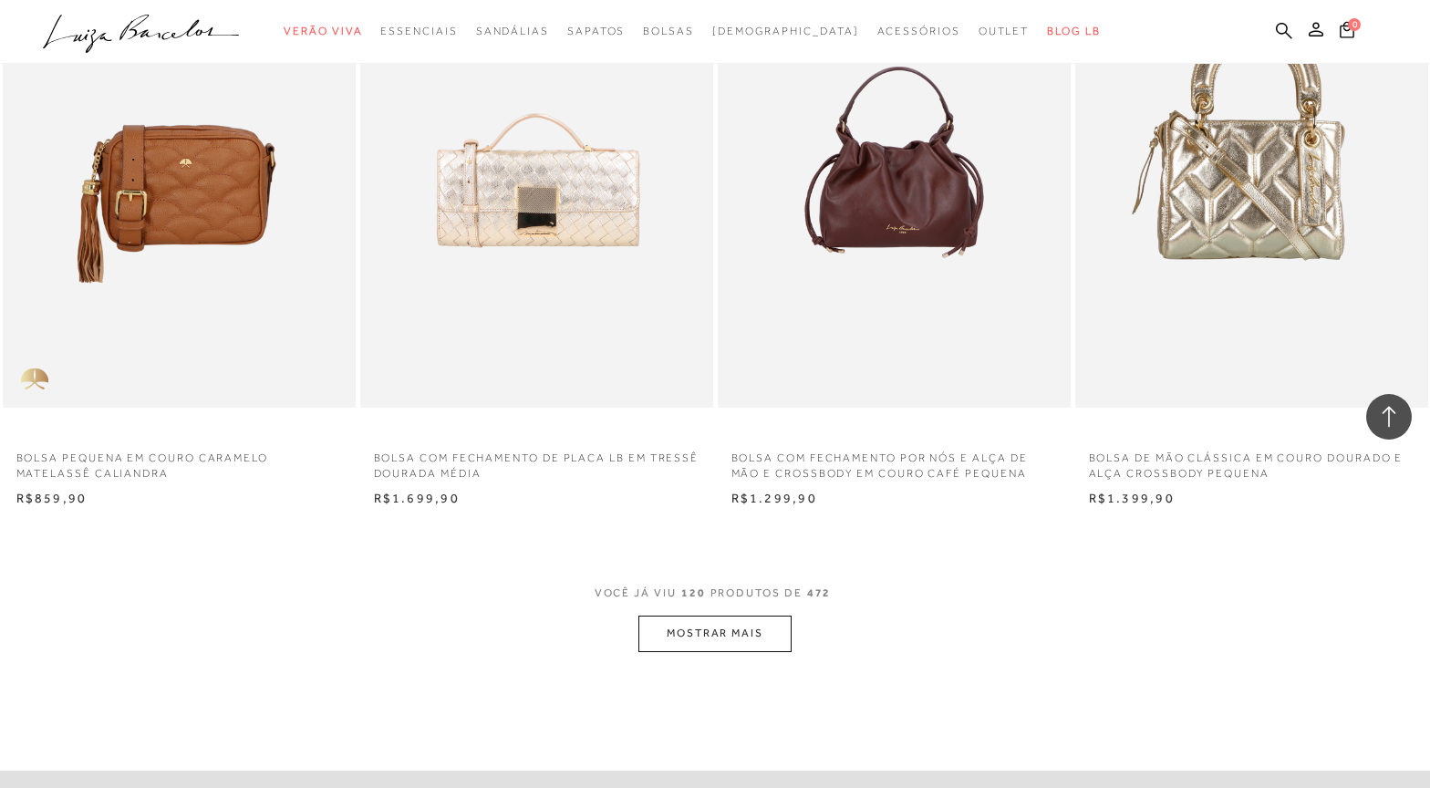
click at [722, 632] on button "MOSTRAR MAIS" at bounding box center [714, 634] width 153 height 36
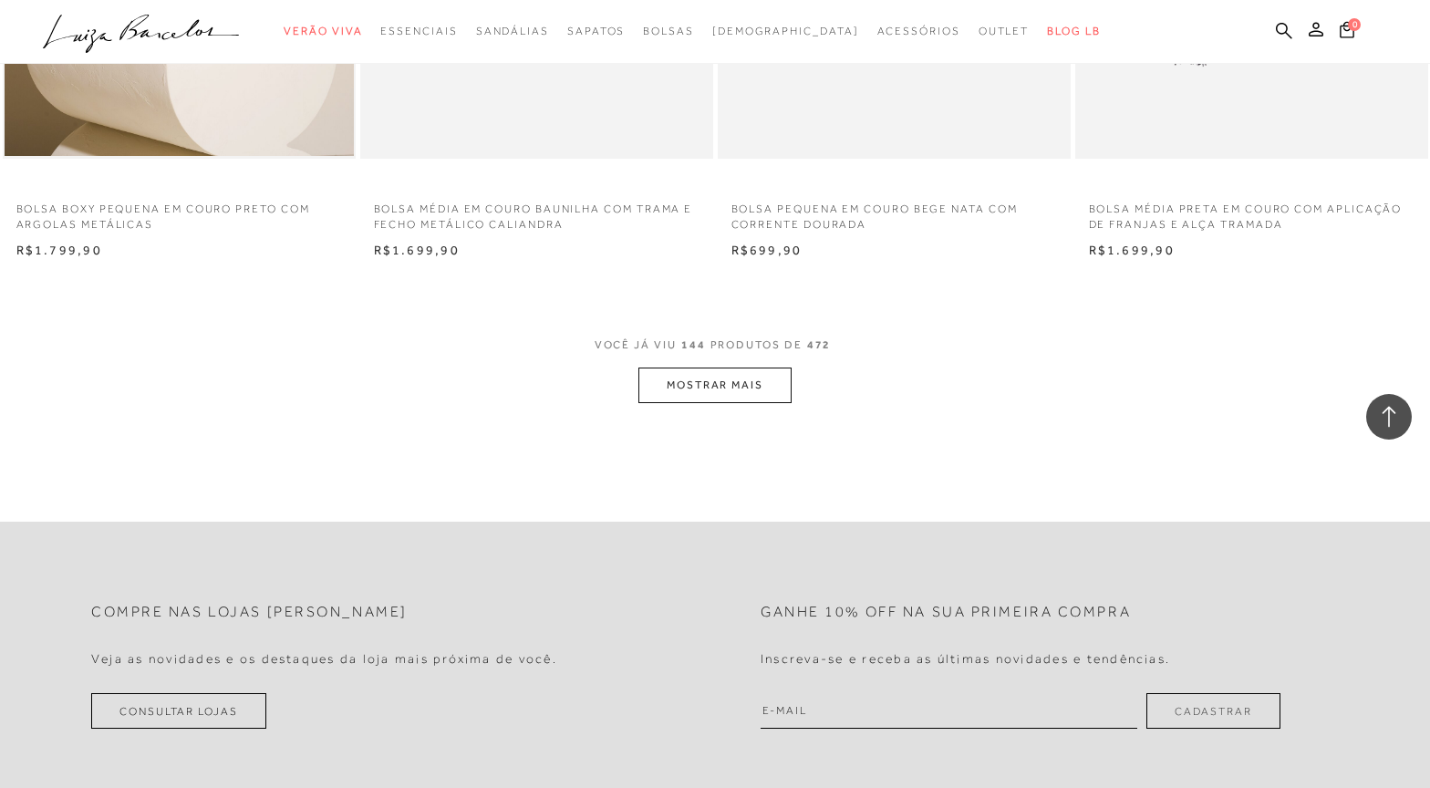
scroll to position [23255, 0]
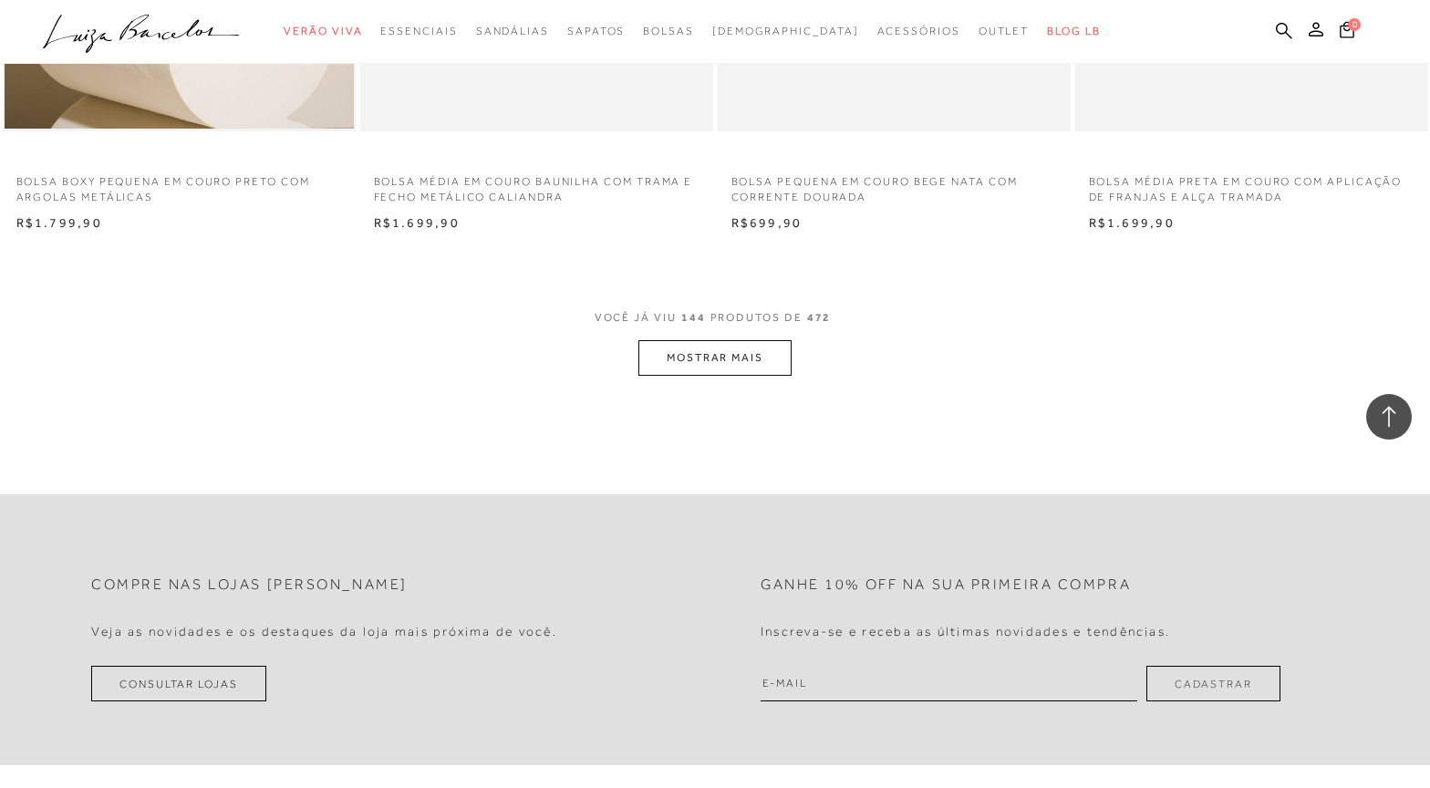
click at [706, 370] on button "MOSTRAR MAIS" at bounding box center [714, 358] width 153 height 36
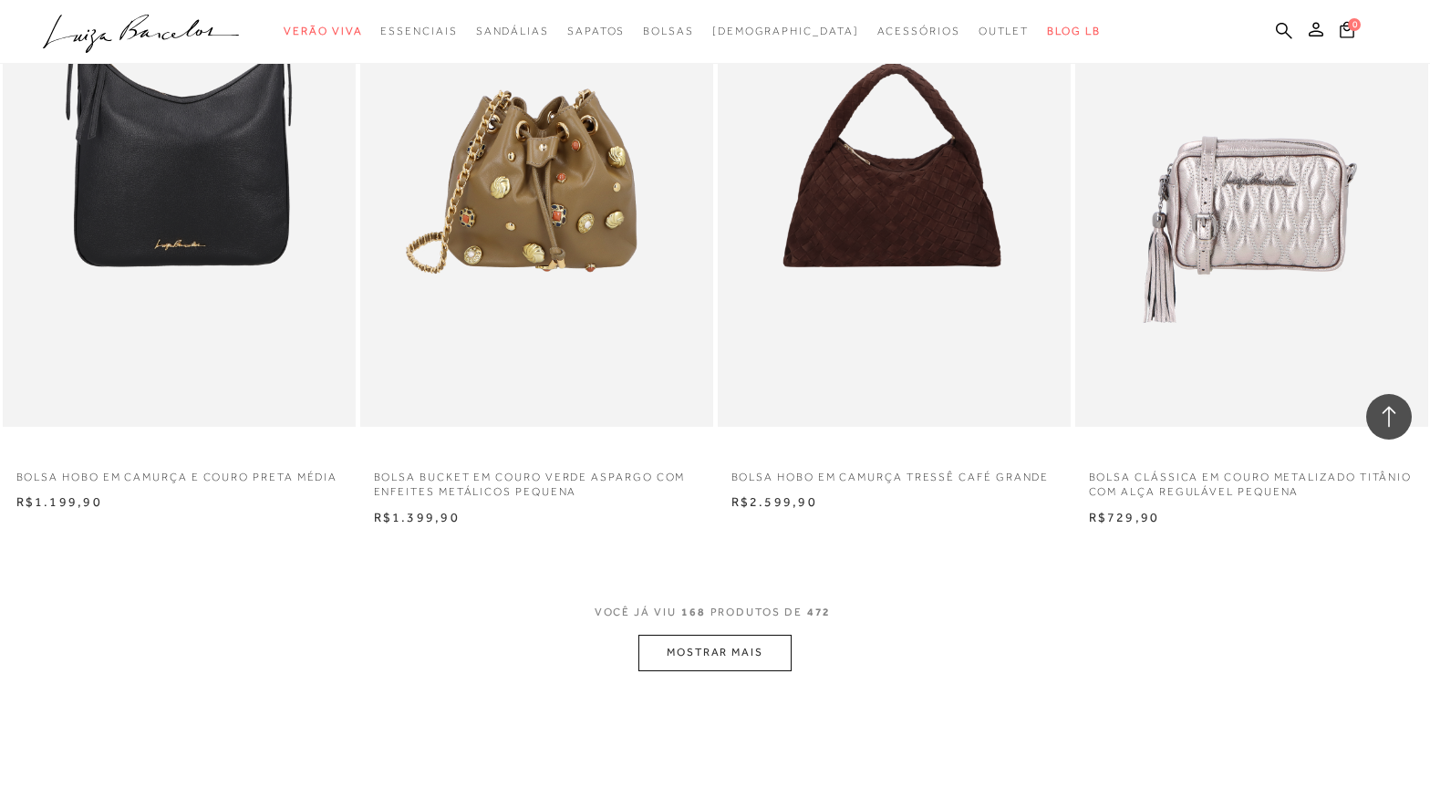
scroll to position [27176, 0]
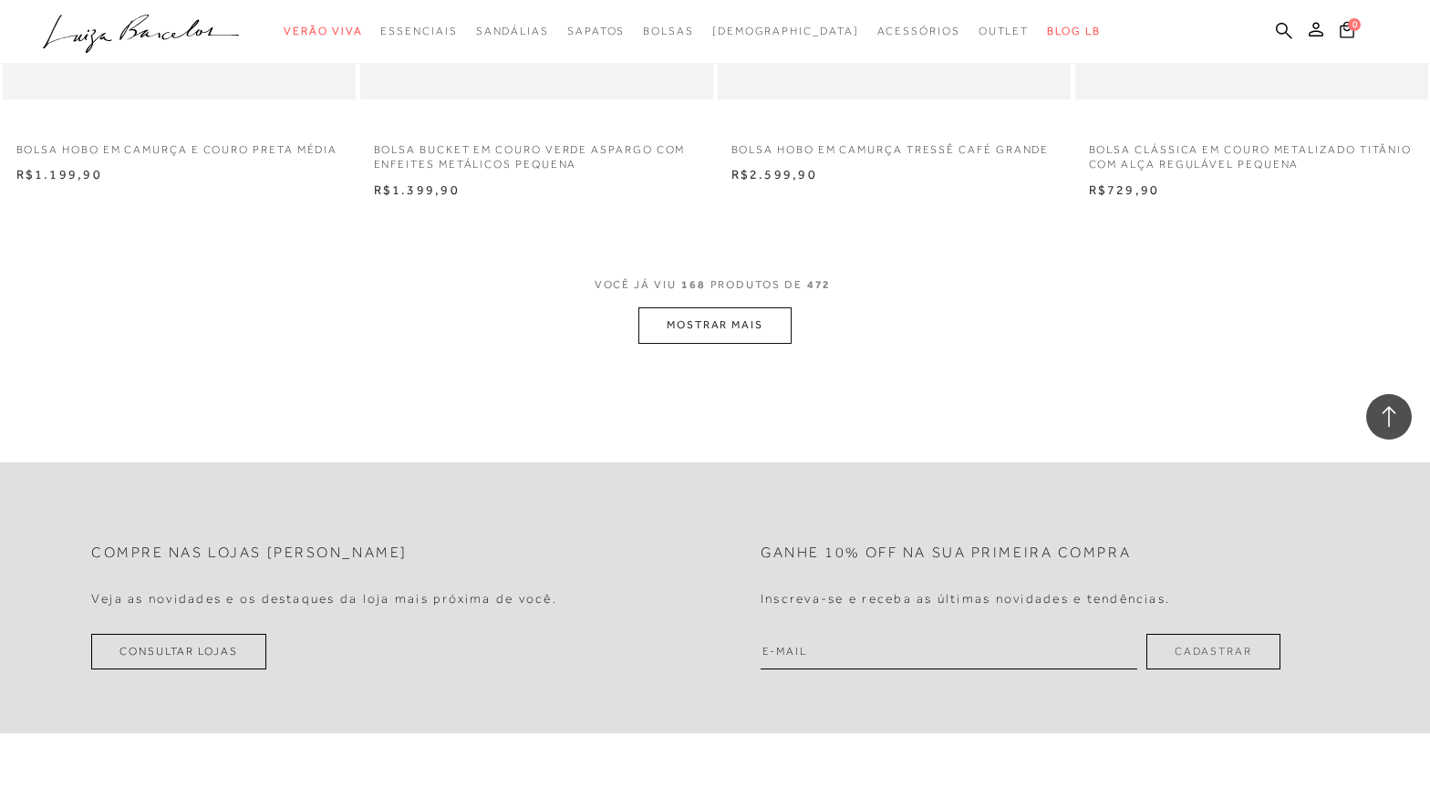
click at [704, 316] on button "MOSTRAR MAIS" at bounding box center [714, 325] width 153 height 36
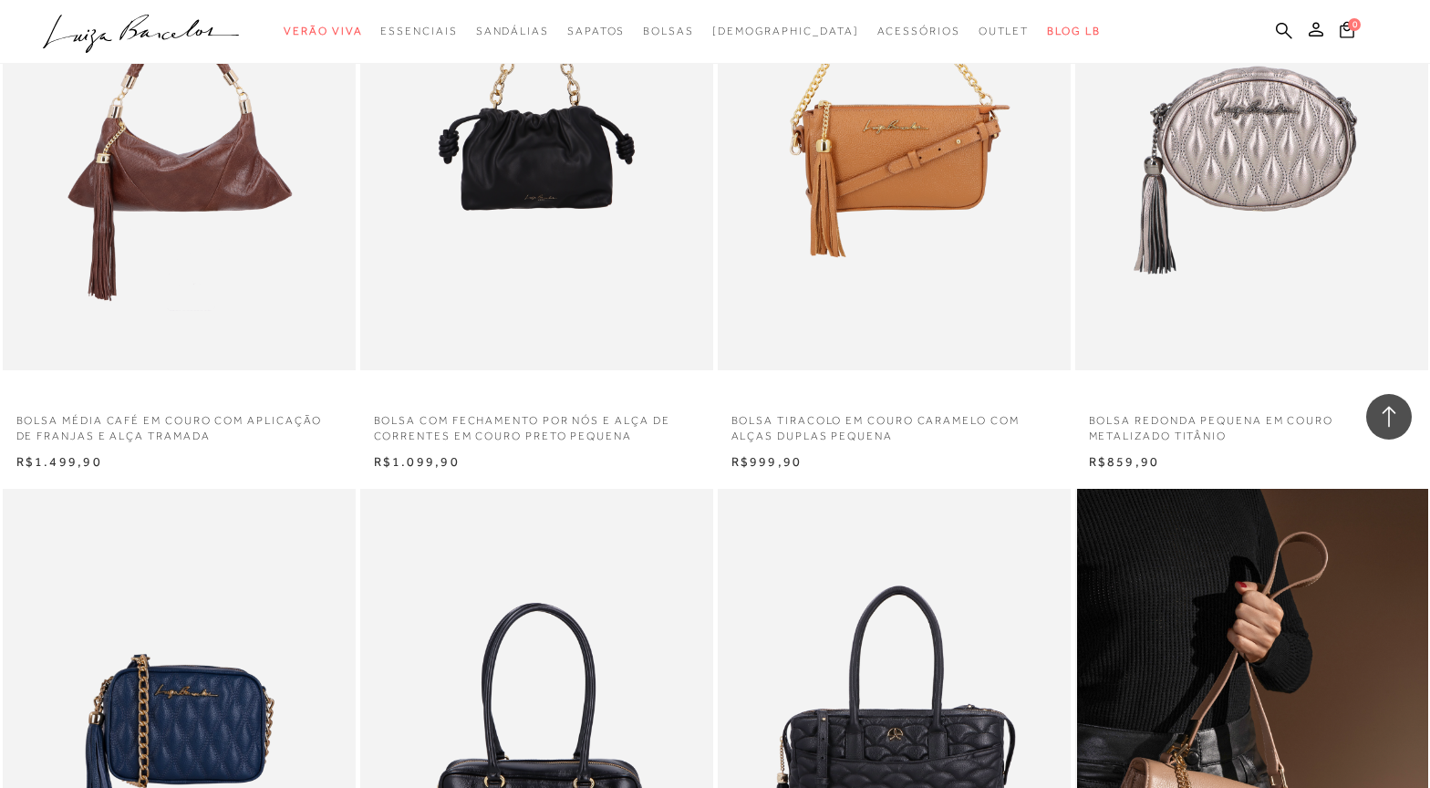
scroll to position [30824, 0]
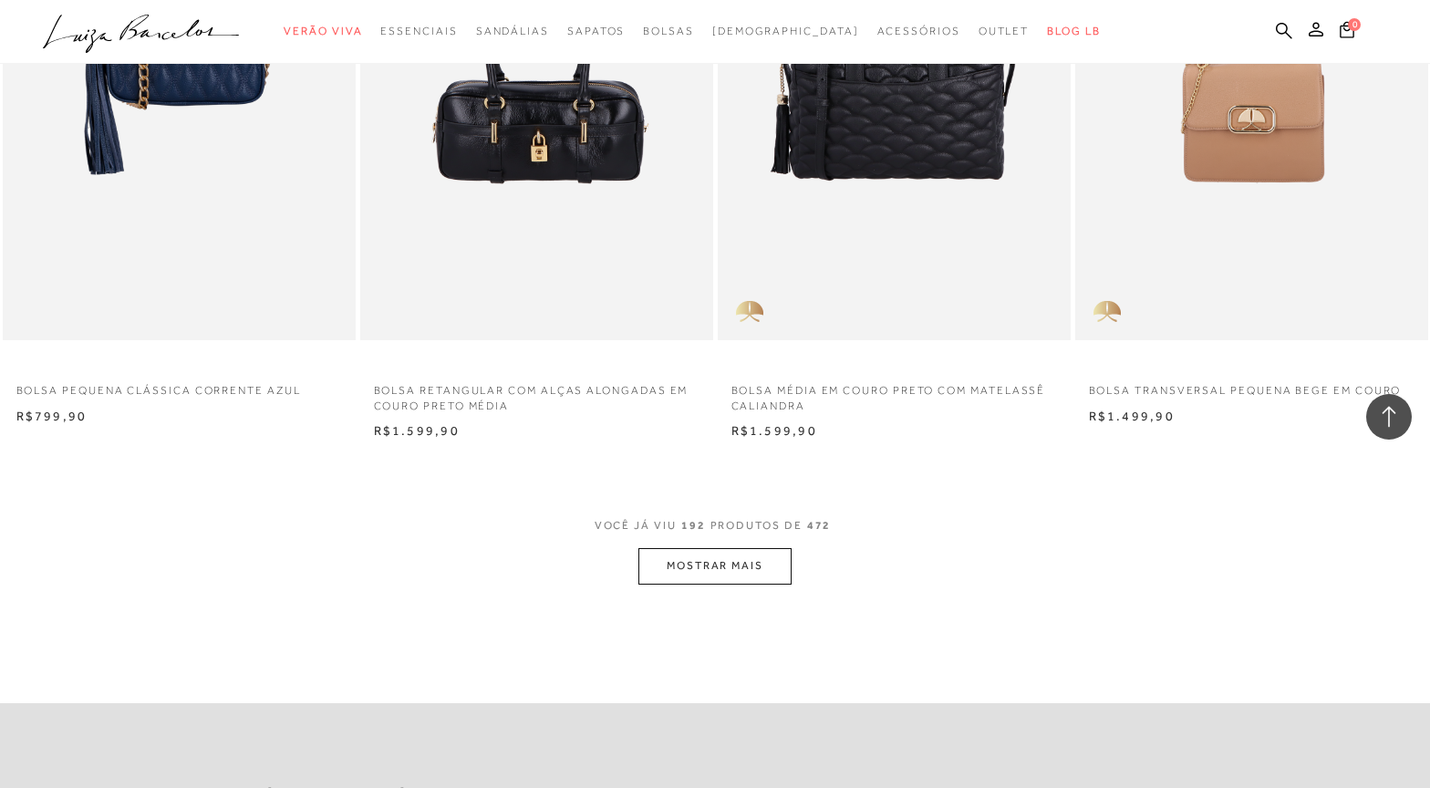
click at [699, 584] on button "MOSTRAR MAIS" at bounding box center [714, 566] width 153 height 36
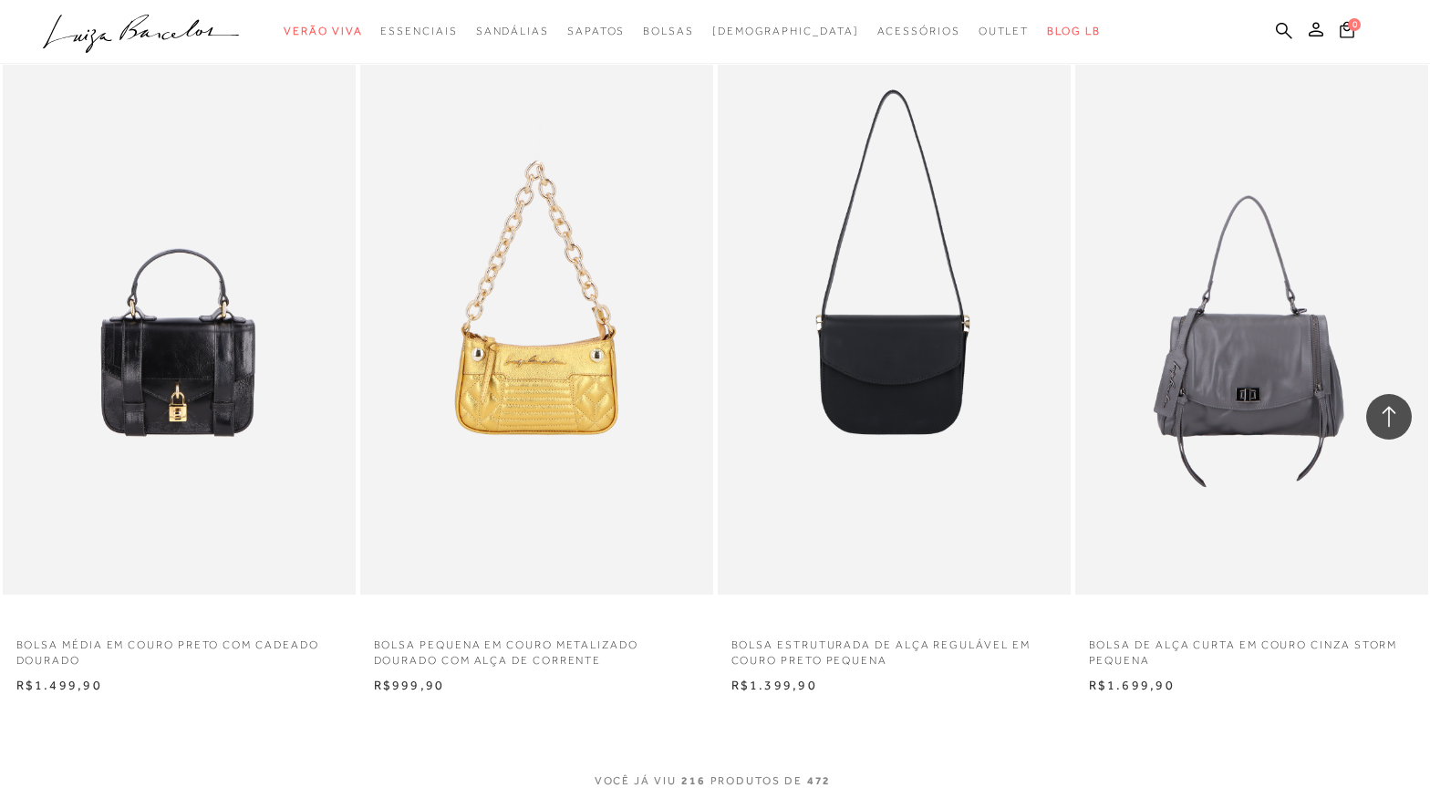
scroll to position [34746, 0]
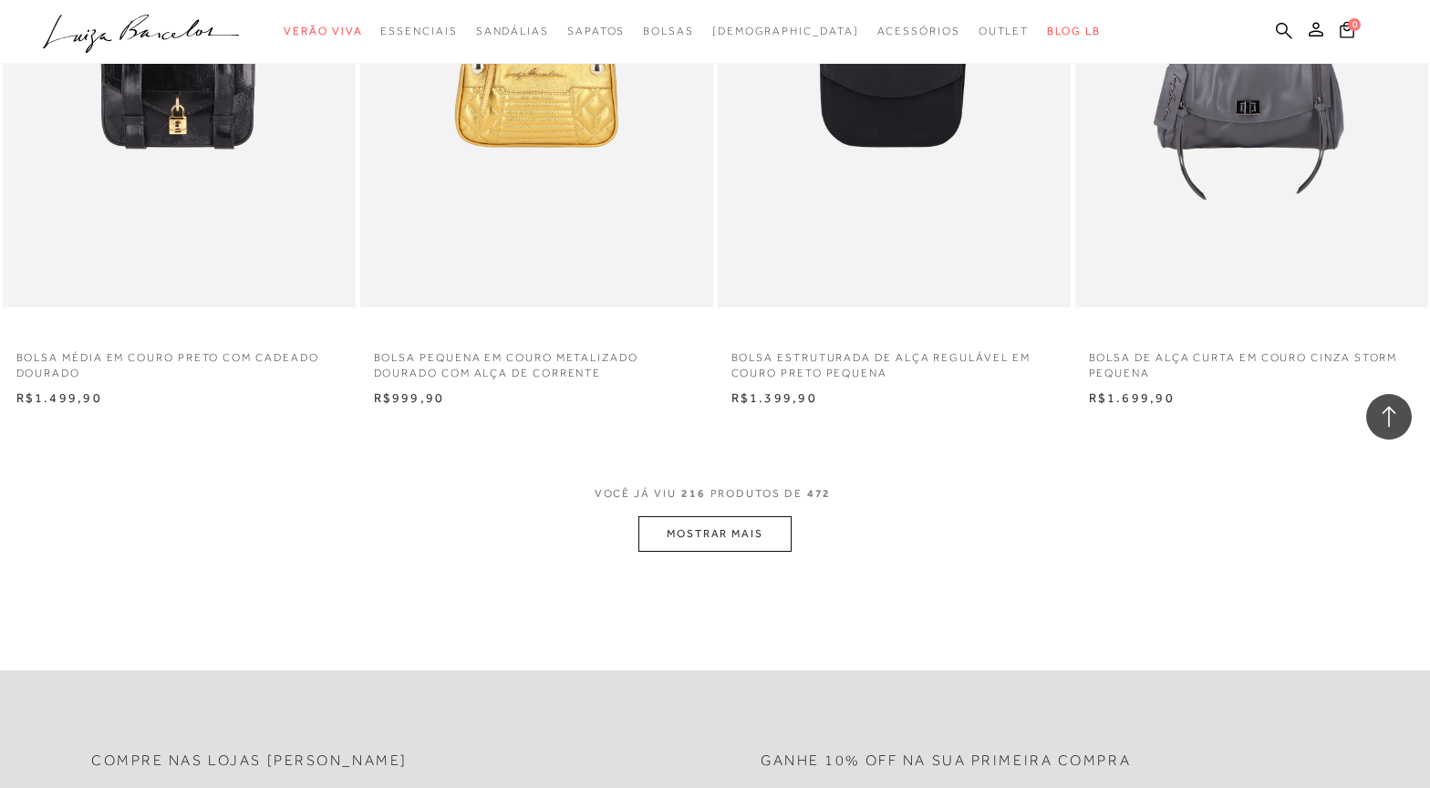
click at [735, 547] on button "MOSTRAR MAIS" at bounding box center [714, 534] width 153 height 36
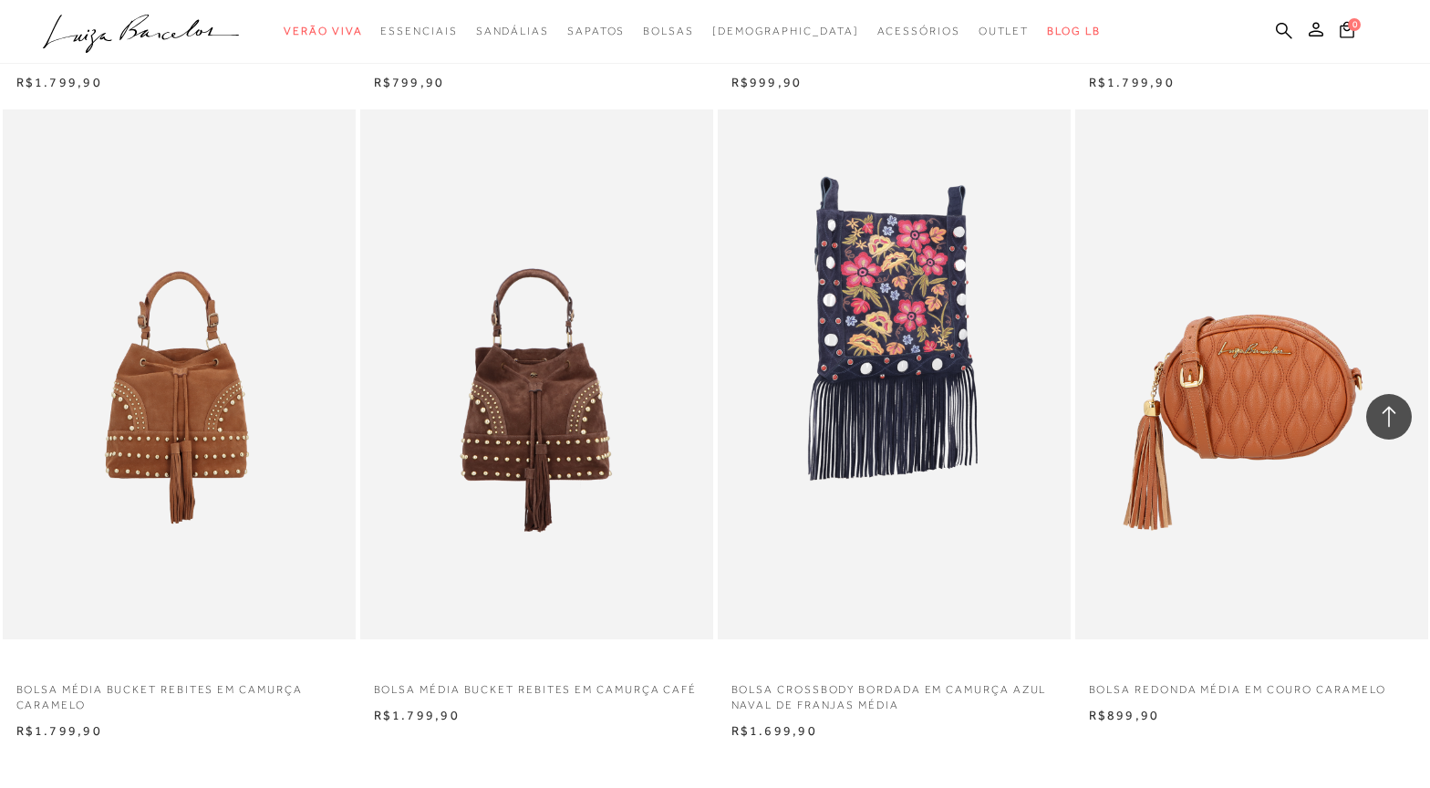
scroll to position [38849, 0]
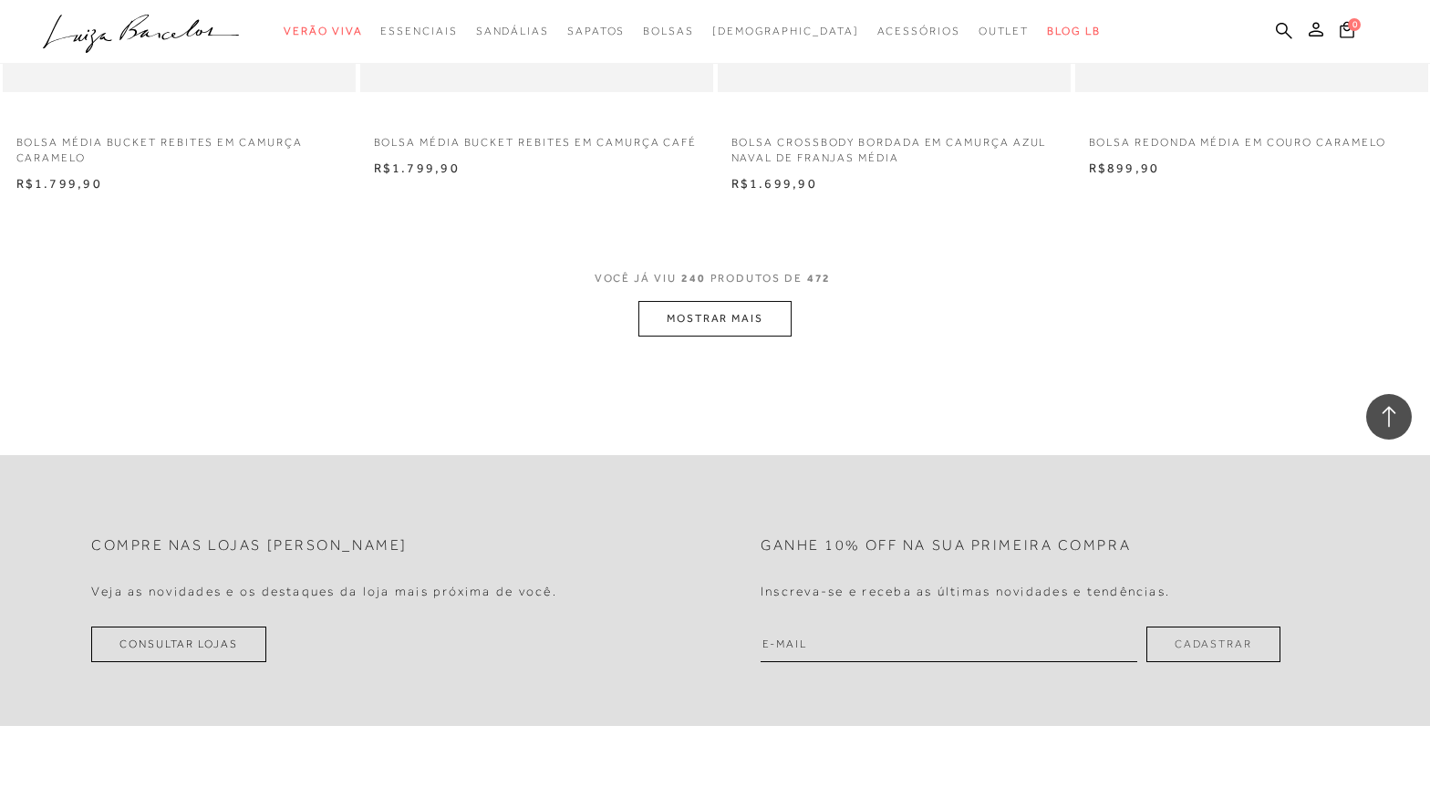
click at [730, 336] on button "MOSTRAR MAIS" at bounding box center [714, 319] width 153 height 36
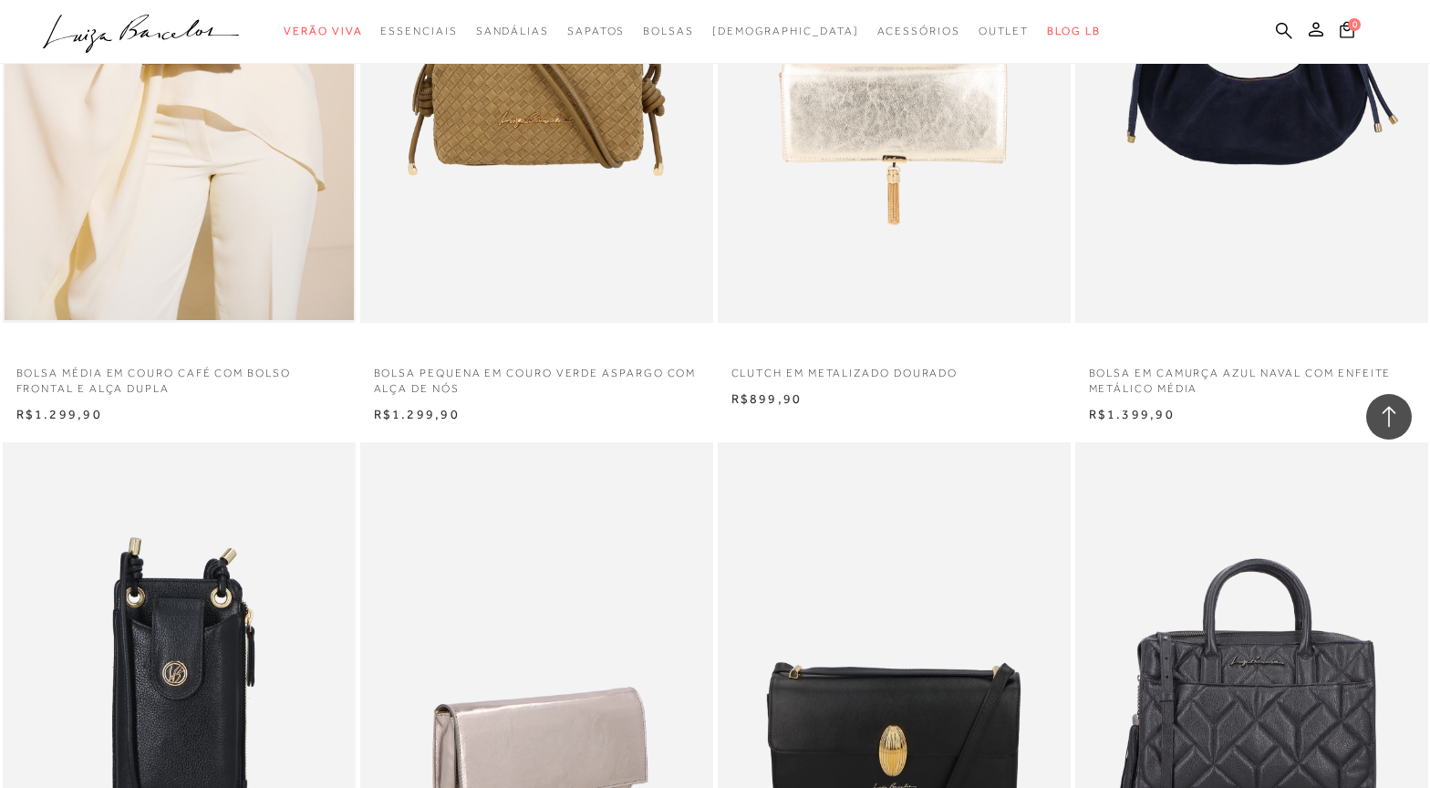
scroll to position [42315, 0]
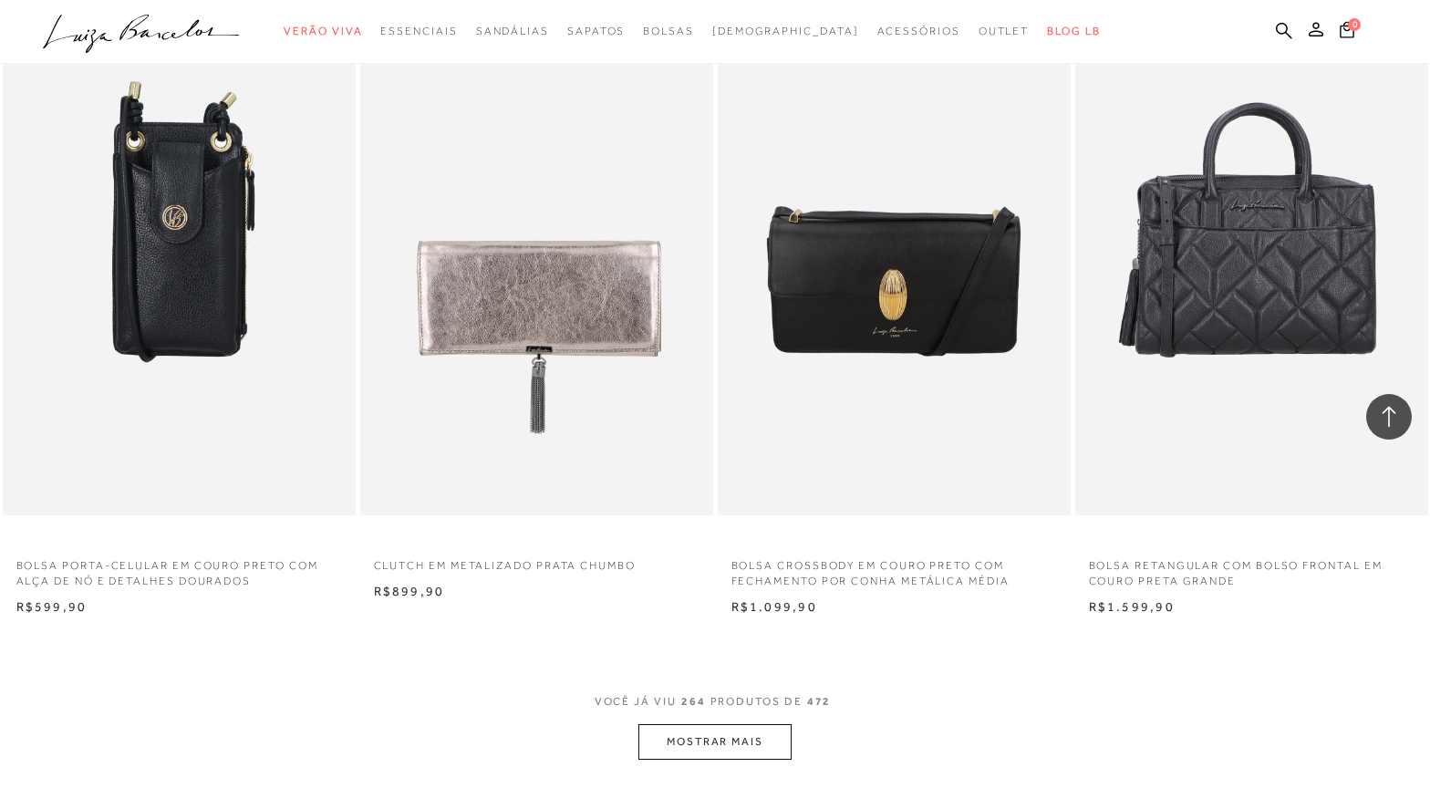
click at [735, 752] on button "MOSTRAR MAIS" at bounding box center [714, 742] width 153 height 36
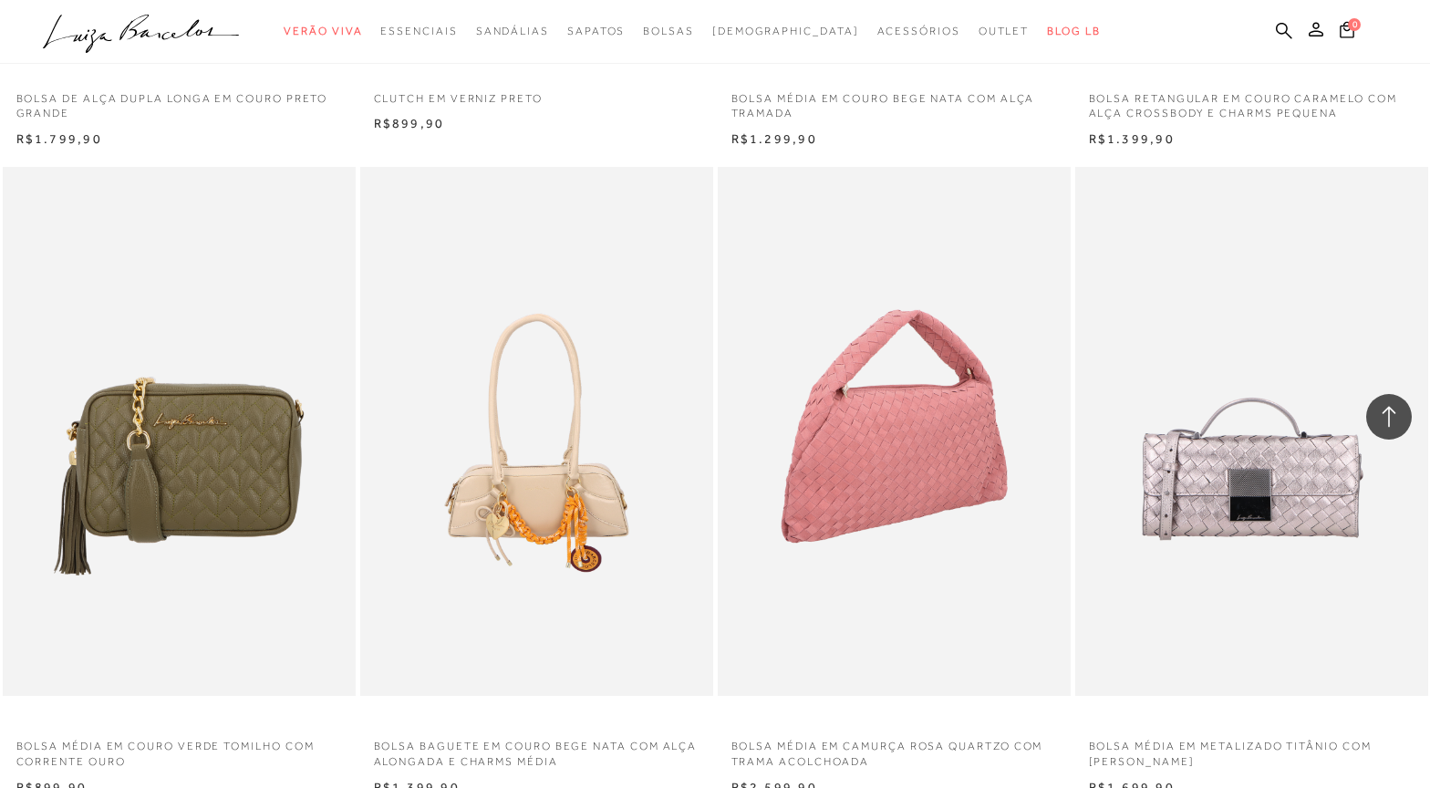
scroll to position [46328, 0]
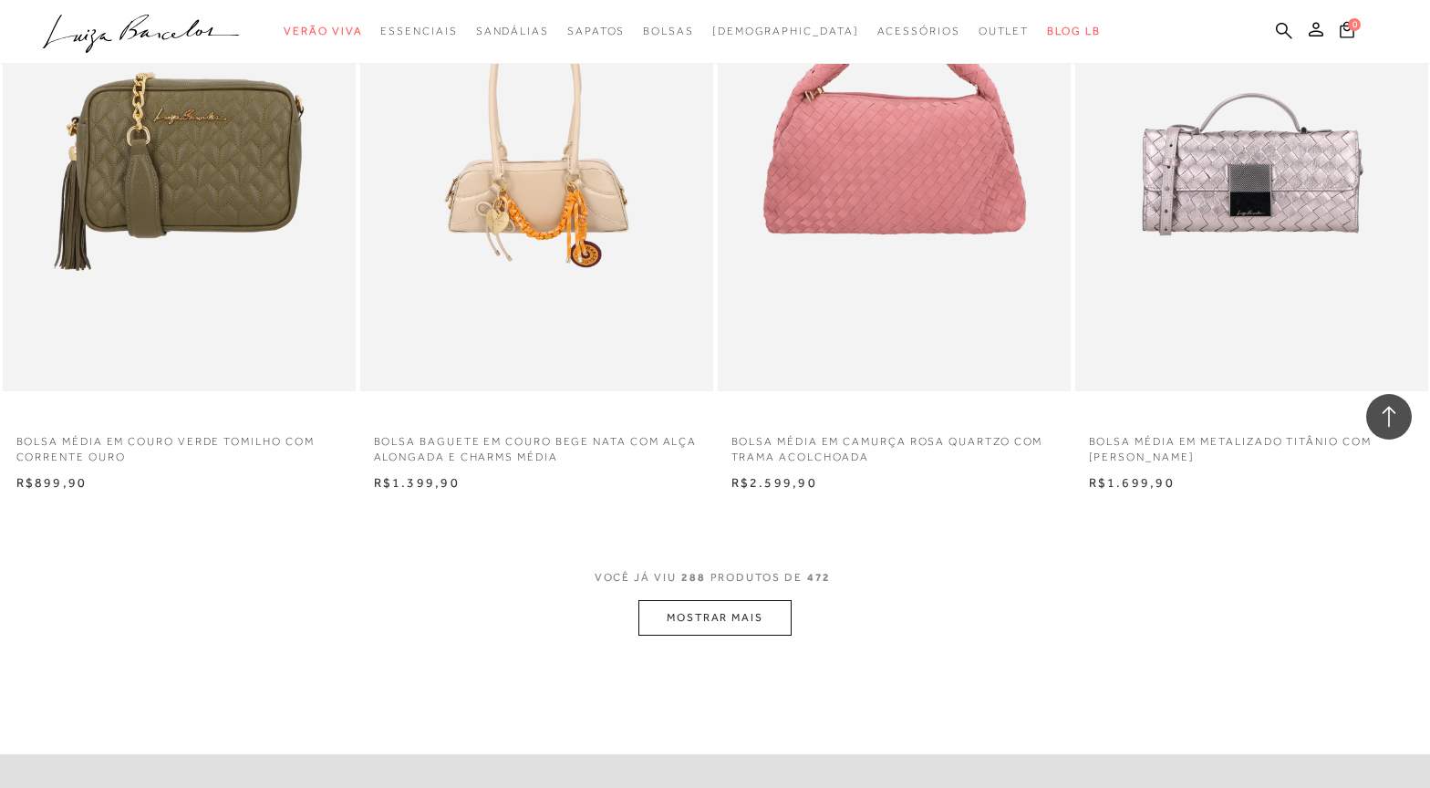
click at [696, 636] on button "MOSTRAR MAIS" at bounding box center [714, 618] width 153 height 36
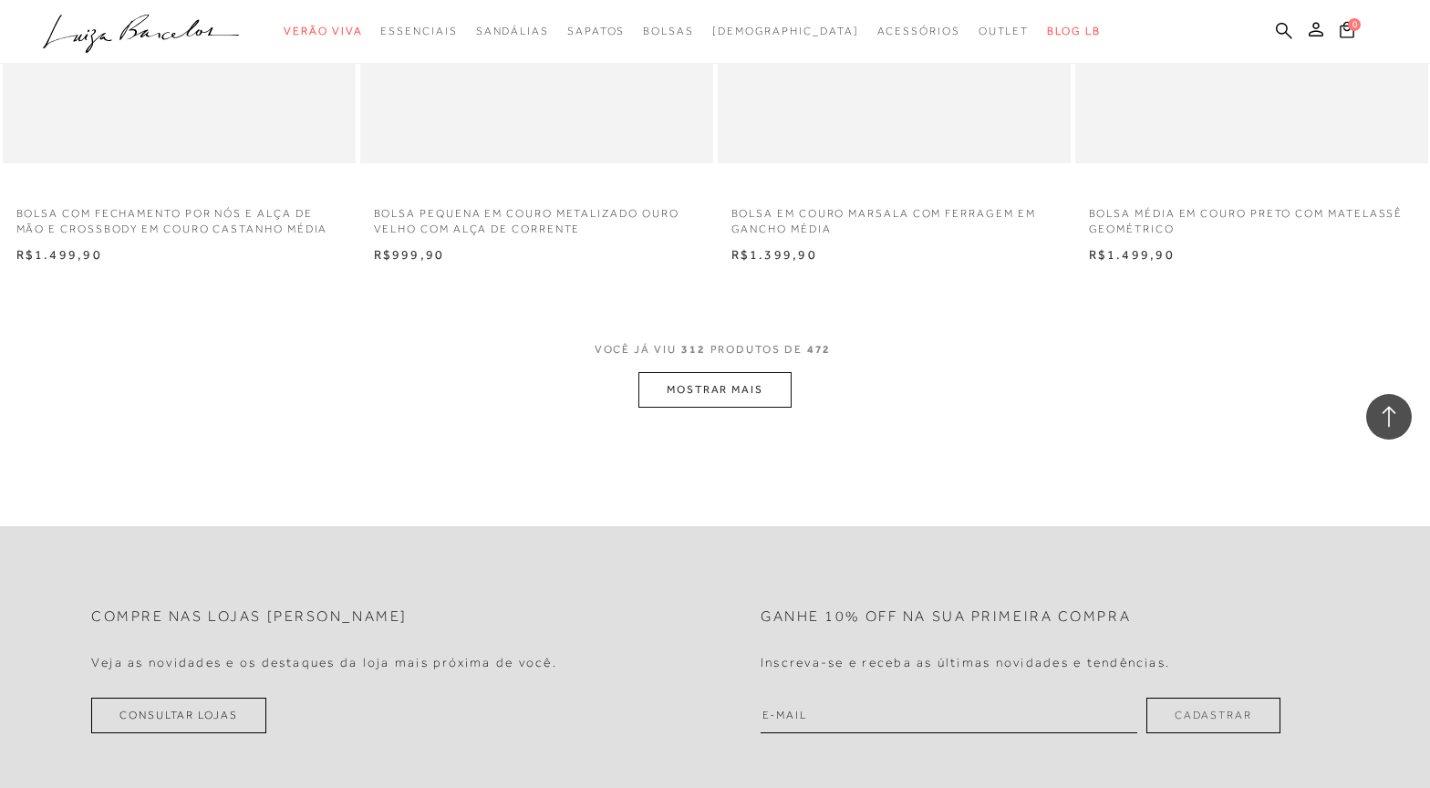
scroll to position [50705, 0]
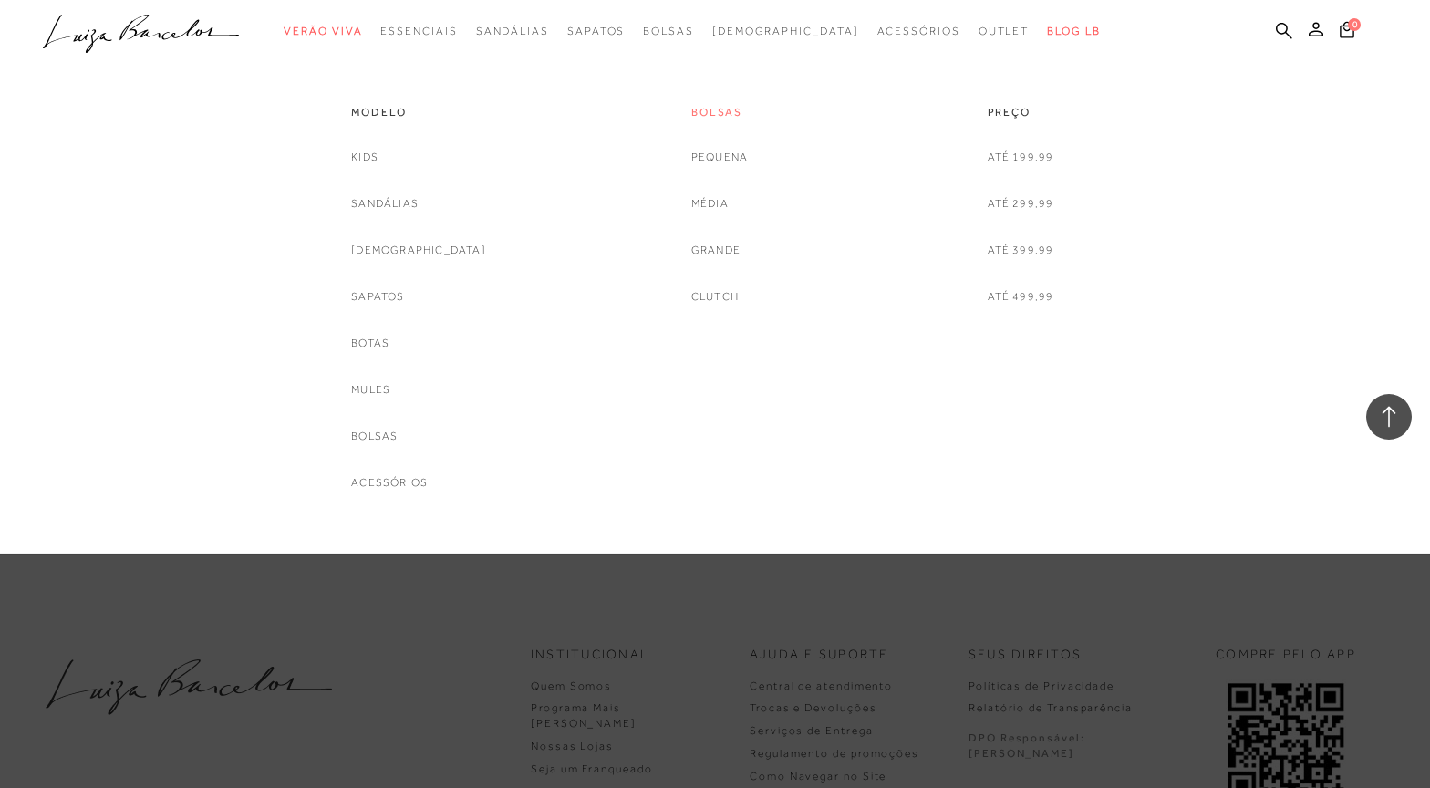
click at [704, 106] on link "Bolsas" at bounding box center [719, 113] width 57 height 16
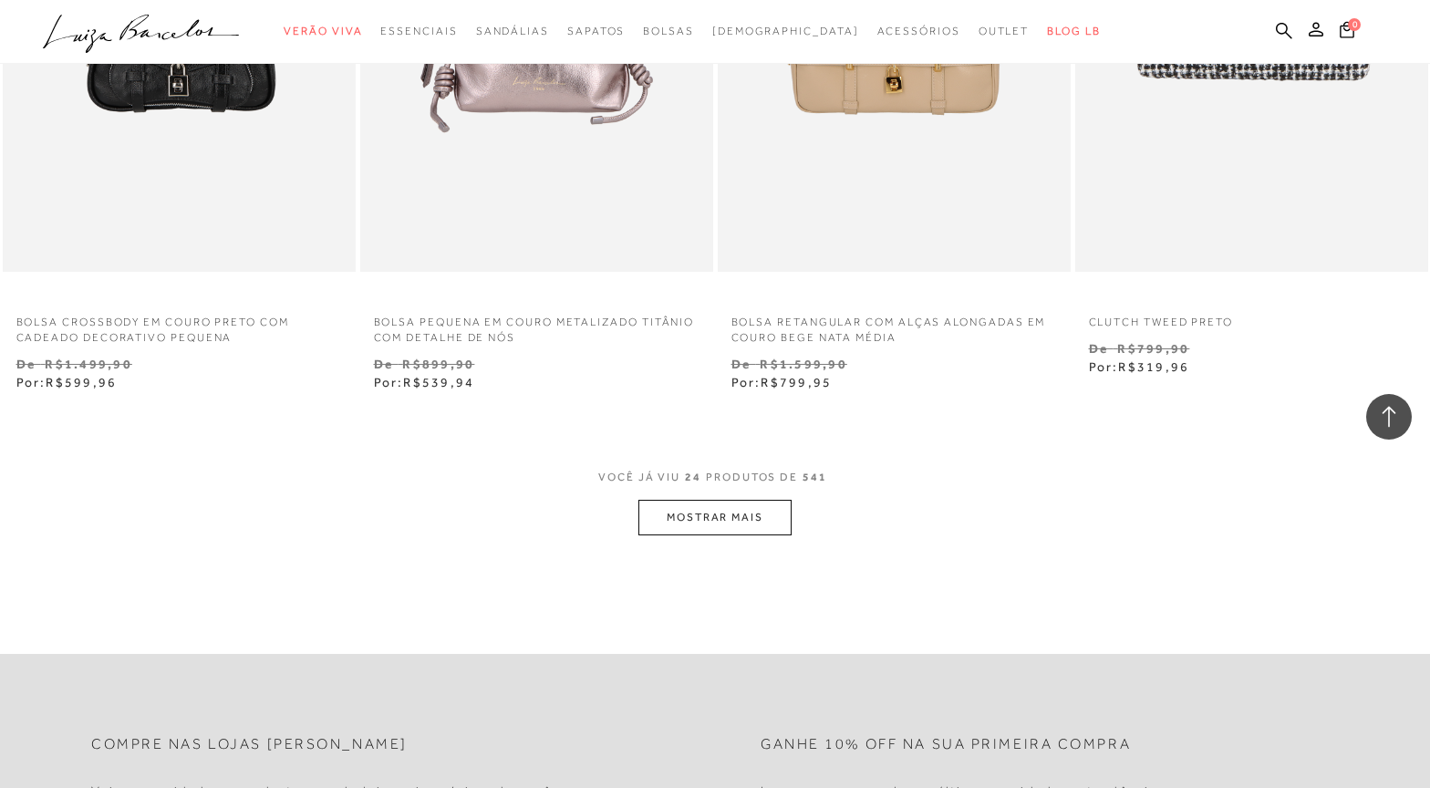
scroll to position [3739, 0]
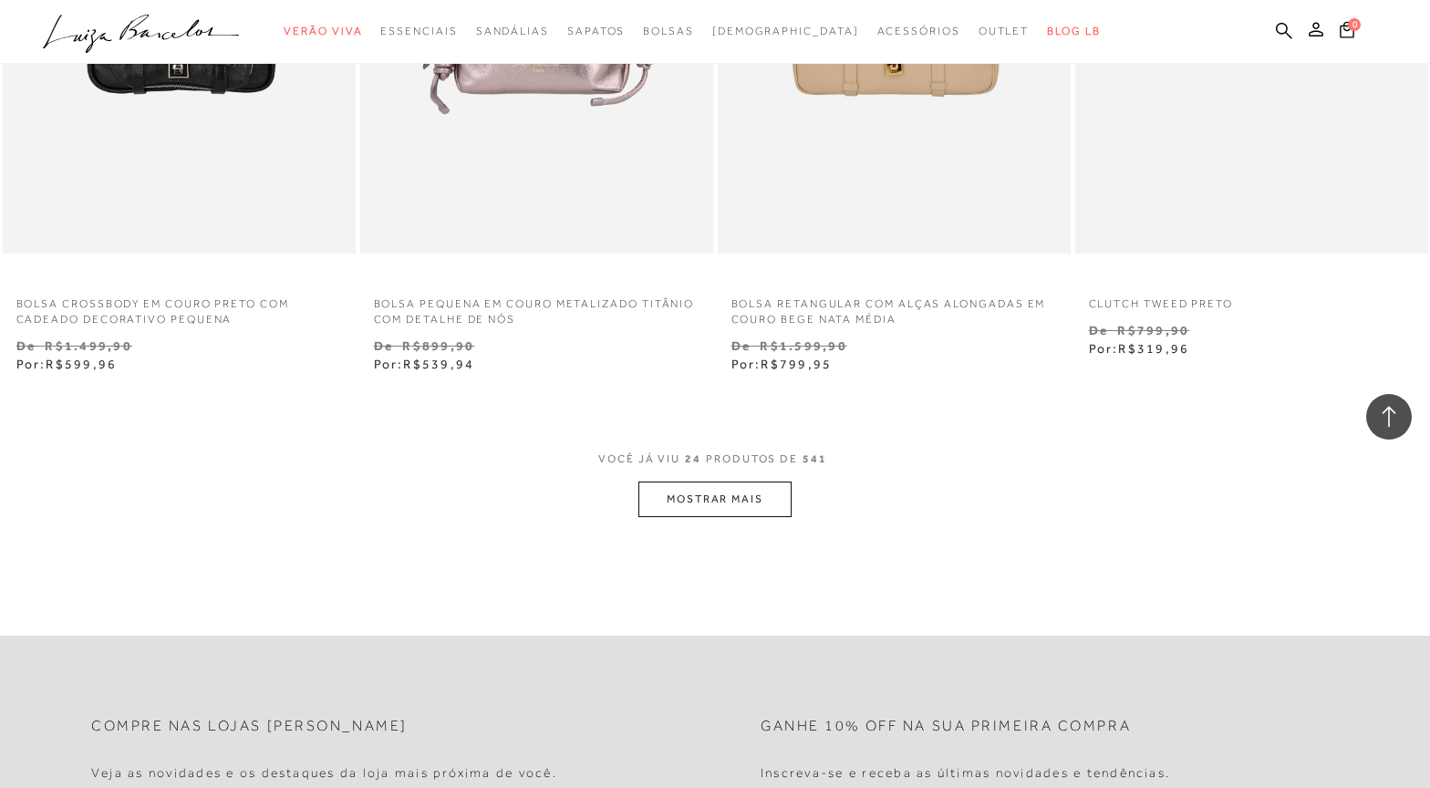
click at [734, 502] on button "MOSTRAR MAIS" at bounding box center [714, 500] width 153 height 36
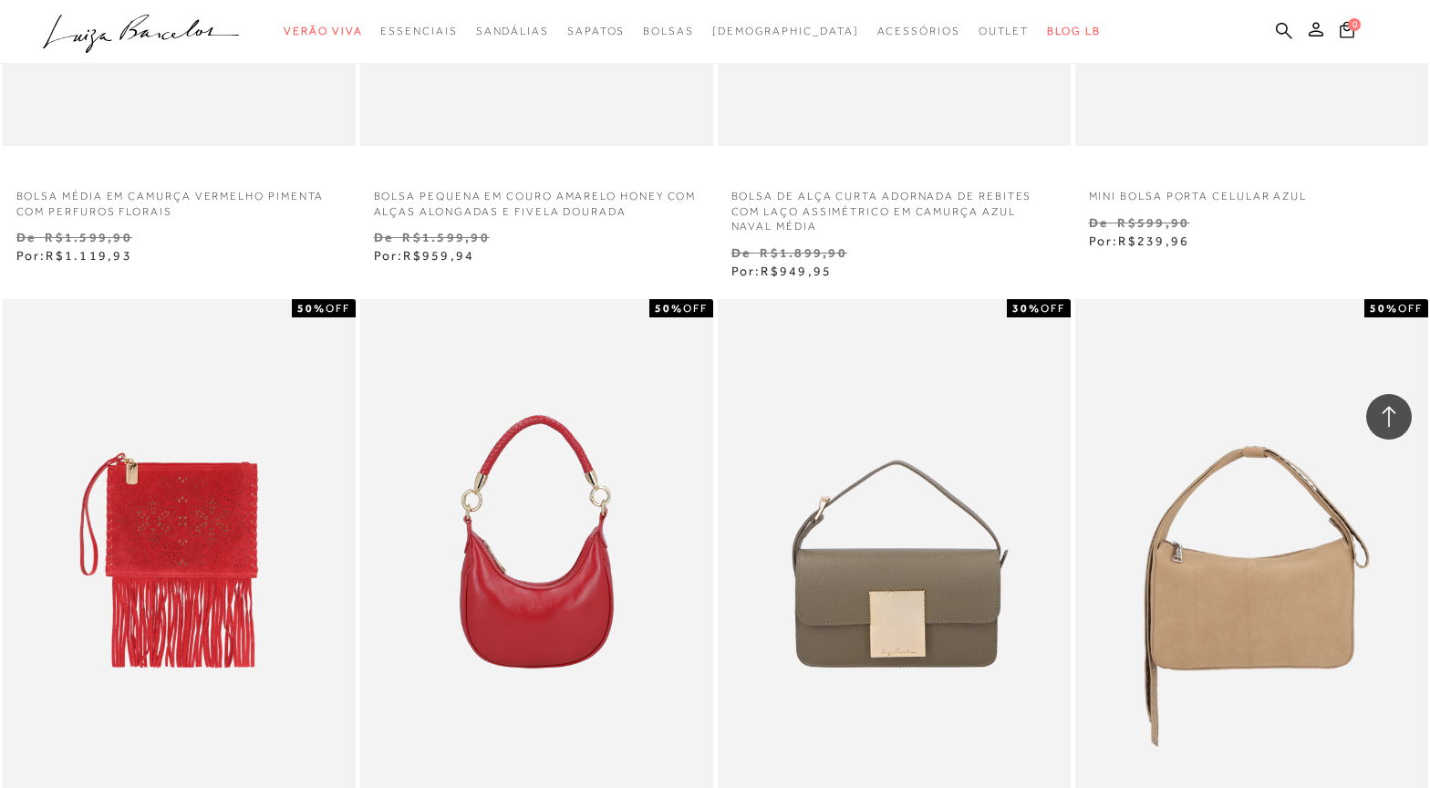
scroll to position [7569, 0]
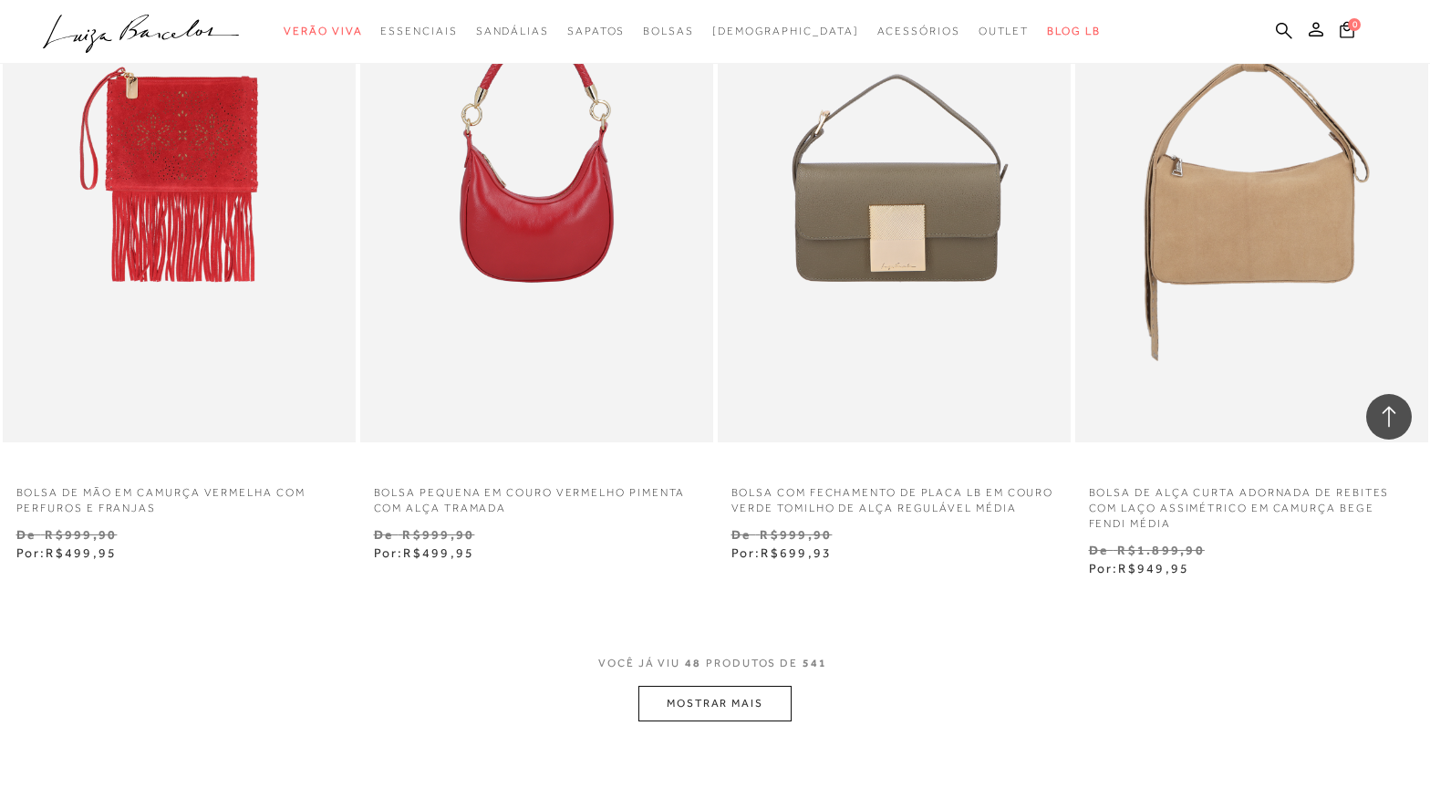
click at [706, 721] on button "MOSTRAR MAIS" at bounding box center [714, 704] width 153 height 36
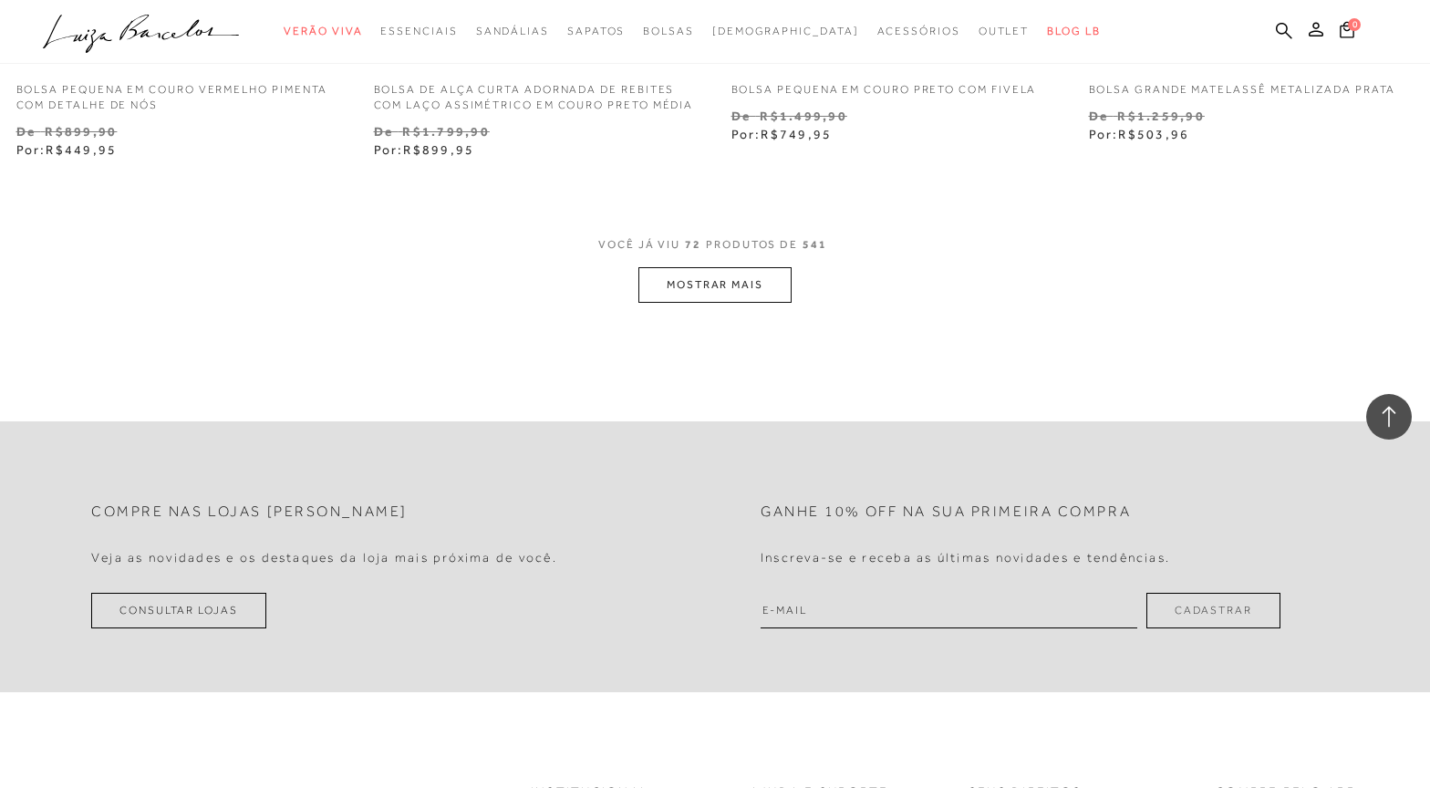
scroll to position [12220, 0]
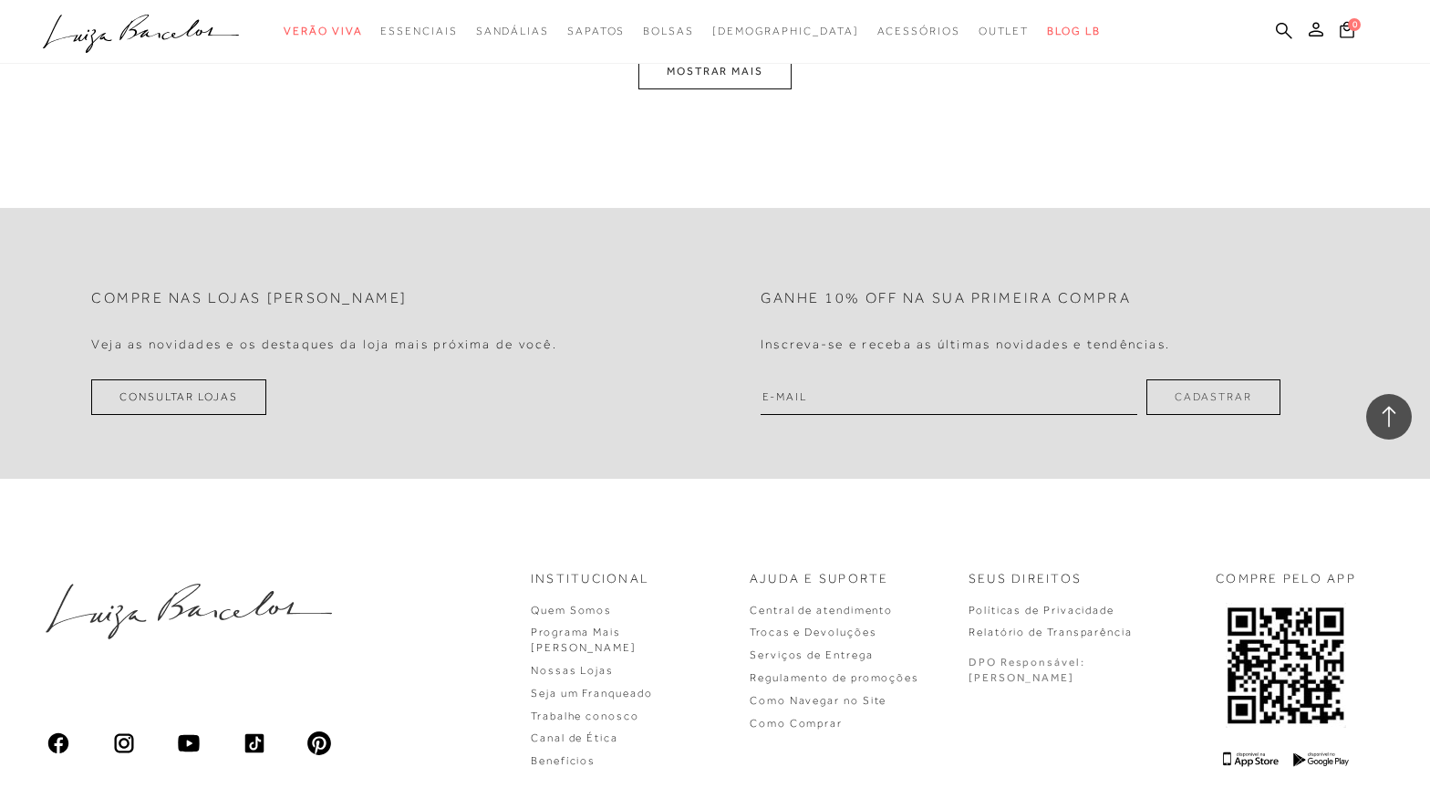
click at [729, 89] on button "MOSTRAR MAIS" at bounding box center [714, 72] width 153 height 36
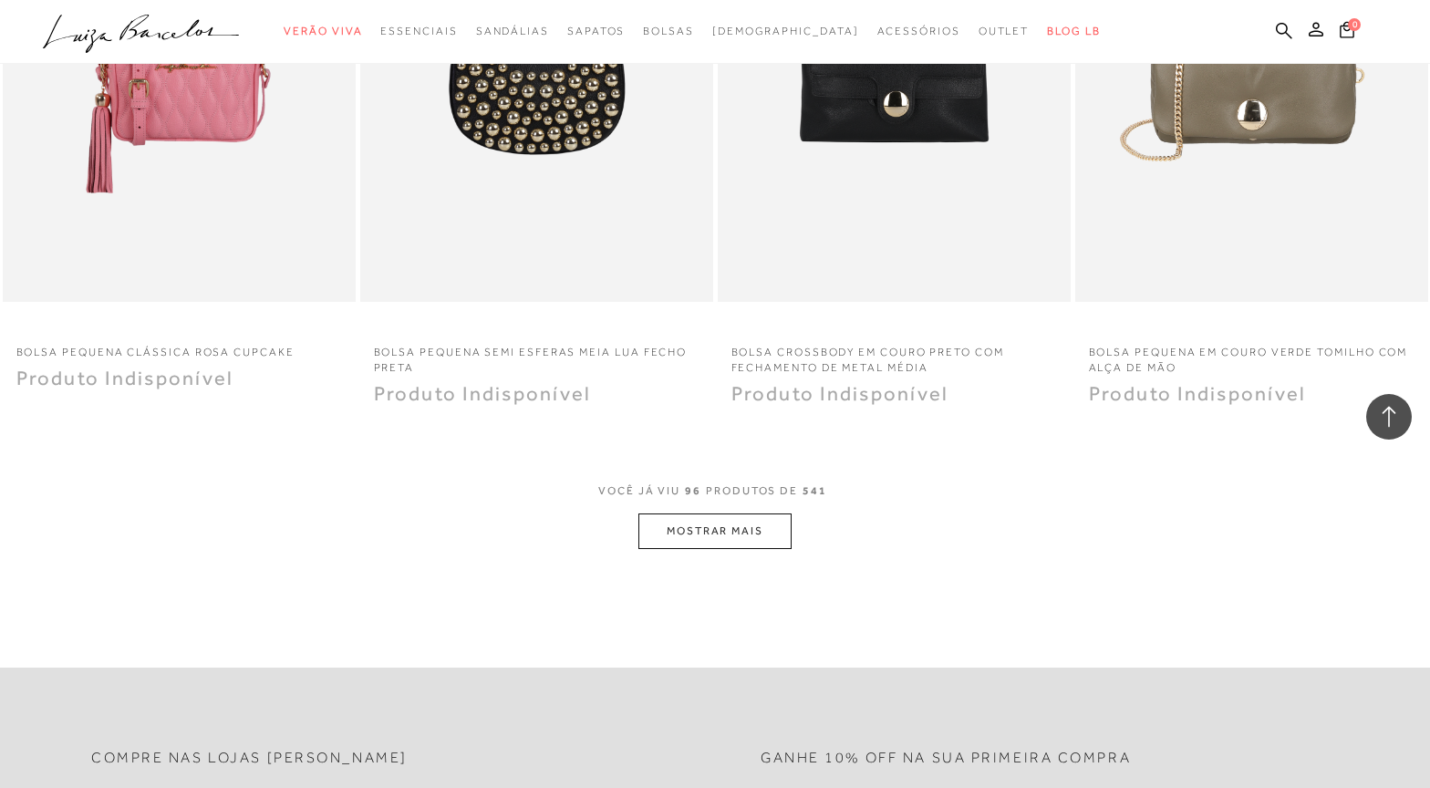
scroll to position [15686, 0]
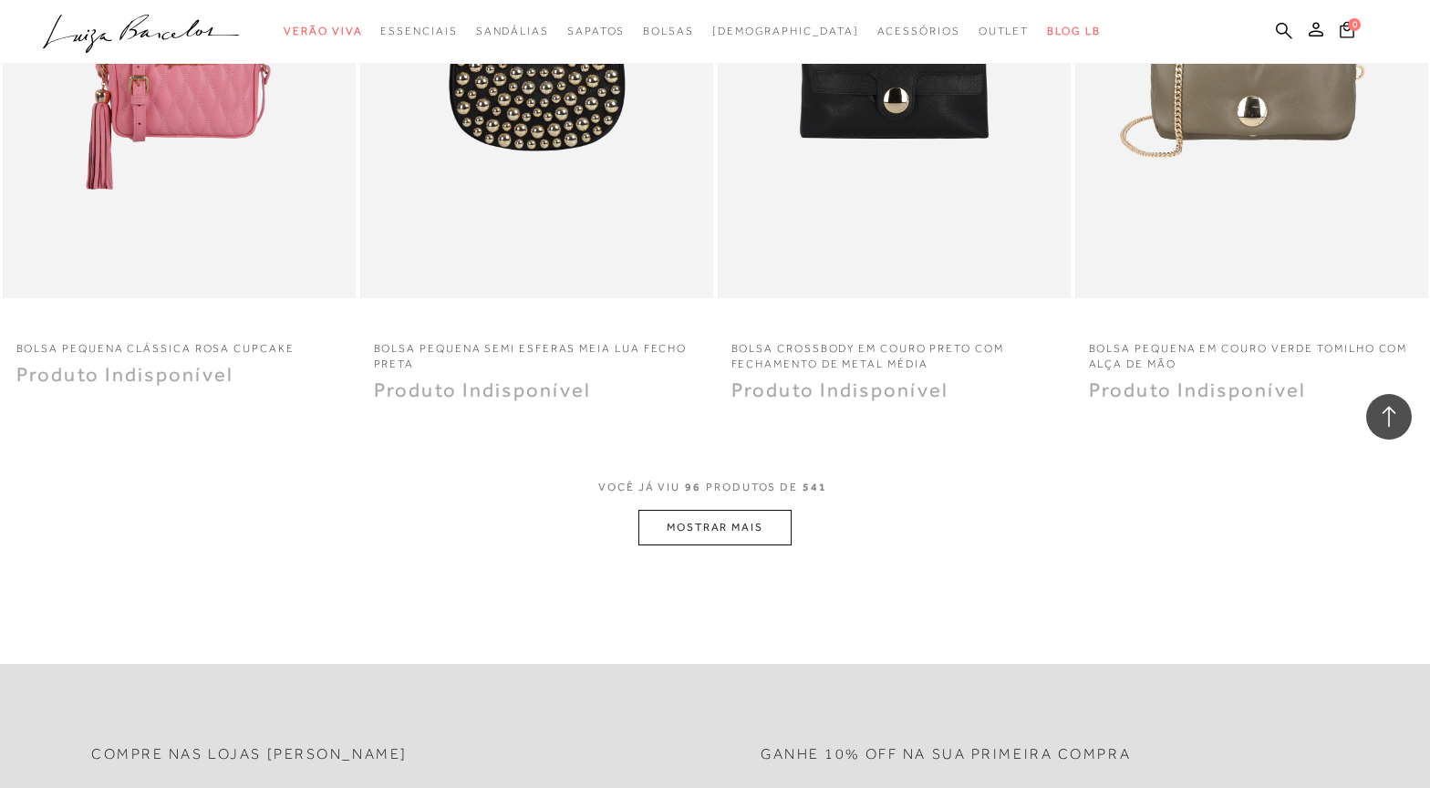
click at [725, 541] on button "MOSTRAR MAIS" at bounding box center [714, 528] width 153 height 36
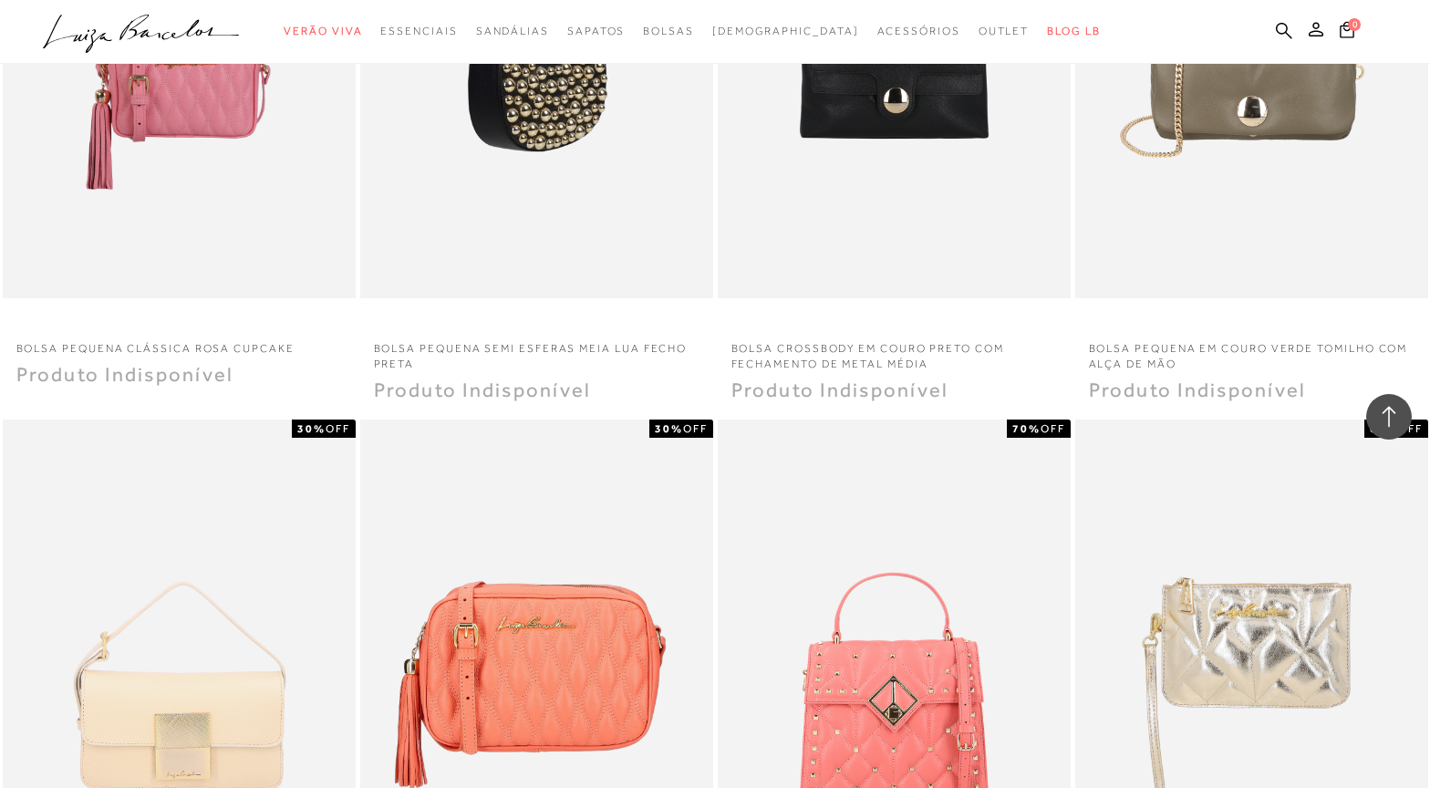
click at [537, 161] on img at bounding box center [537, 34] width 351 height 530
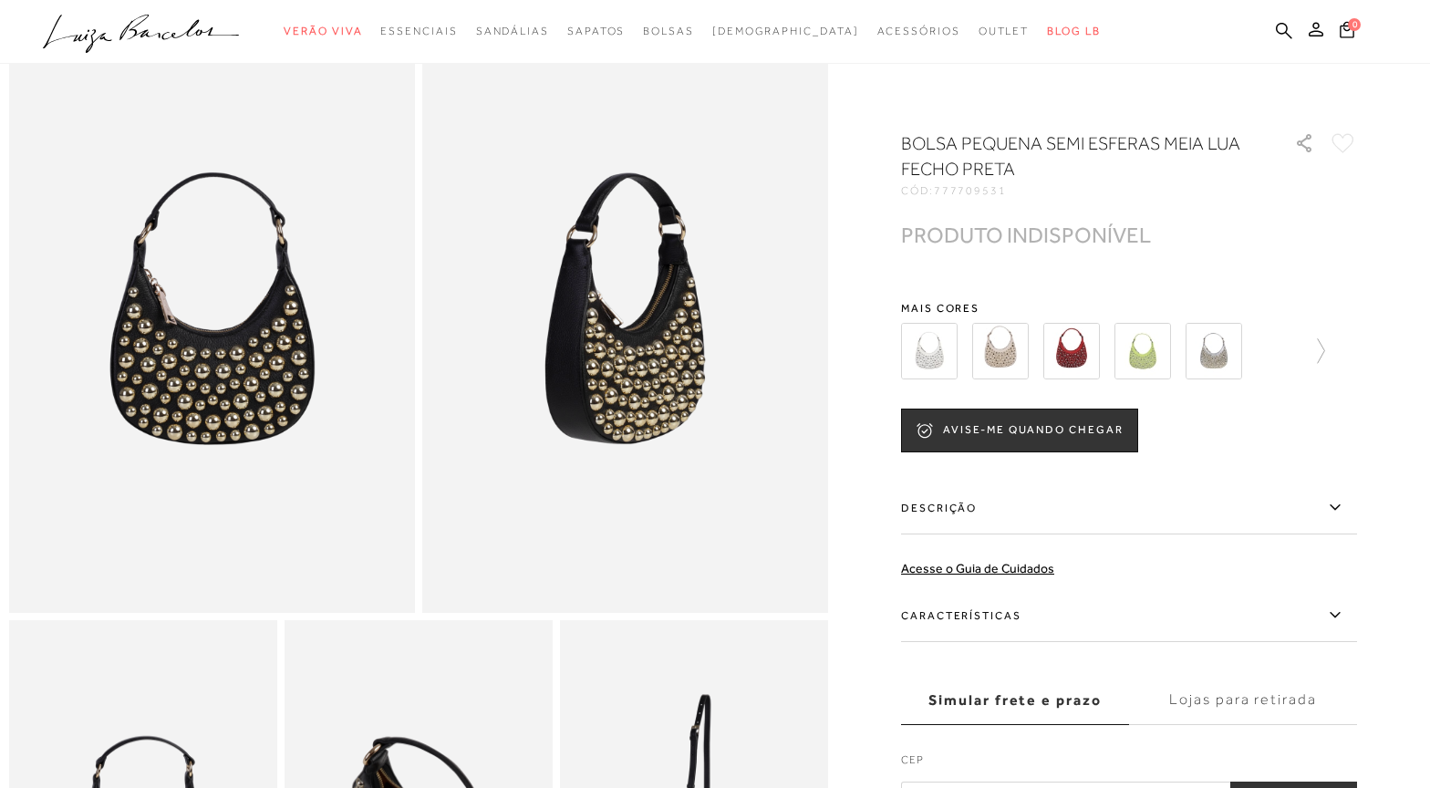
scroll to position [182, 0]
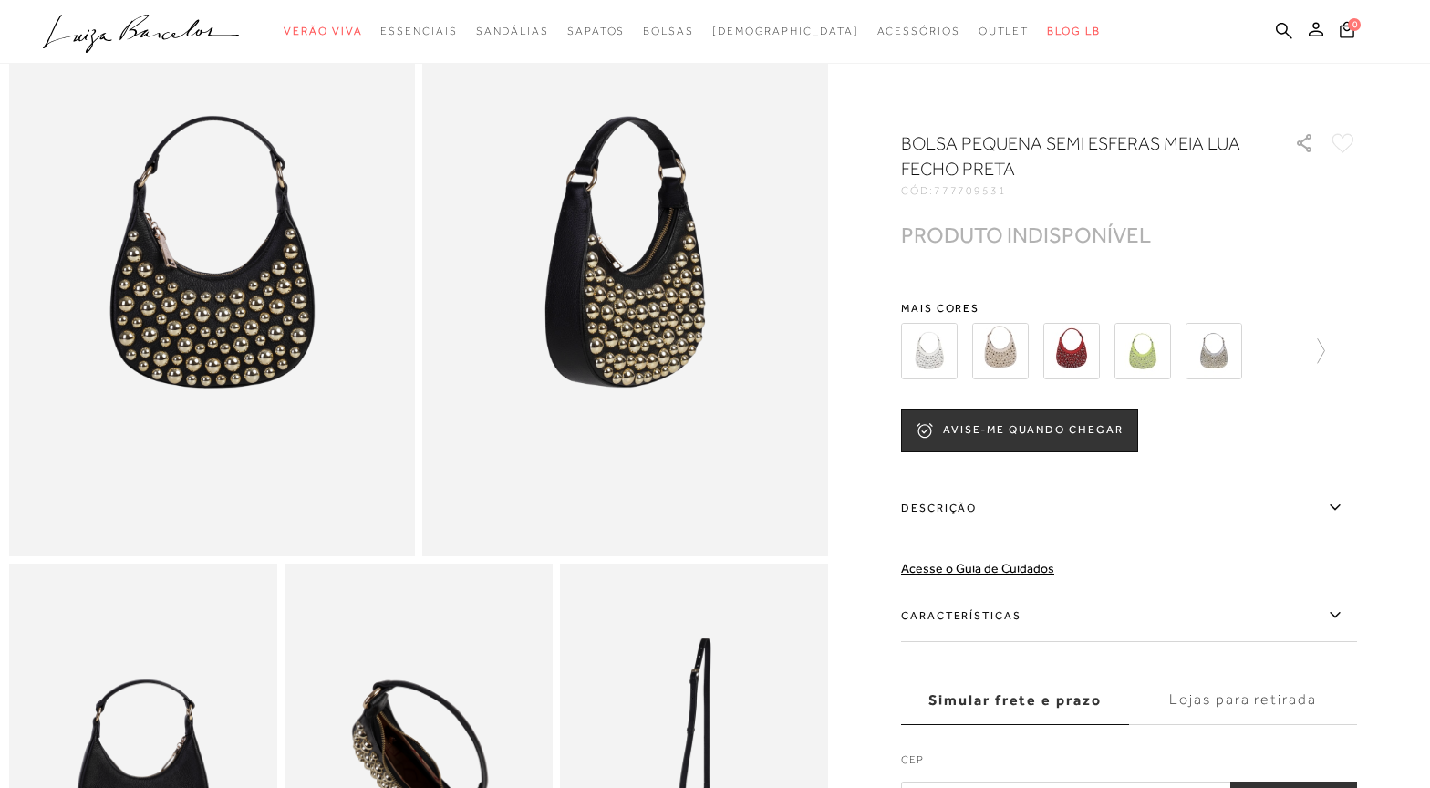
click at [1008, 362] on img at bounding box center [1000, 351] width 57 height 57
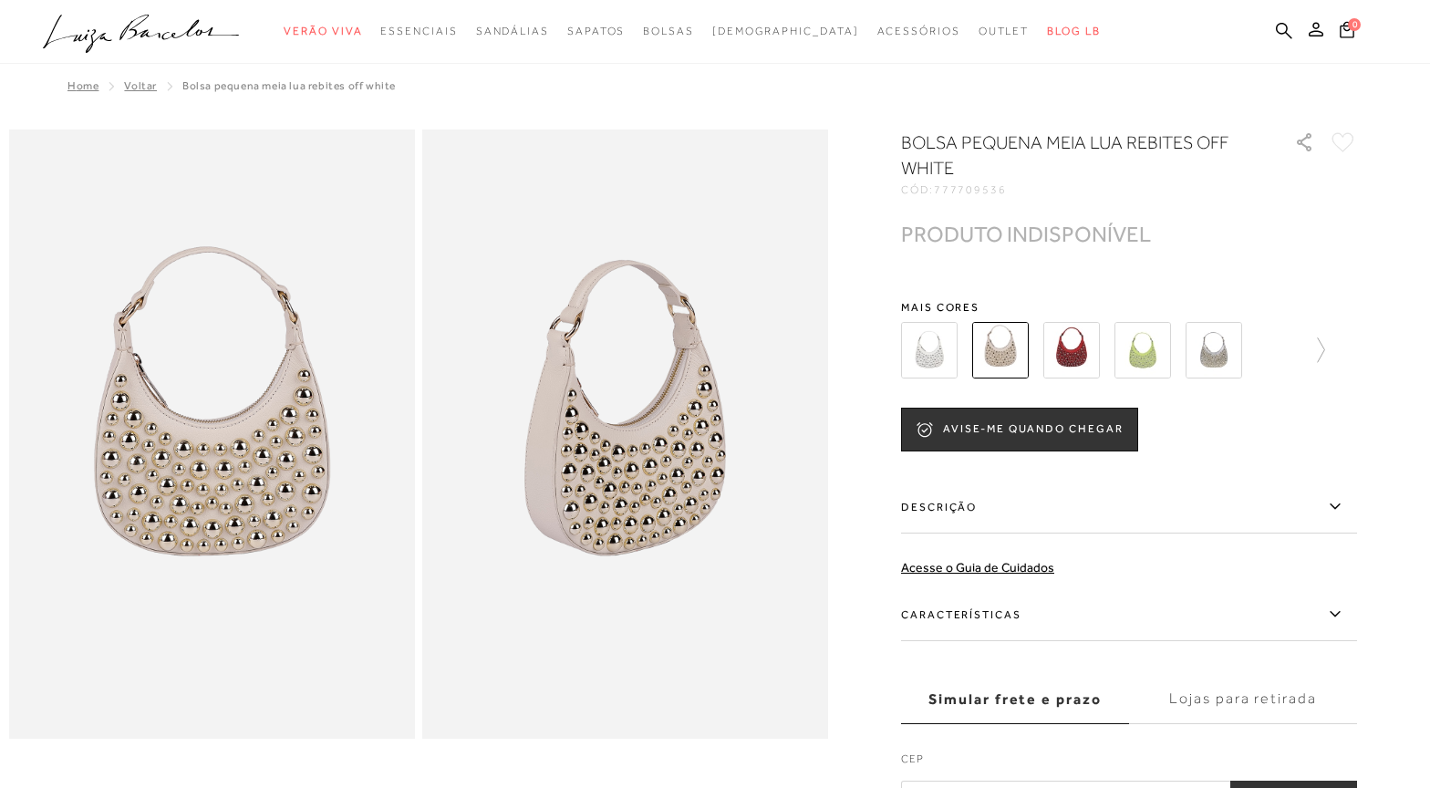
click at [1096, 368] on img at bounding box center [1071, 350] width 57 height 57
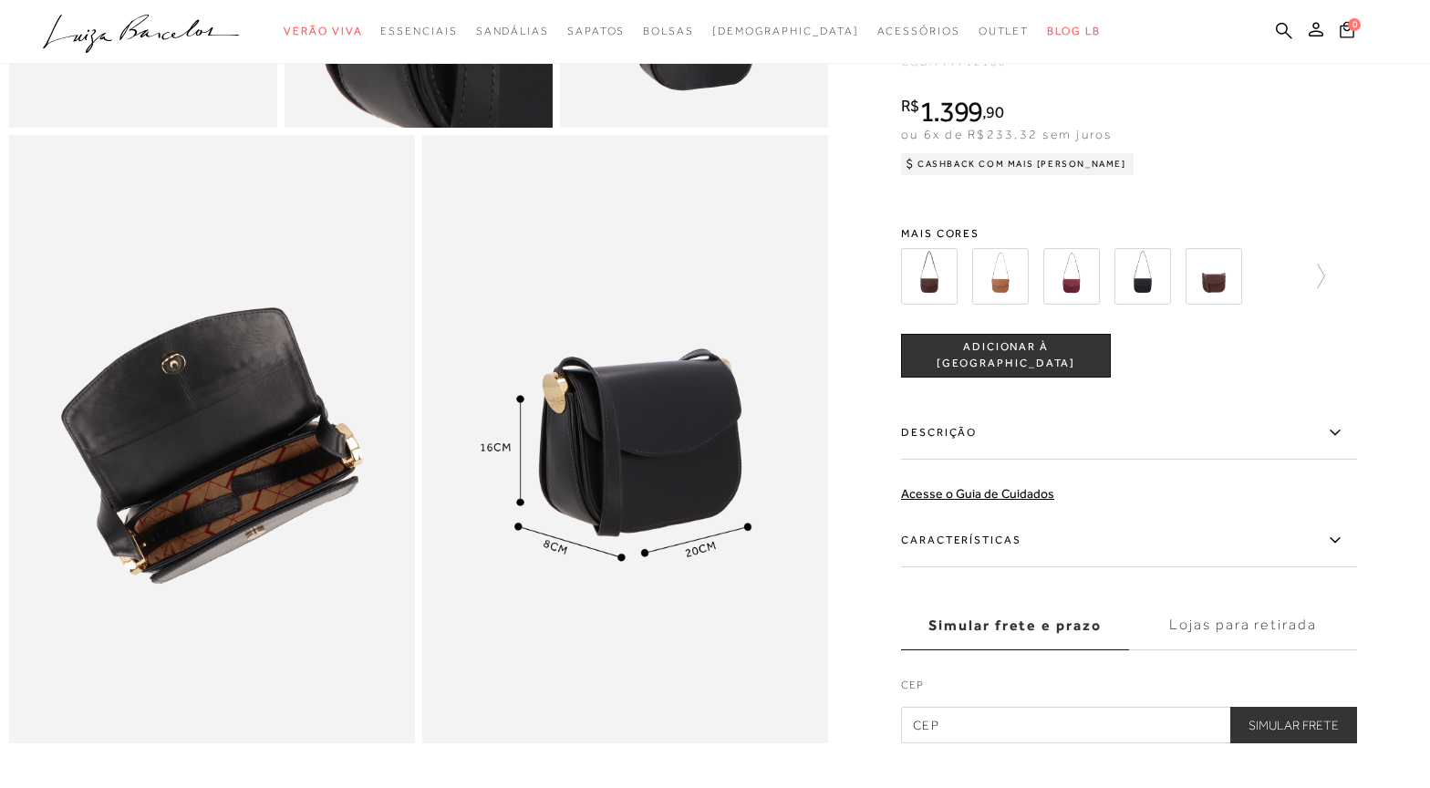
scroll to position [854, 0]
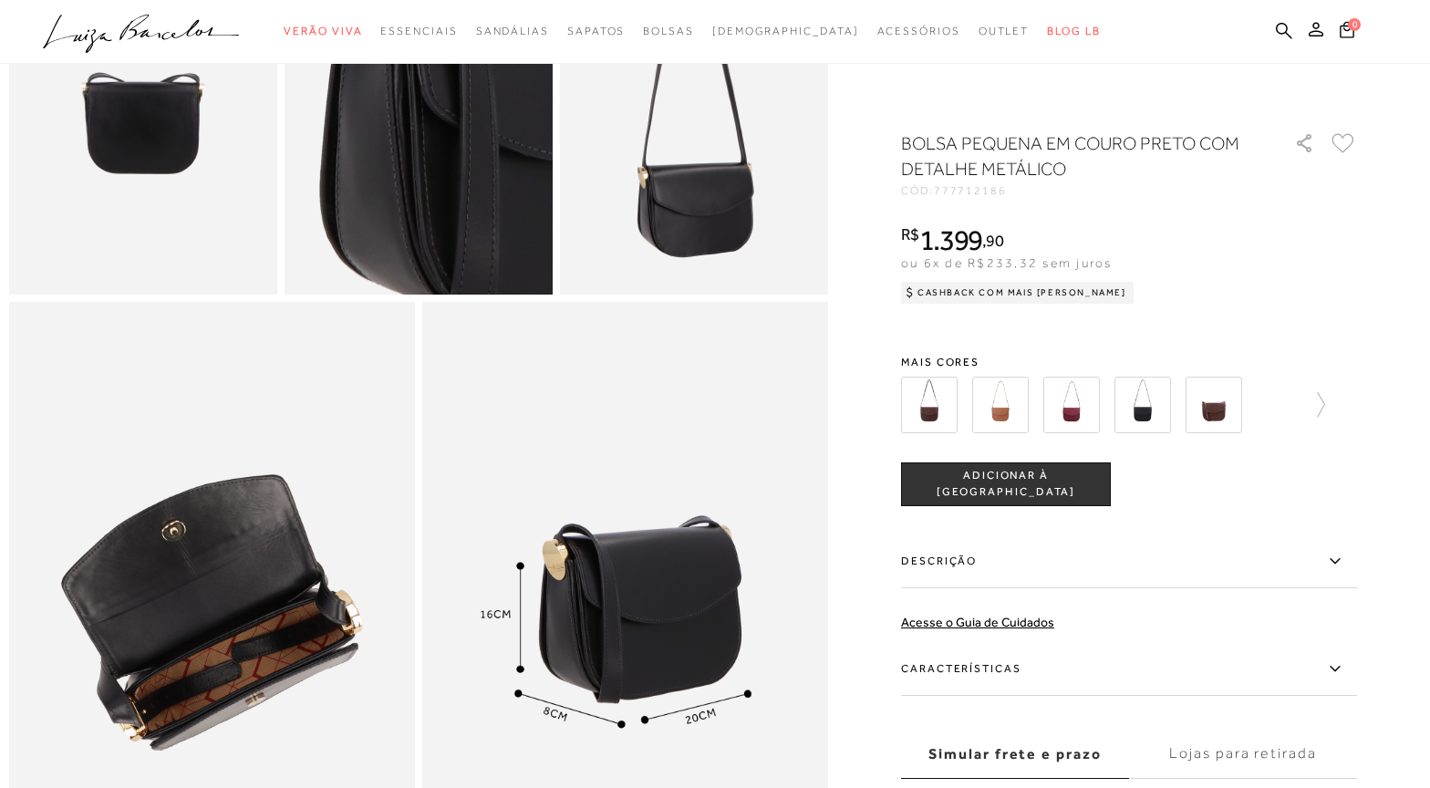
click at [1008, 426] on img at bounding box center [1000, 405] width 57 height 57
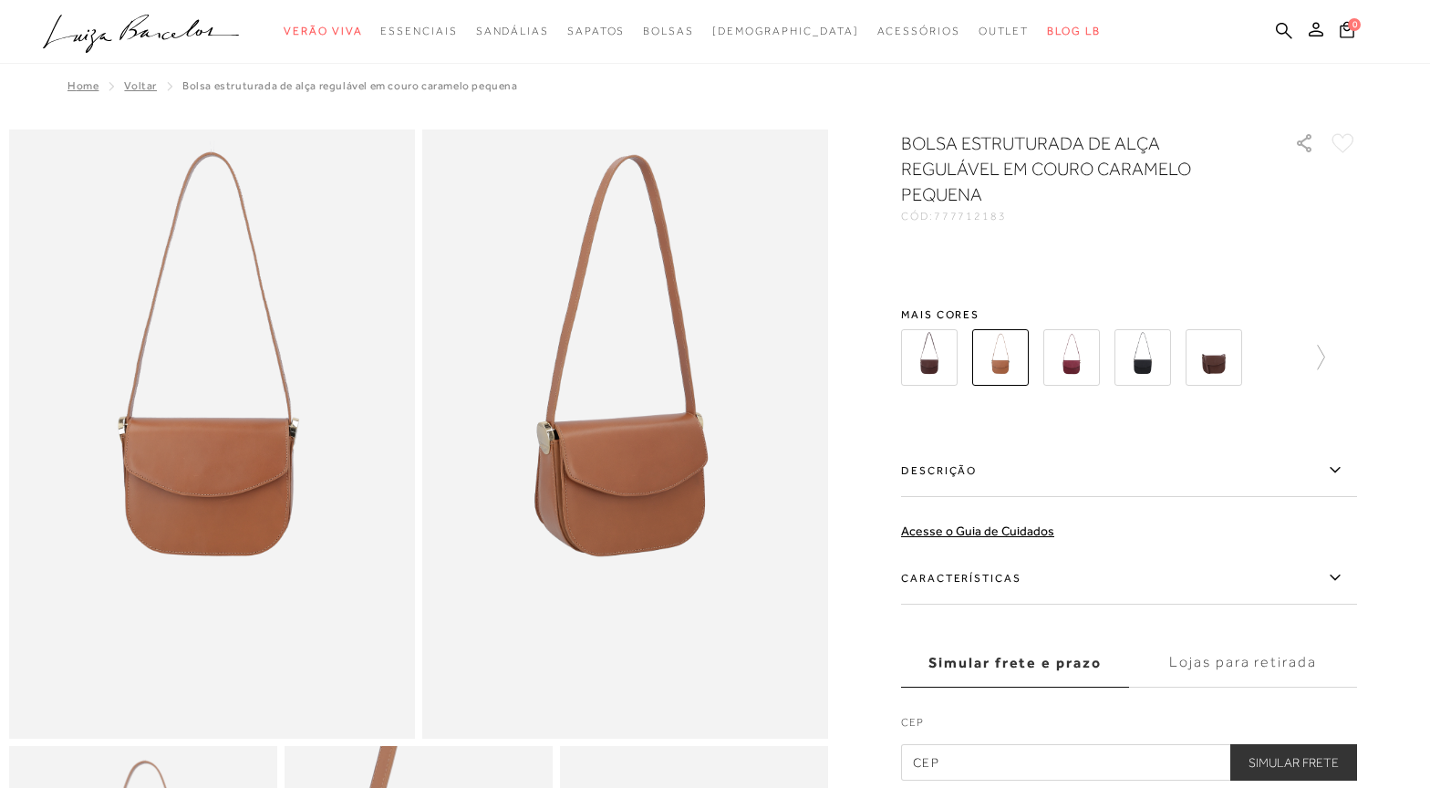
click at [1081, 398] on div "BOLSA ESTRUTURADA DE ALÇA REGULÁVEL EM COURO CARAMELO PEQUENA CÓD: 777712183 × …" at bounding box center [1129, 455] width 456 height 650
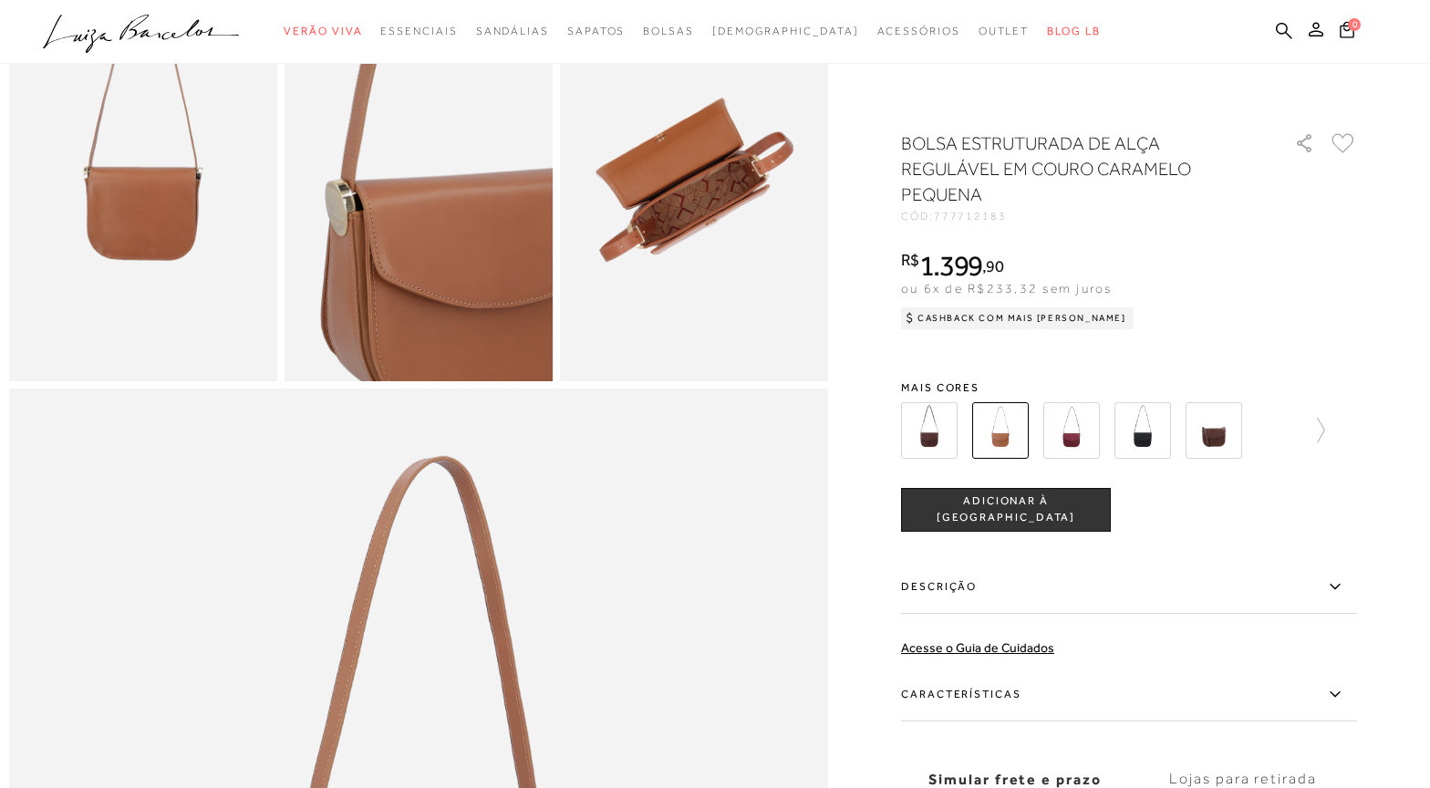
scroll to position [1277, 0]
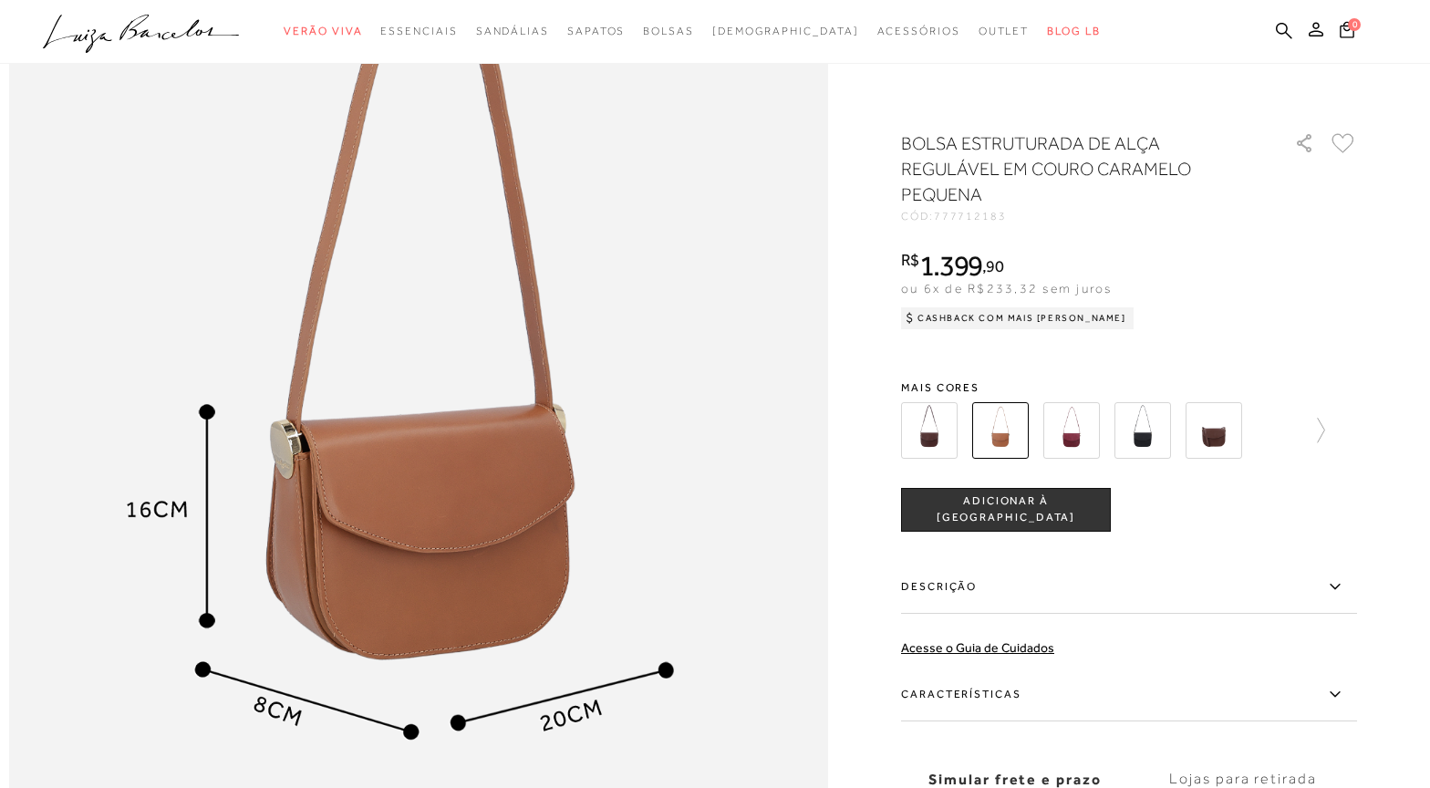
click at [1083, 444] on img at bounding box center [1071, 430] width 57 height 57
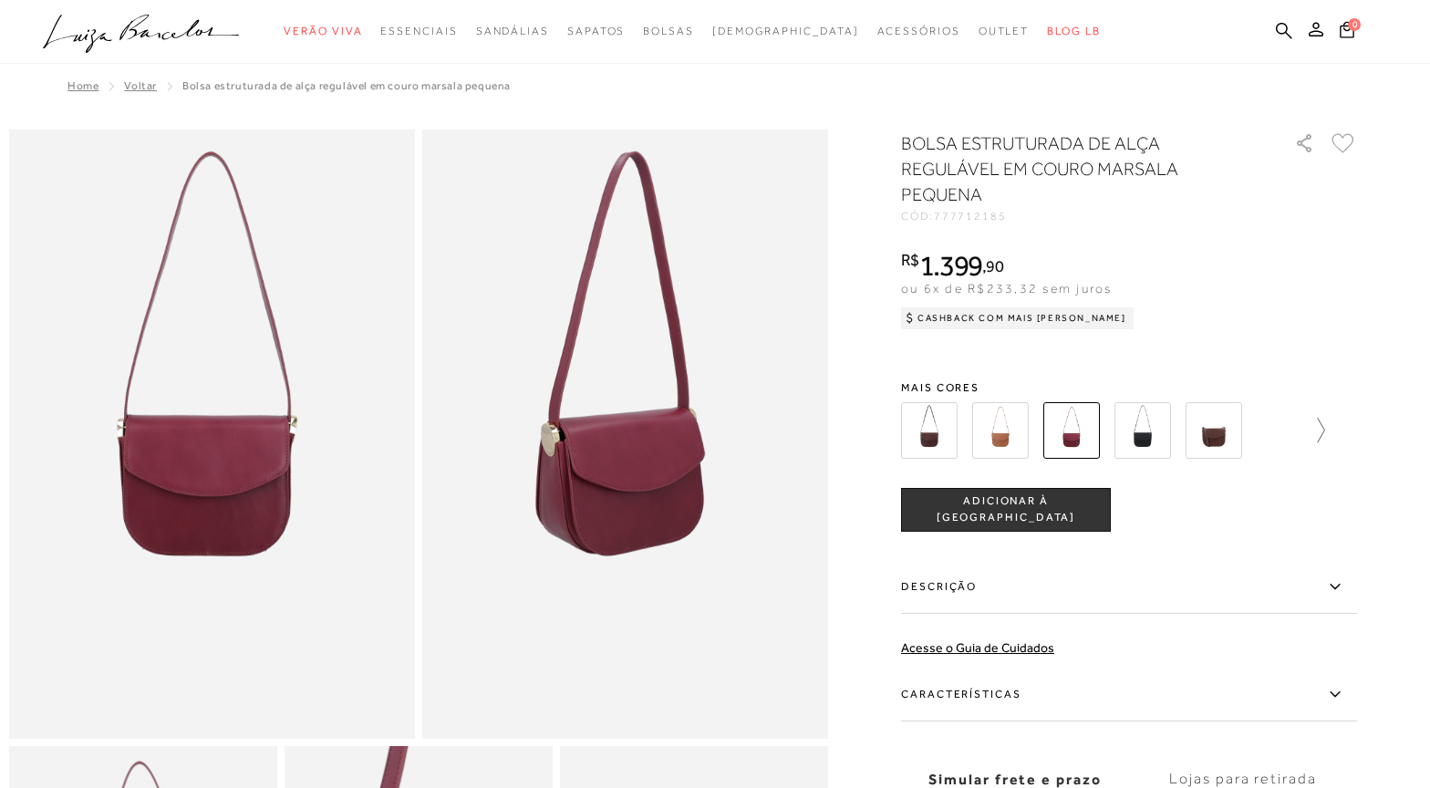
click at [1314, 430] on icon at bounding box center [1313, 431] width 26 height 26
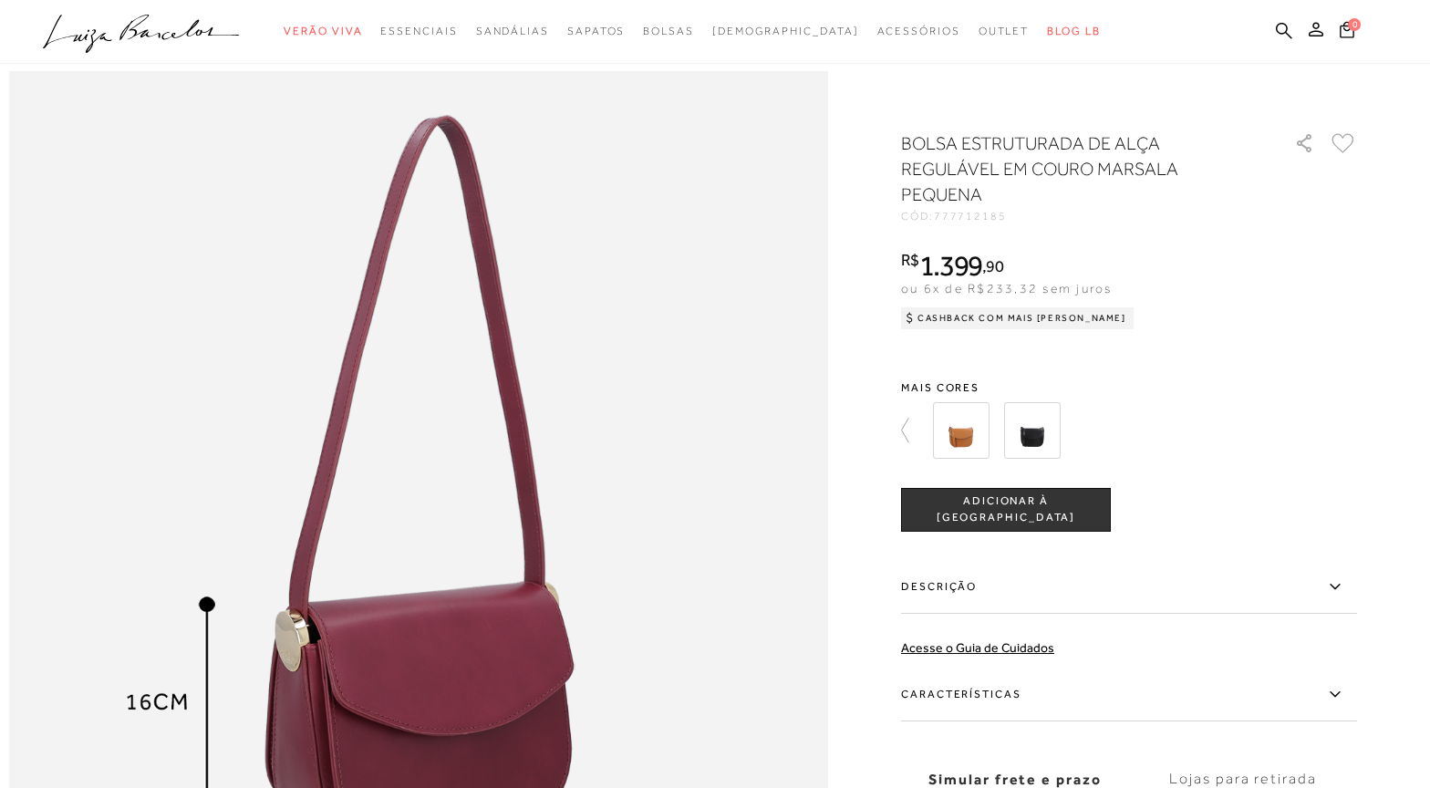
scroll to position [1459, 0]
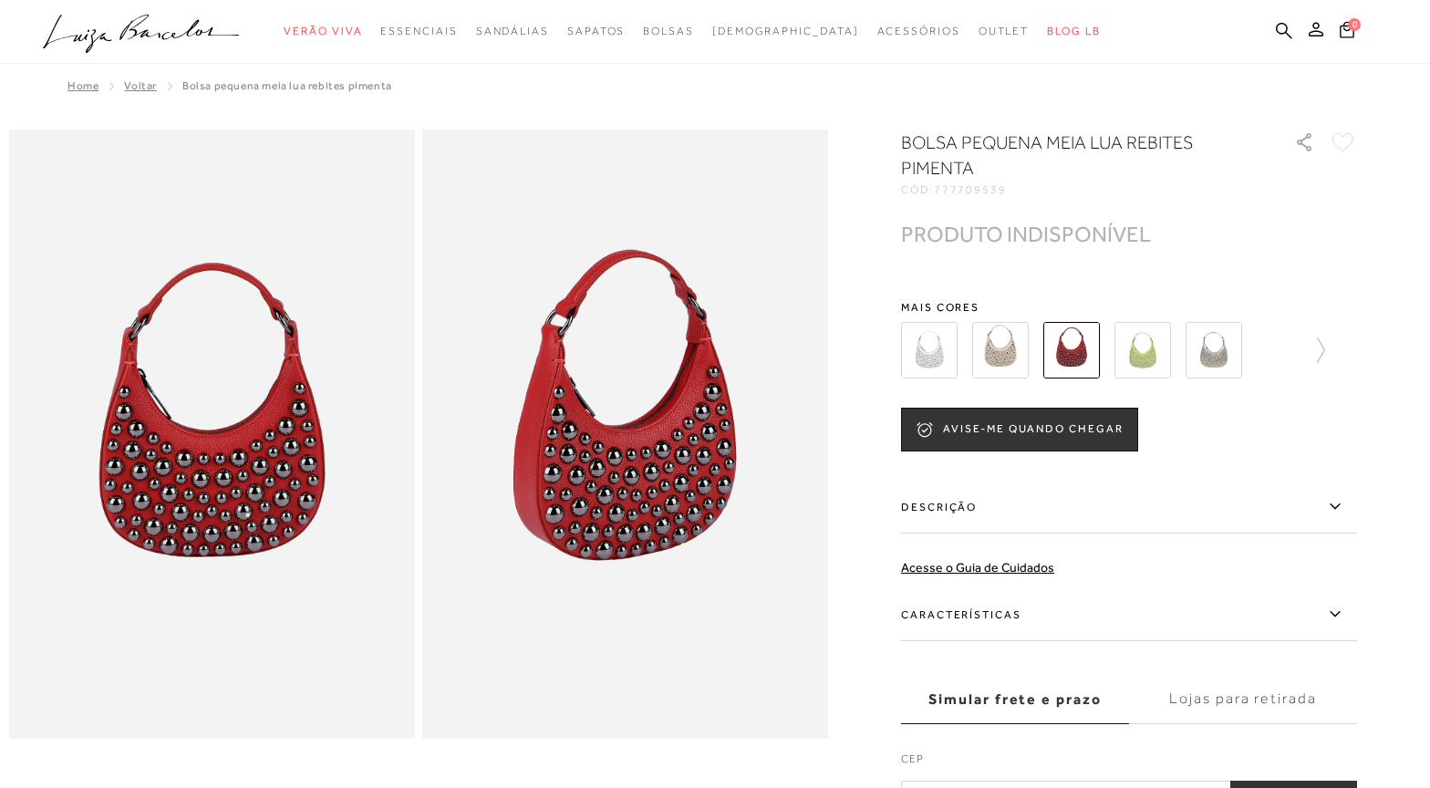
click at [1161, 337] on img at bounding box center [1142, 350] width 57 height 57
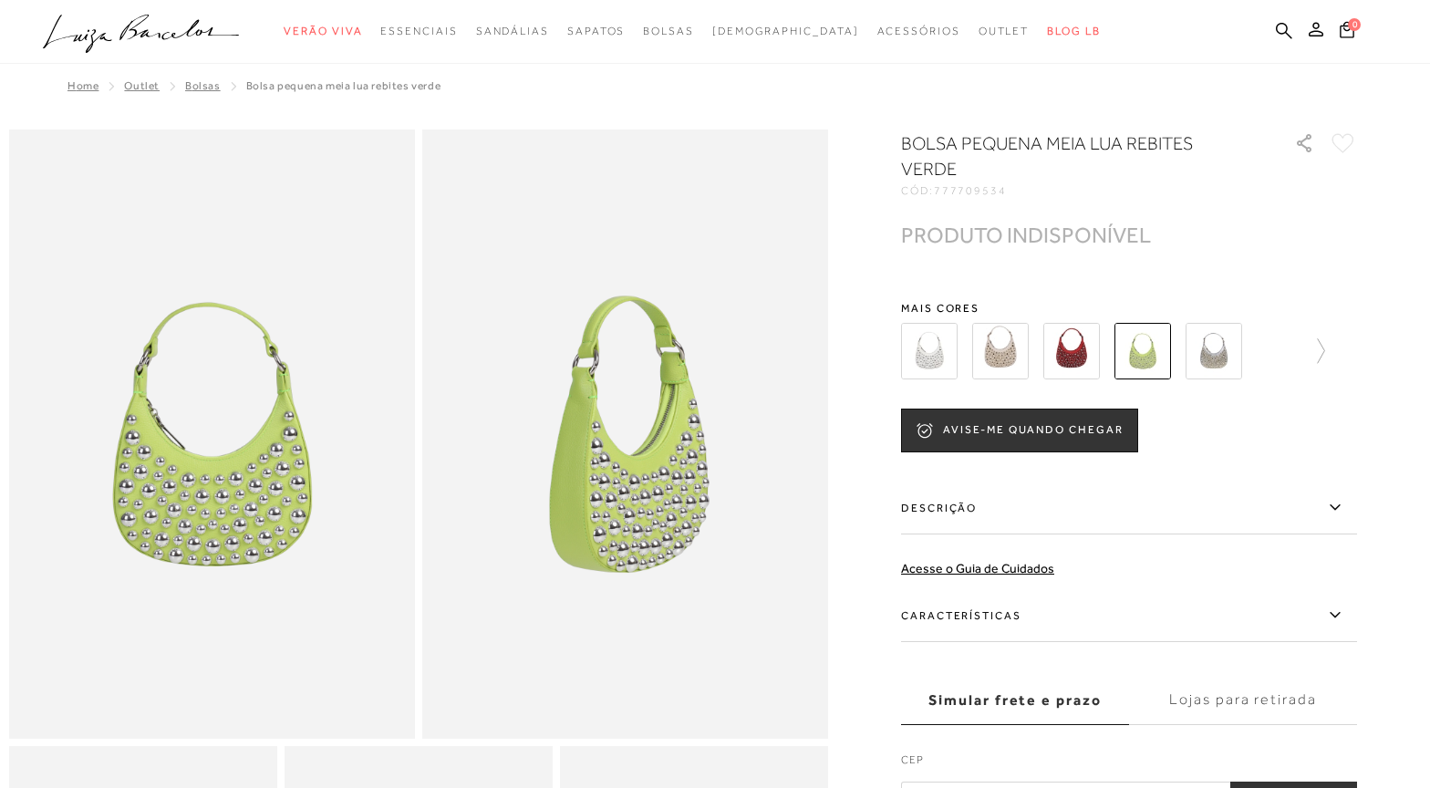
click at [1235, 365] on img at bounding box center [1214, 351] width 57 height 57
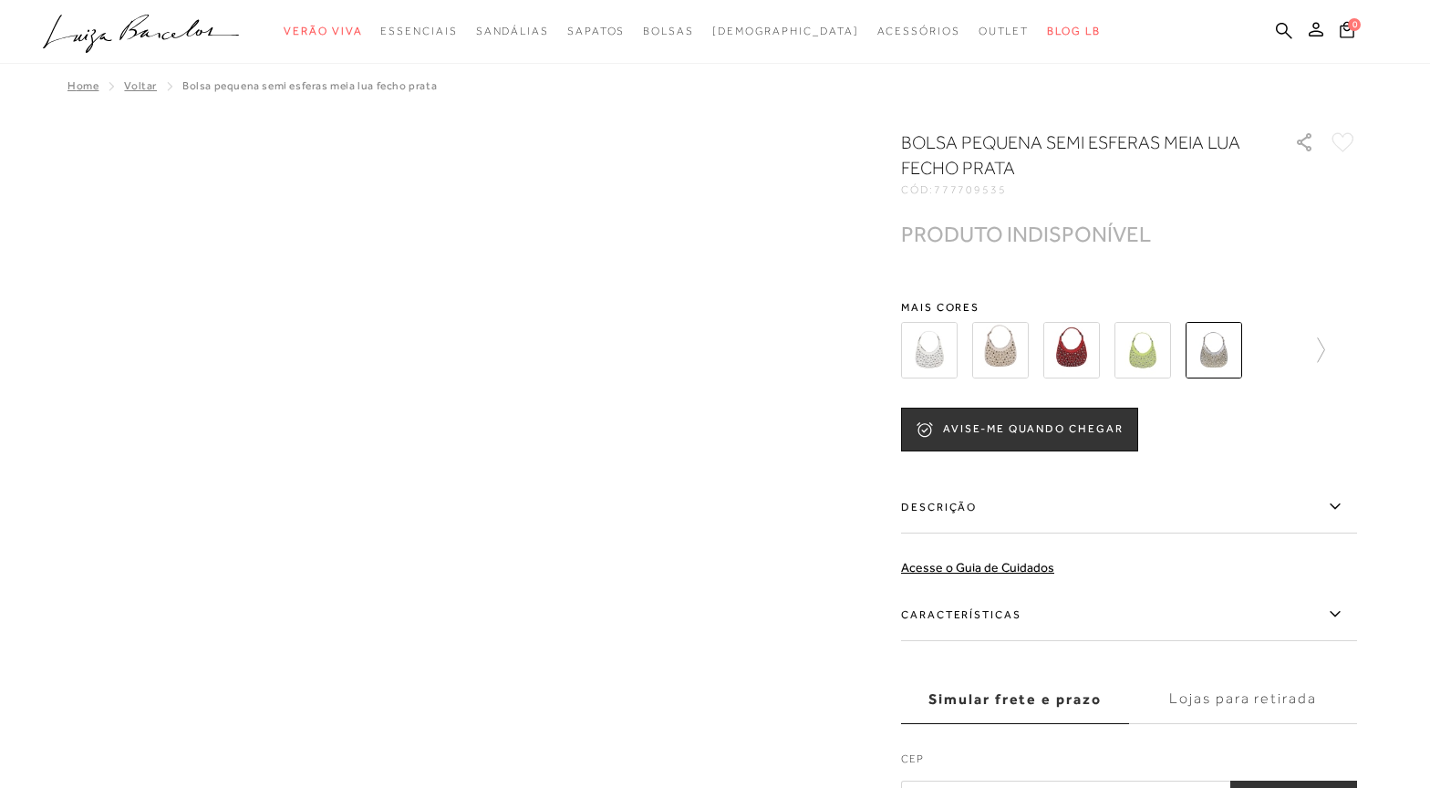
click at [1333, 352] on div at bounding box center [1129, 349] width 456 height 67
click at [921, 354] on img at bounding box center [929, 350] width 57 height 57
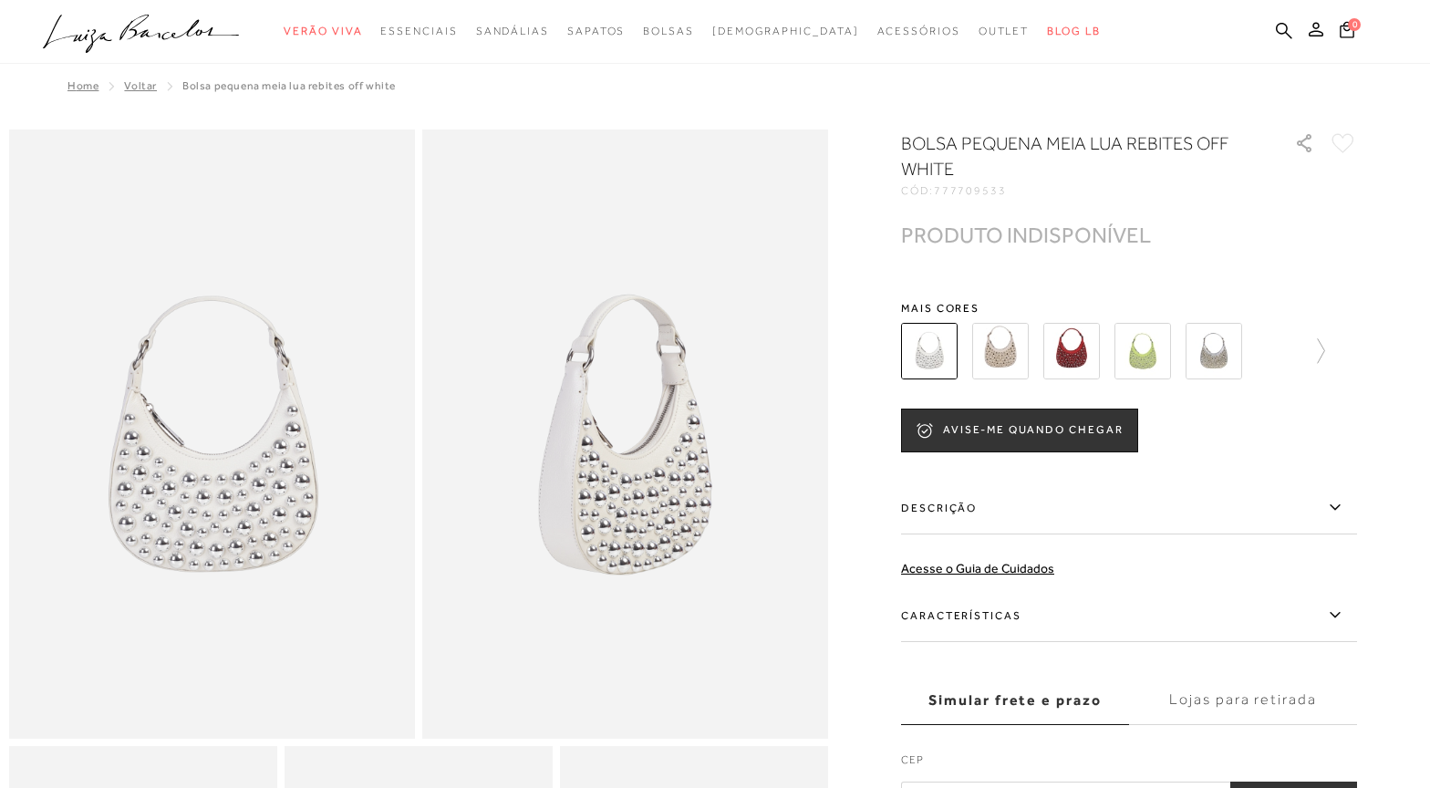
click at [1051, 357] on img at bounding box center [1071, 351] width 57 height 57
